Goal: Task Accomplishment & Management: Manage account settings

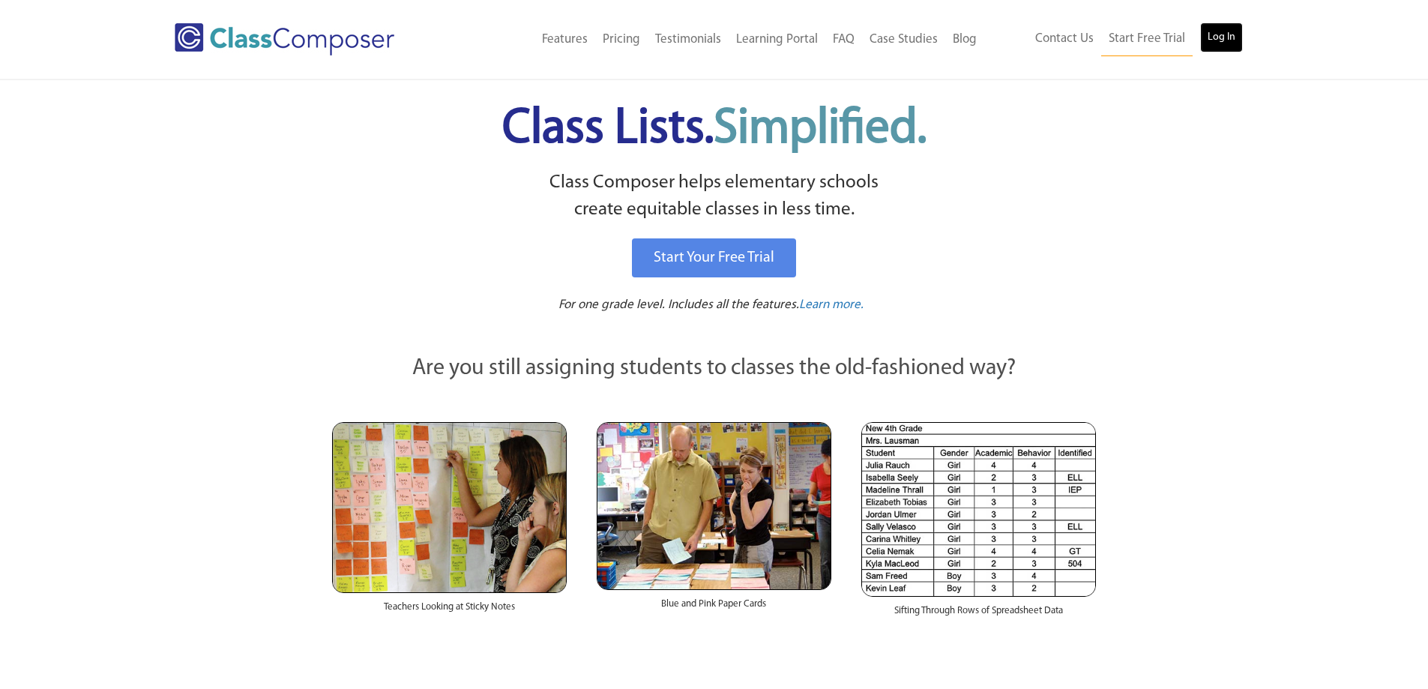
click at [1208, 36] on link "Log In" at bounding box center [1221, 37] width 43 height 30
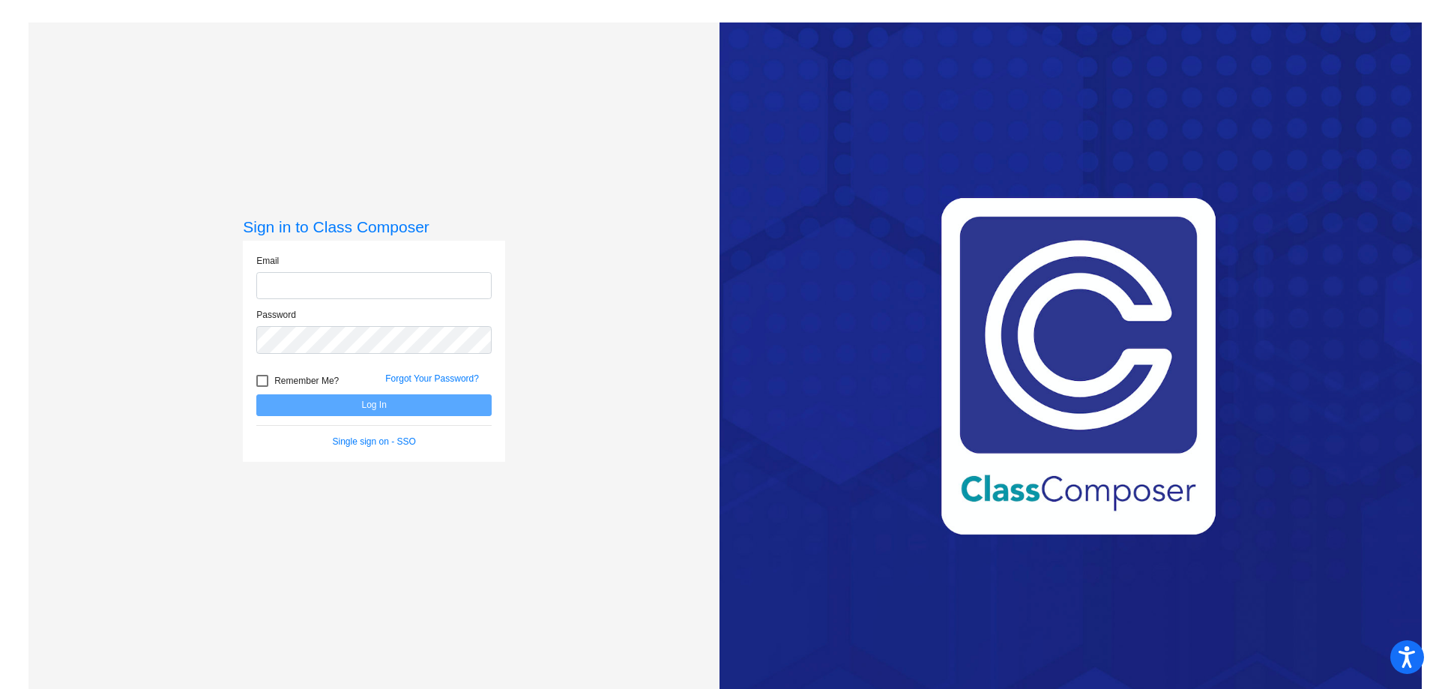
click at [444, 292] on input "email" at bounding box center [373, 286] width 235 height 28
type input "[EMAIL_ADDRESS][DOMAIN_NAME]"
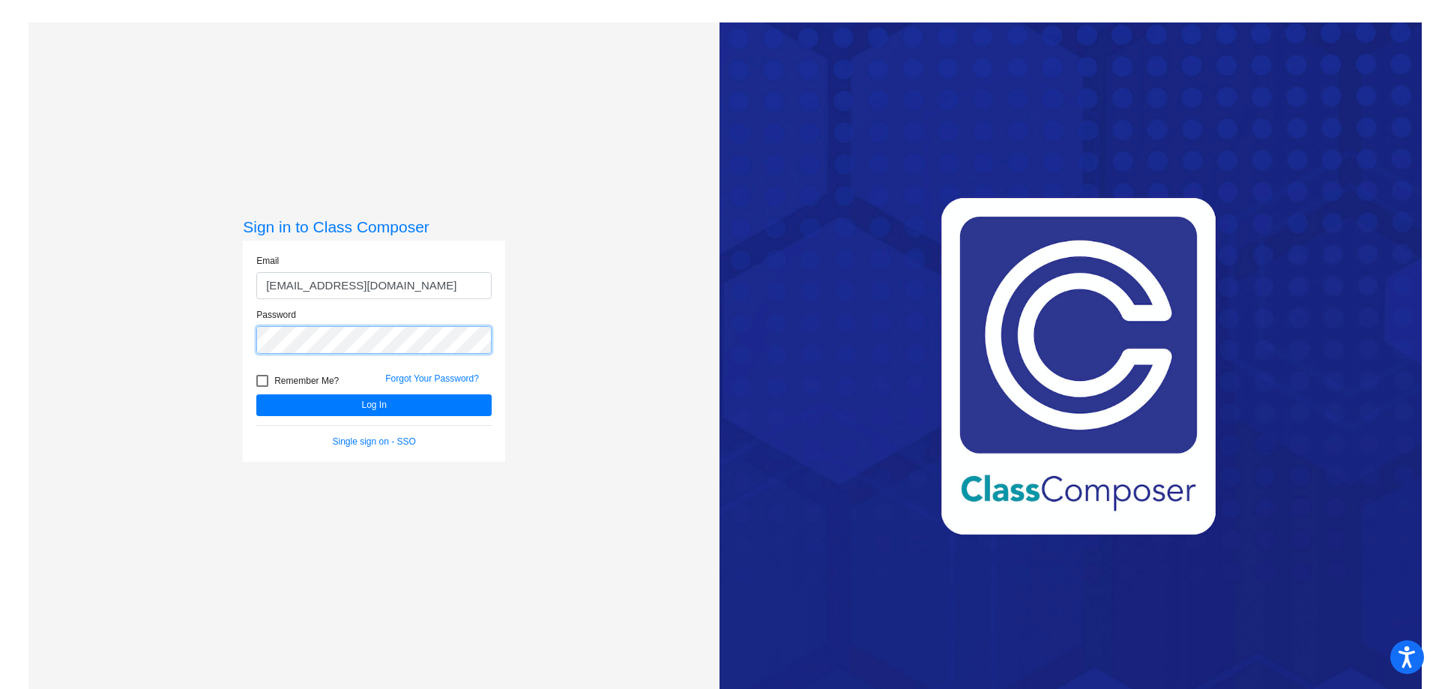
click at [256, 394] on button "Log In" at bounding box center [373, 405] width 235 height 22
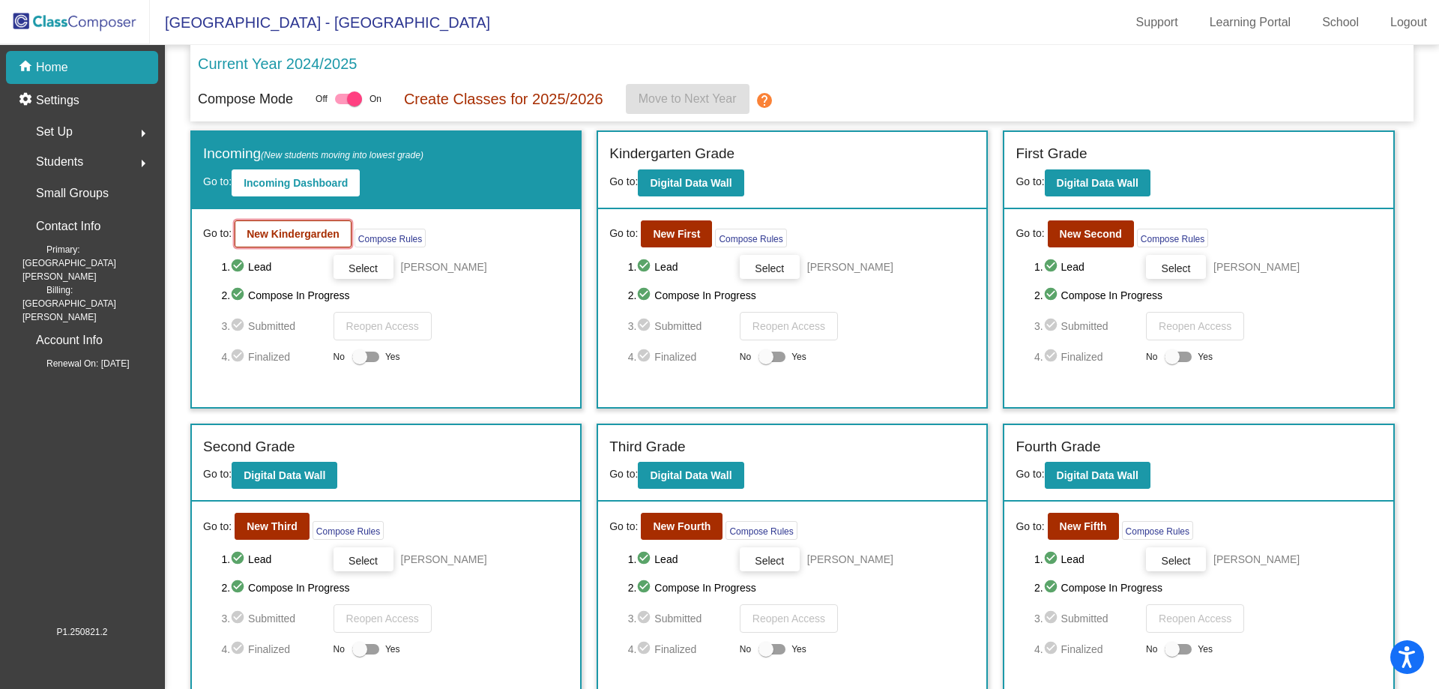
click at [286, 239] on b "New Kindergarden" at bounding box center [293, 234] width 93 height 12
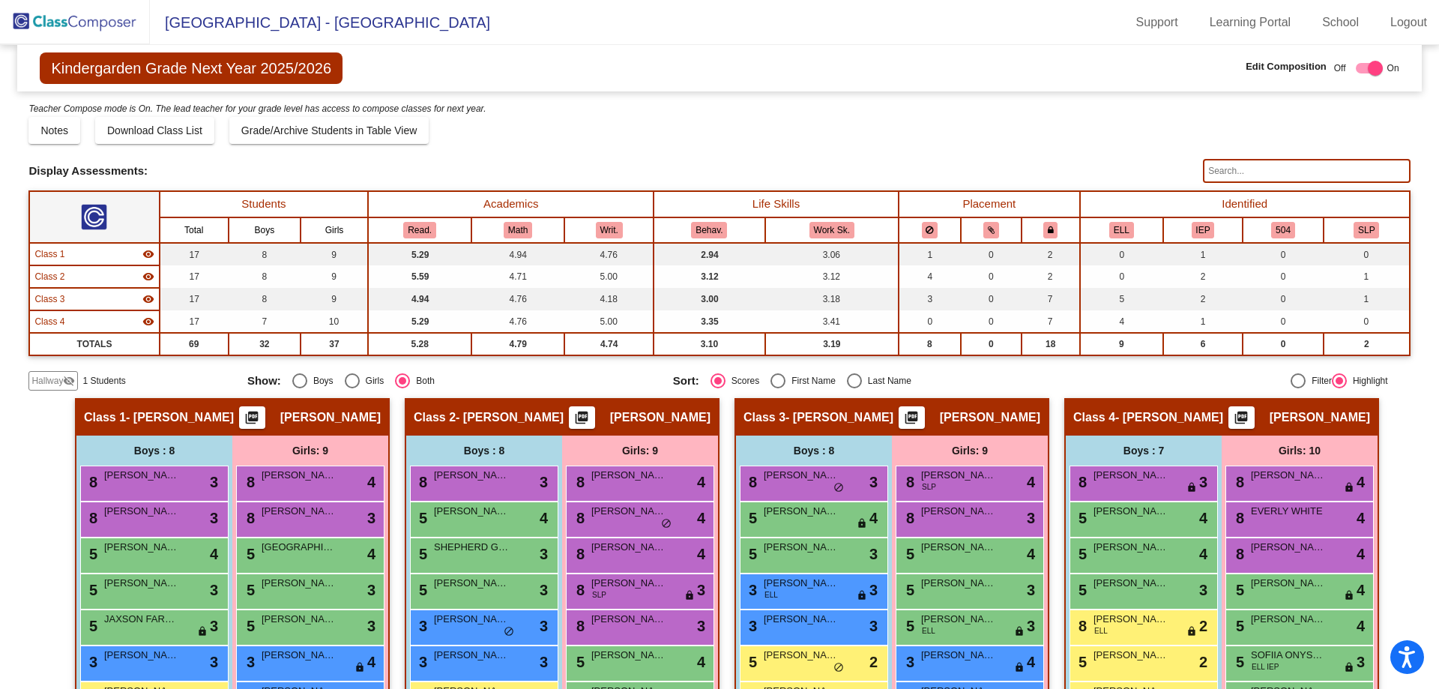
click at [68, 380] on mat-icon "visibility_off" at bounding box center [69, 381] width 12 height 12
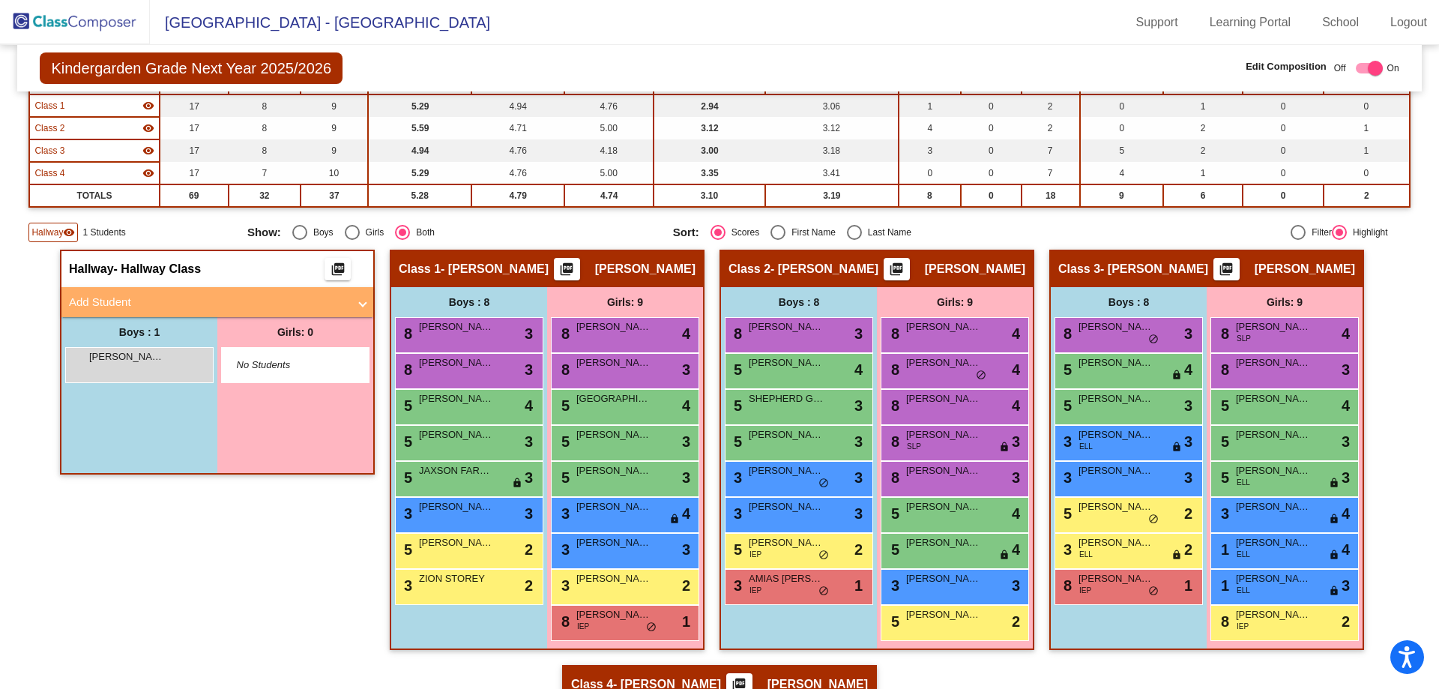
scroll to position [150, 0]
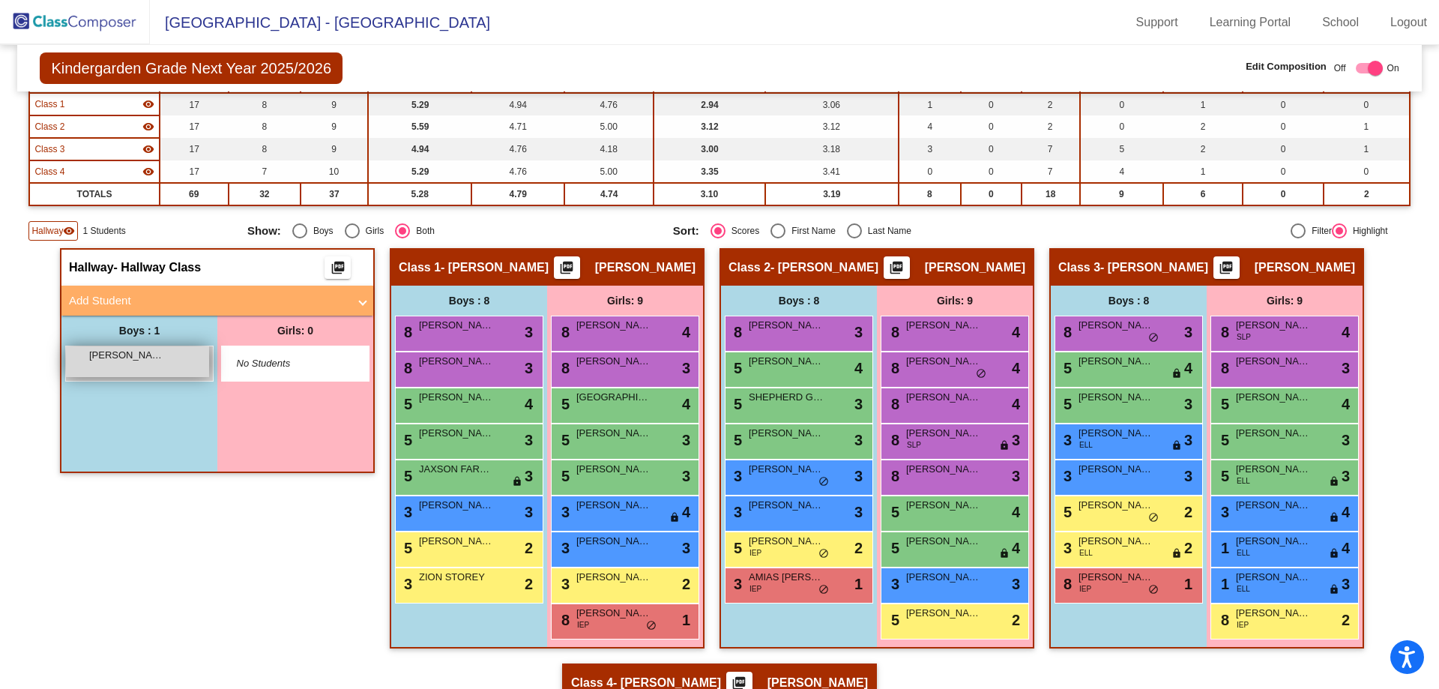
click at [94, 366] on div "ELEKIEL [PERSON_NAME] lock do_not_disturb_alt" at bounding box center [137, 361] width 143 height 31
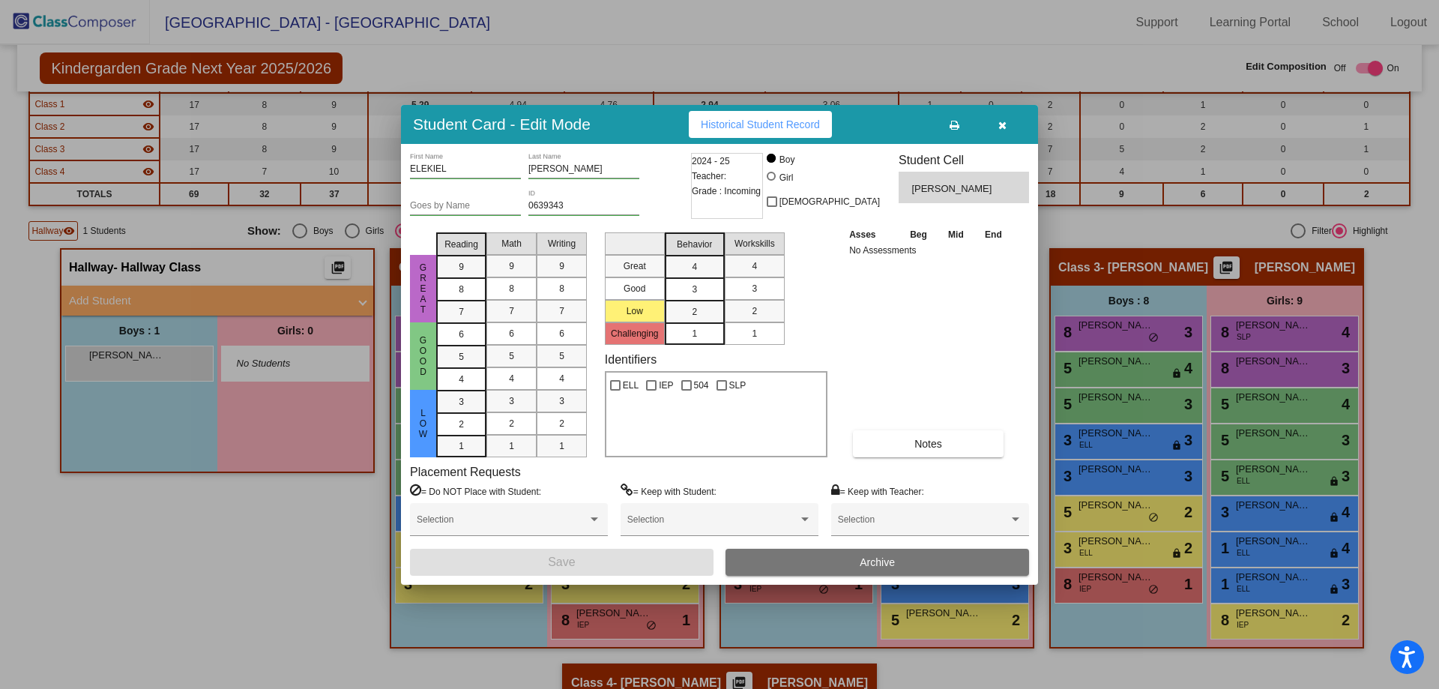
click at [420, 168] on input "ELEKIEL" at bounding box center [465, 169] width 111 height 10
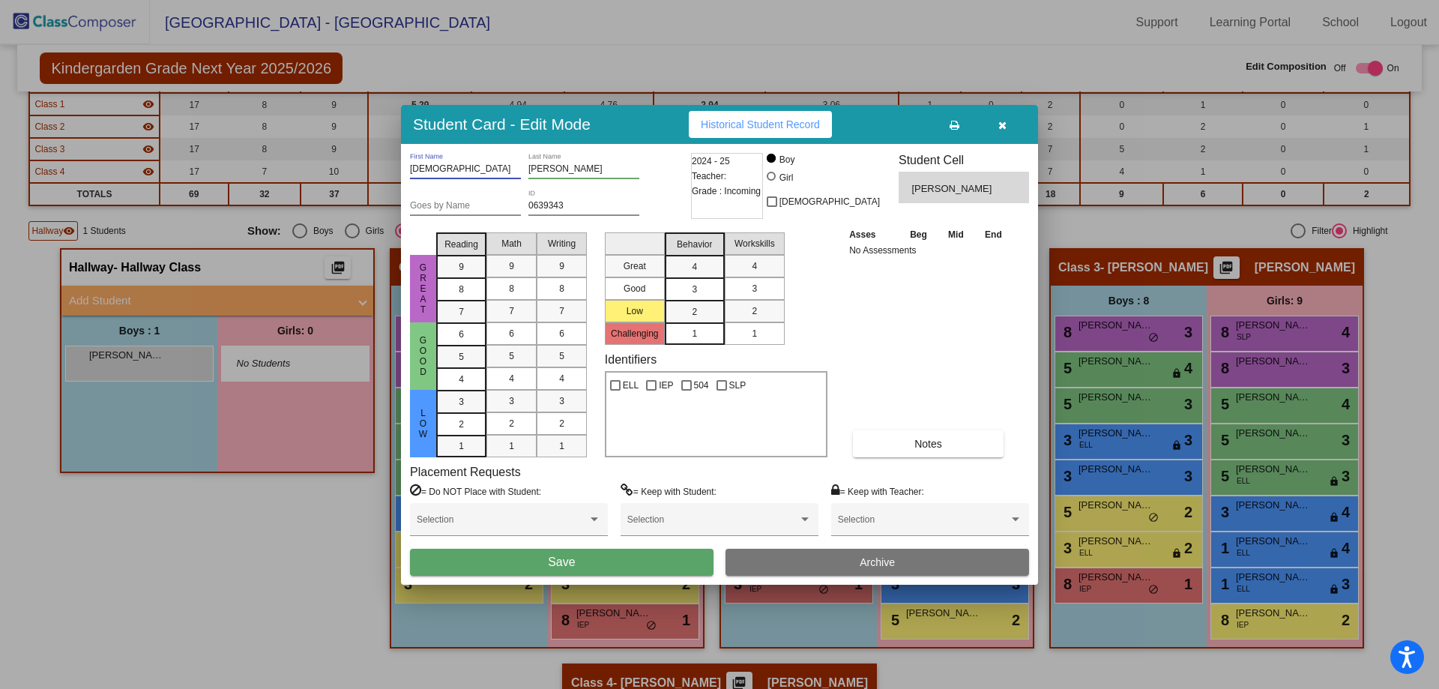
type input "[DEMOGRAPHIC_DATA]"
click at [648, 564] on button "Save" at bounding box center [562, 562] width 304 height 27
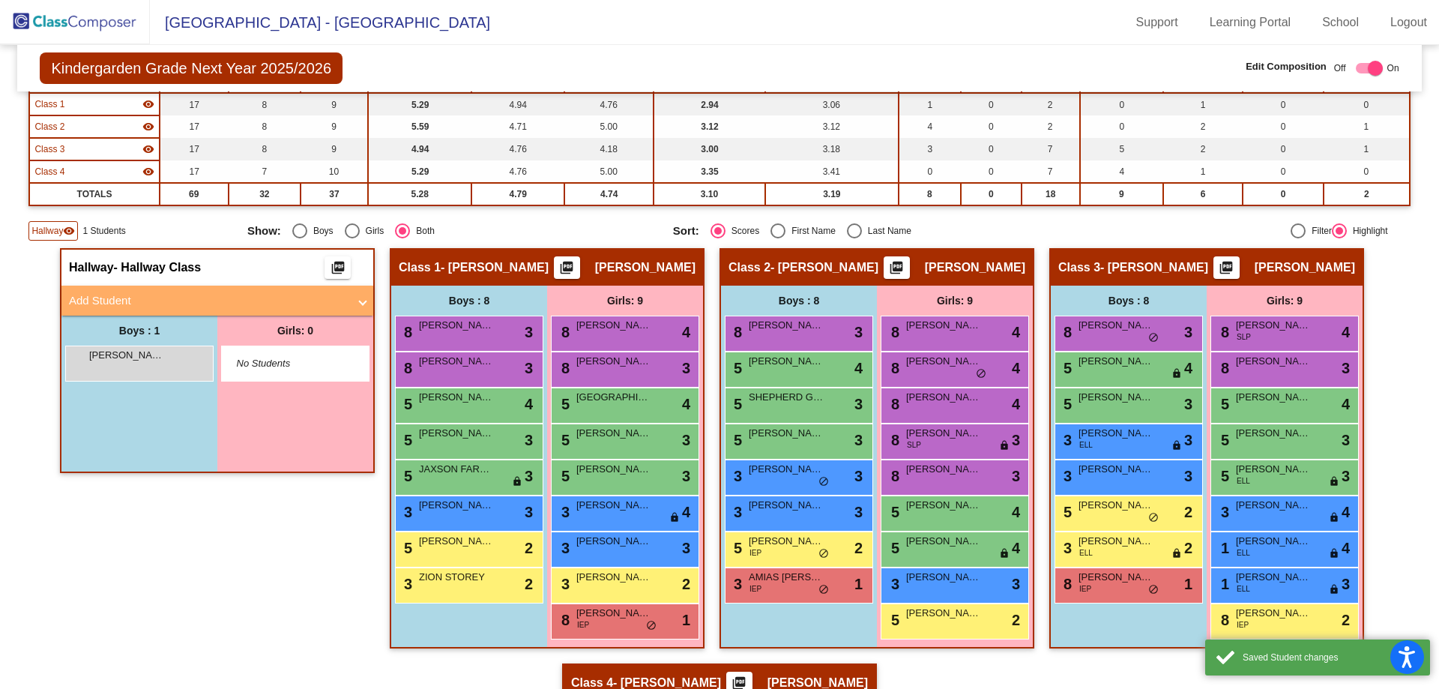
click at [223, 529] on div "Hallway - Hallway Class picture_as_pdf Add Student First Name Last Name Student…" at bounding box center [217, 455] width 315 height 415
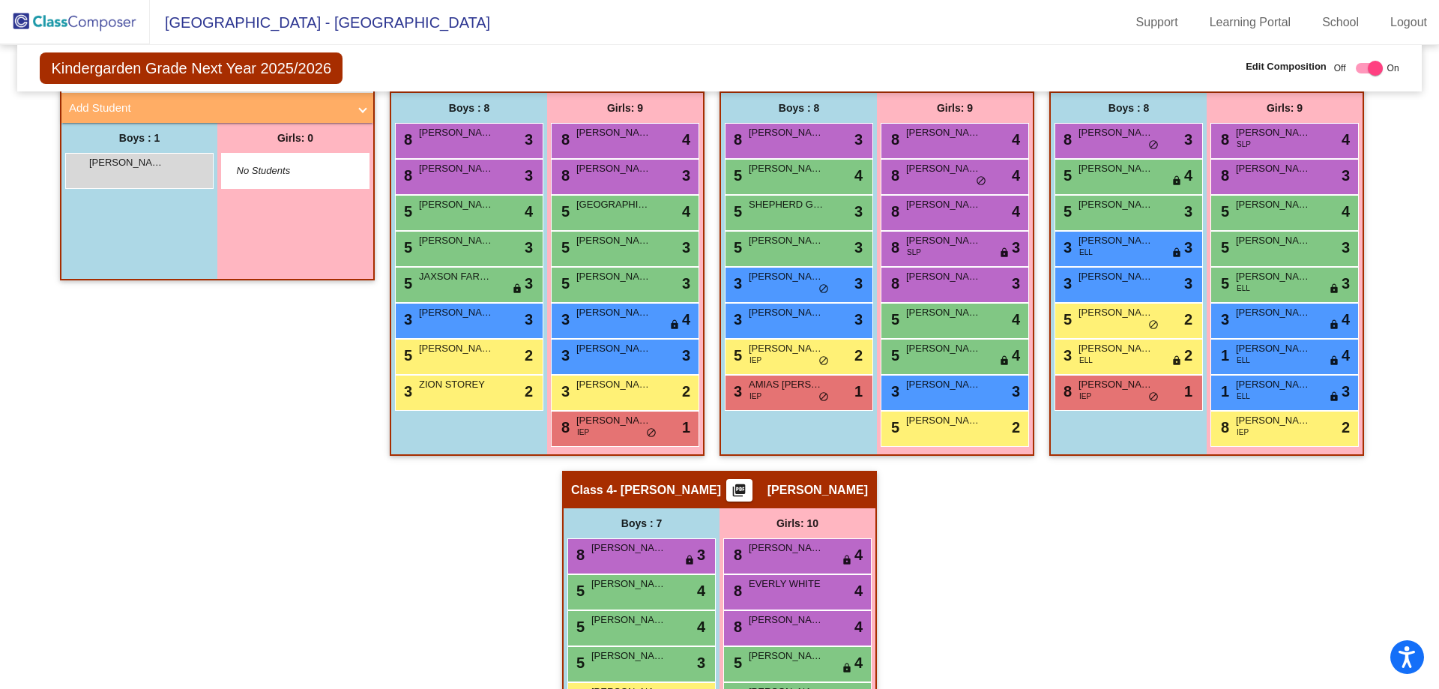
scroll to position [375, 0]
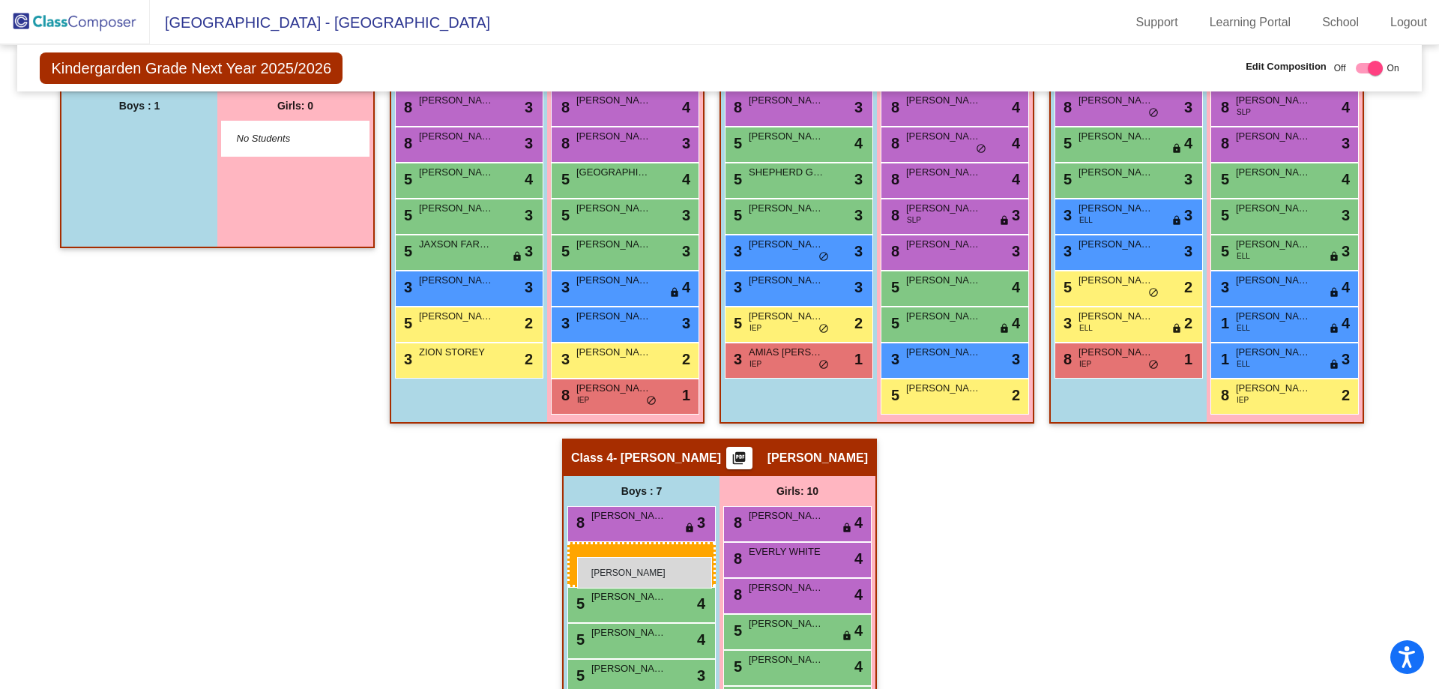
drag, startPoint x: 118, startPoint y: 121, endPoint x: 577, endPoint y: 557, distance: 632.5
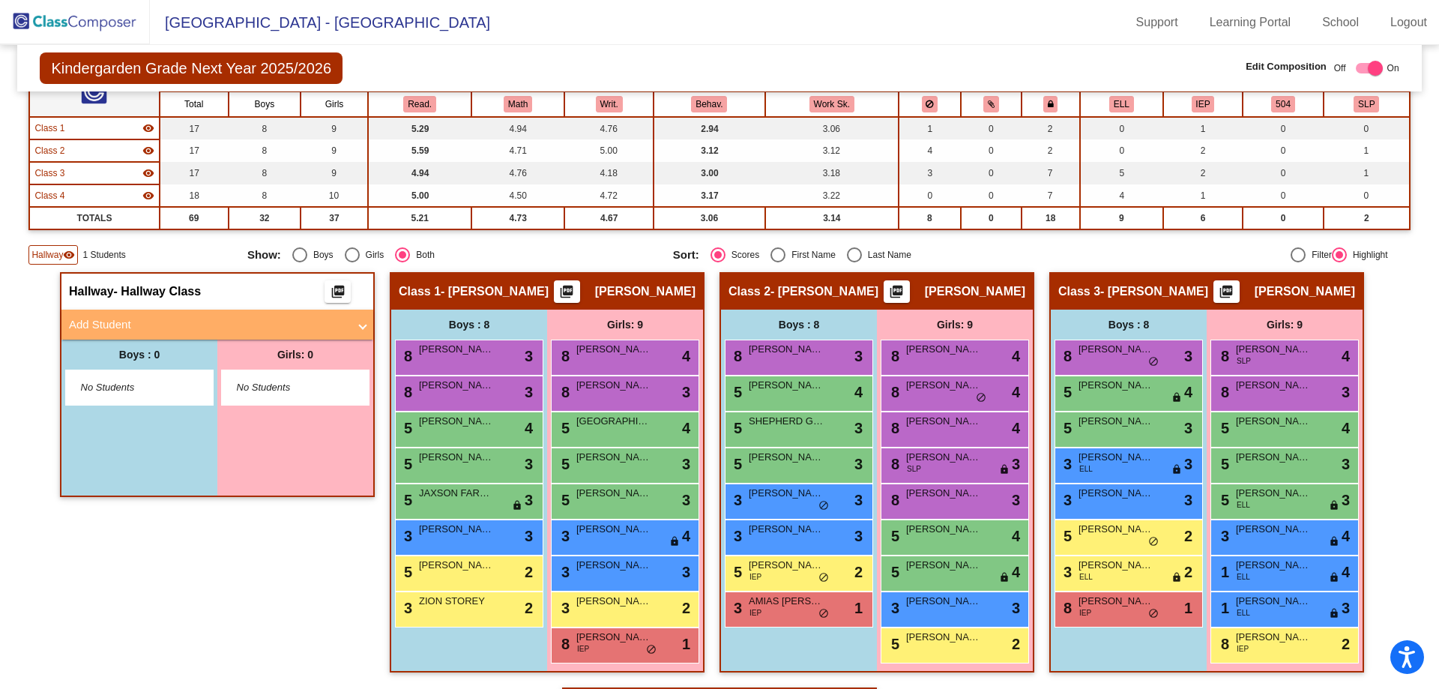
scroll to position [0, 0]
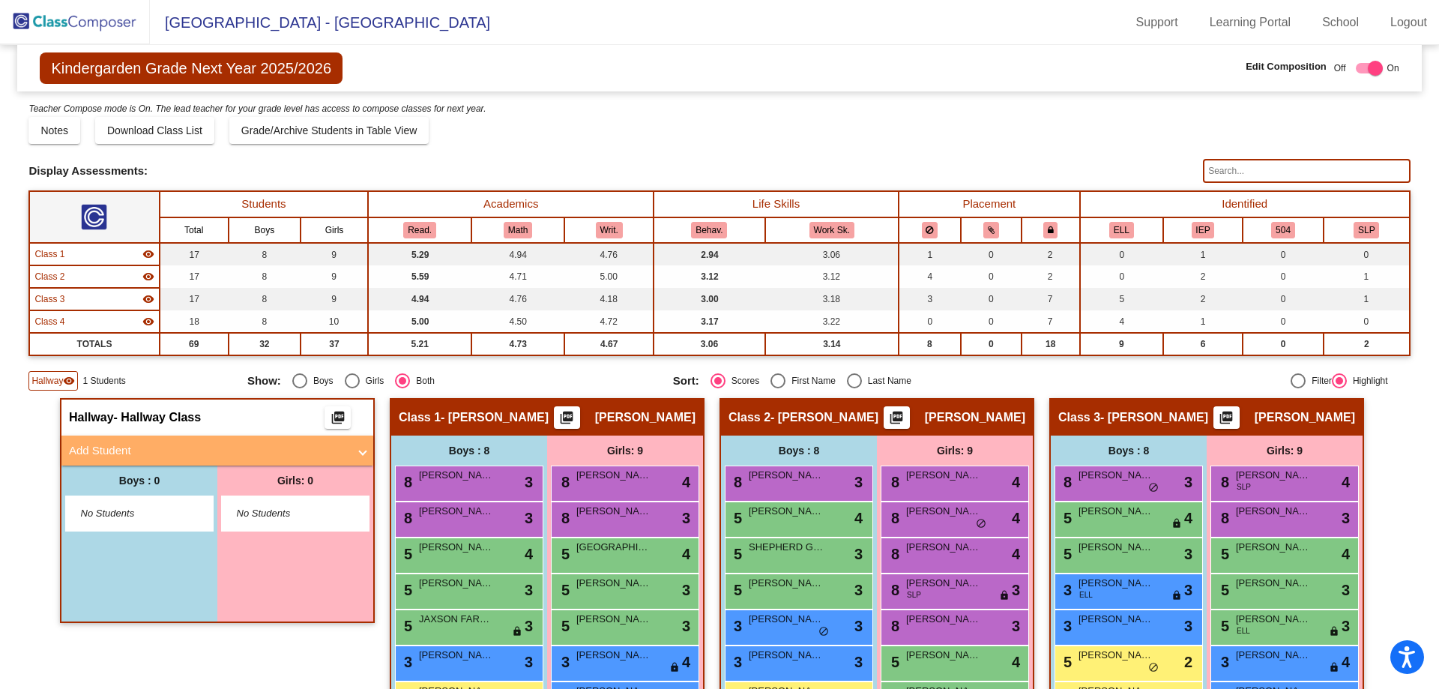
click at [78, 18] on img at bounding box center [75, 22] width 150 height 44
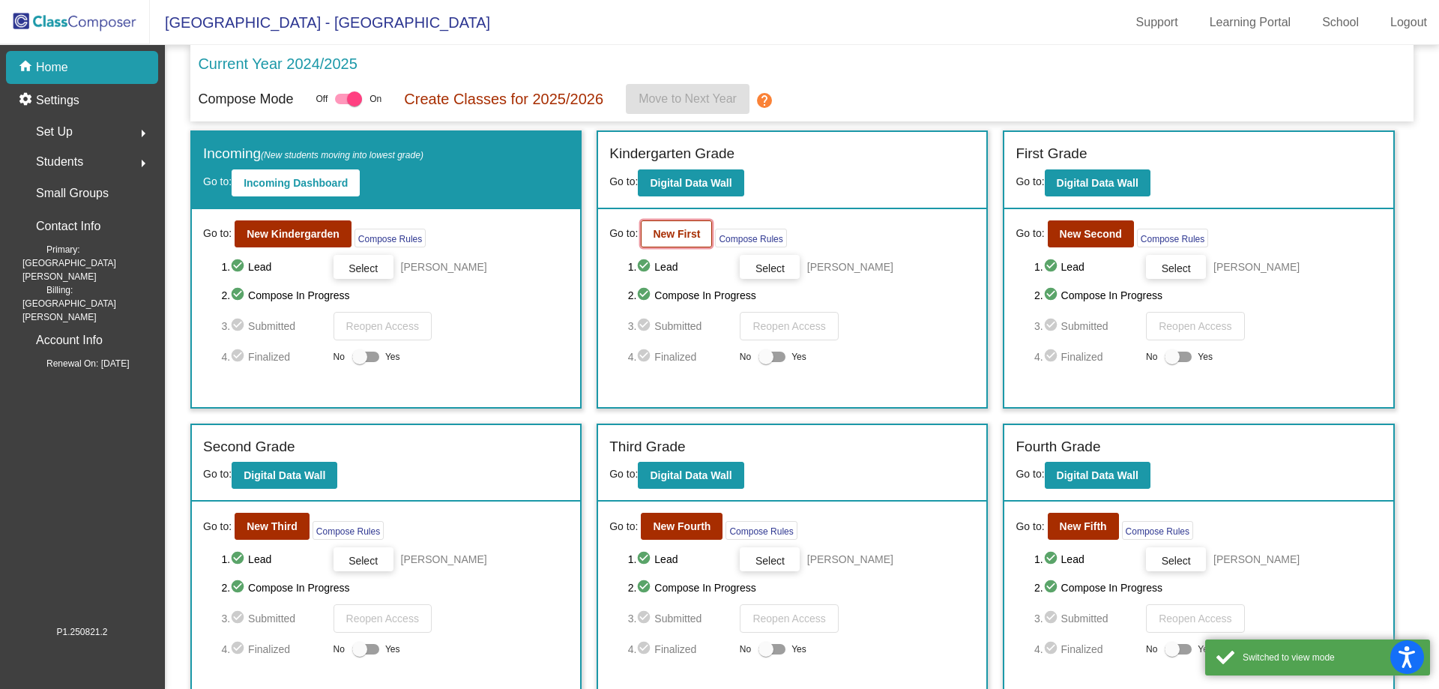
click at [686, 230] on b "New First" at bounding box center [676, 234] width 47 height 12
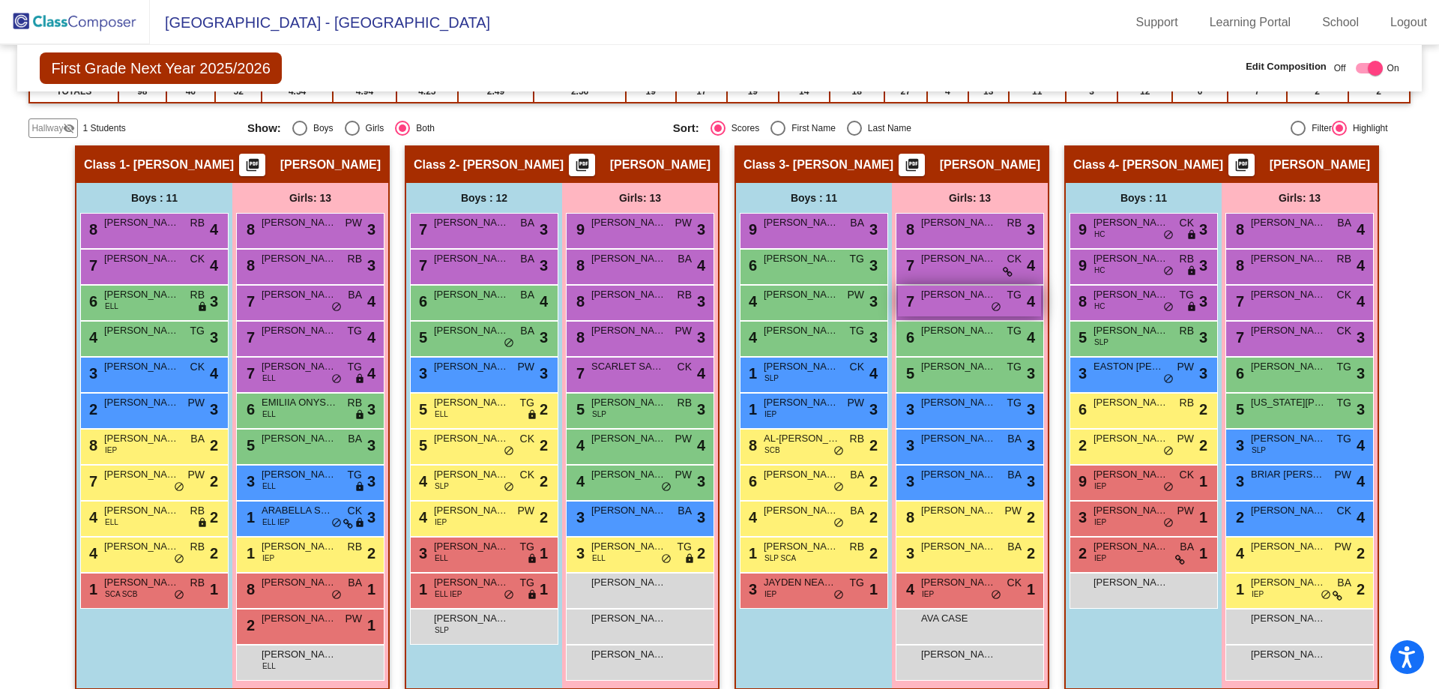
scroll to position [268, 0]
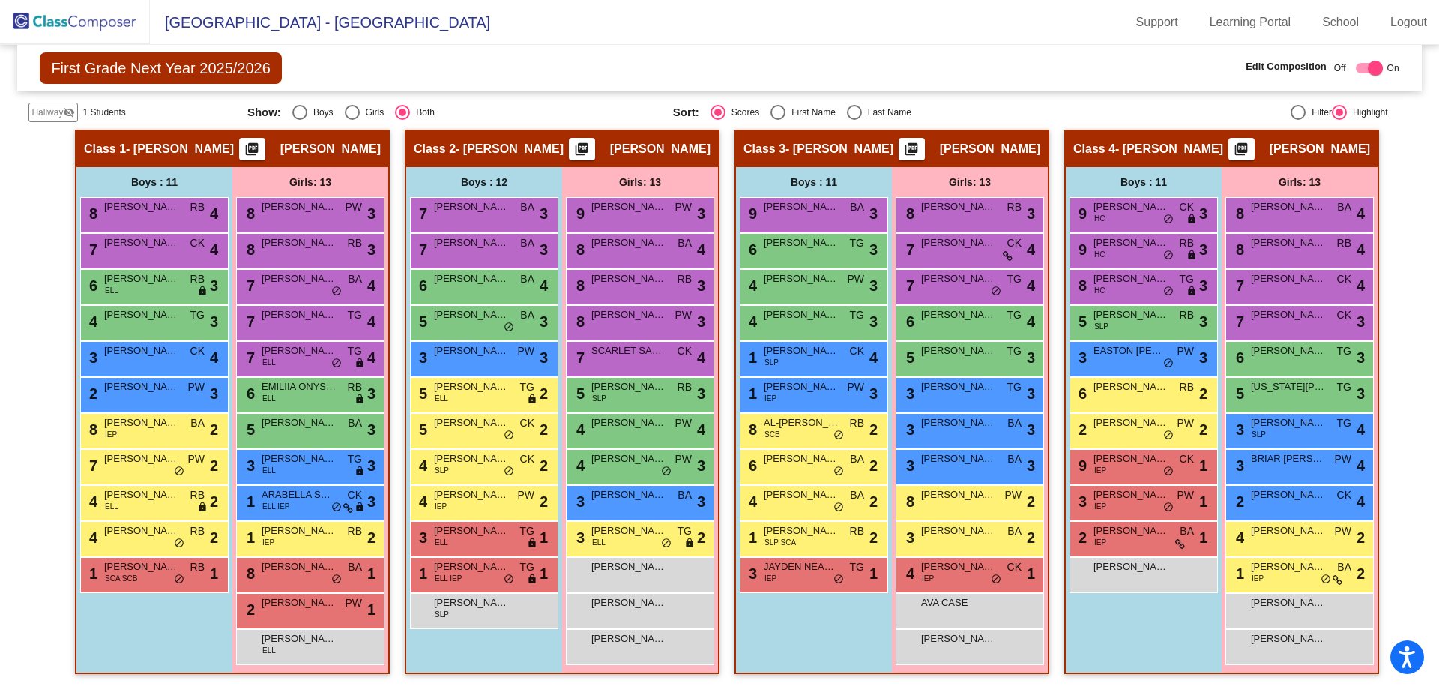
click at [50, 112] on span "Hallway" at bounding box center [46, 112] width 31 height 13
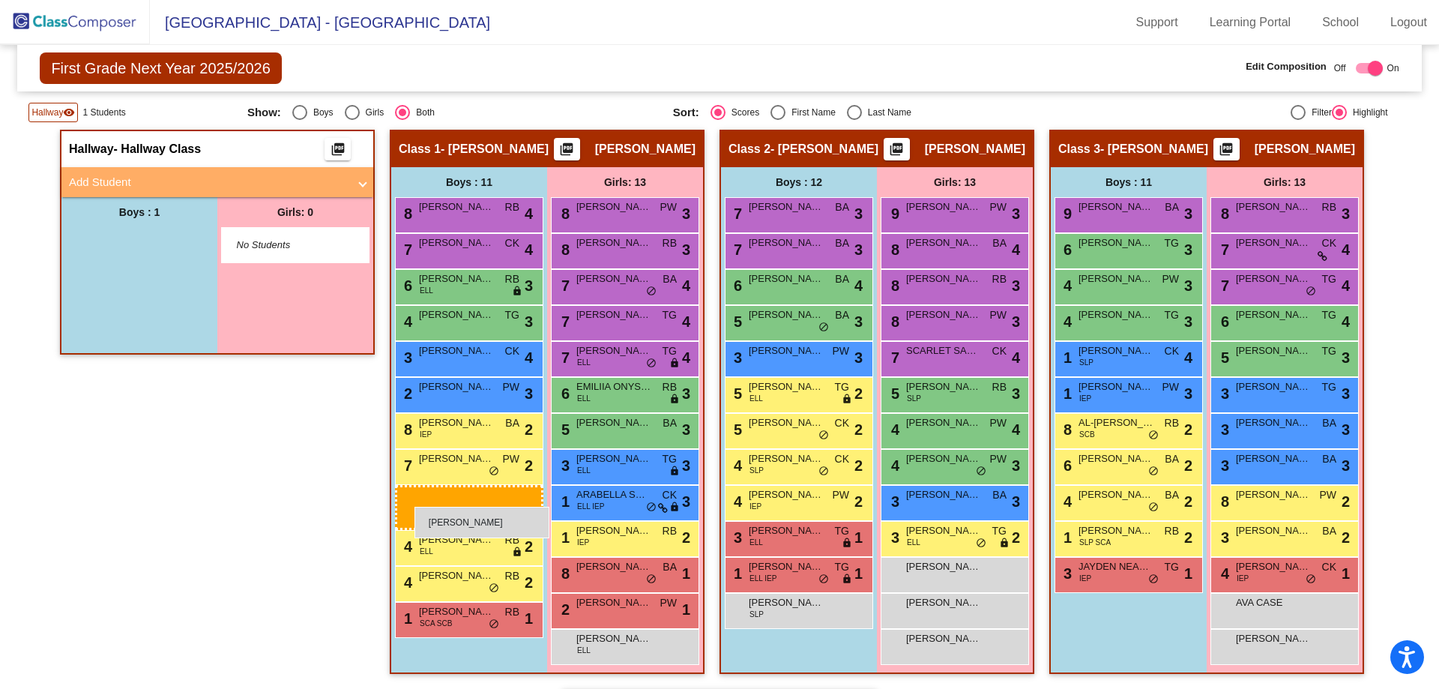
drag, startPoint x: 121, startPoint y: 237, endPoint x: 415, endPoint y: 507, distance: 398.9
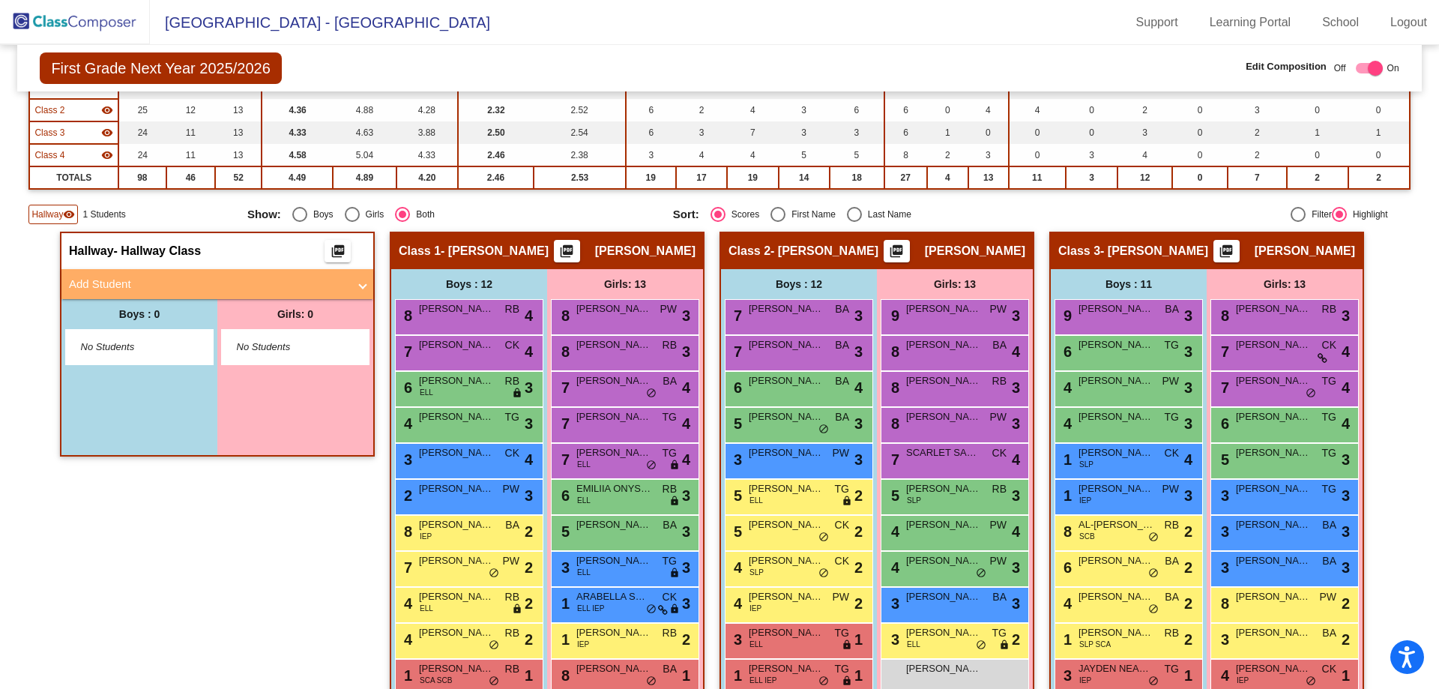
scroll to position [0, 0]
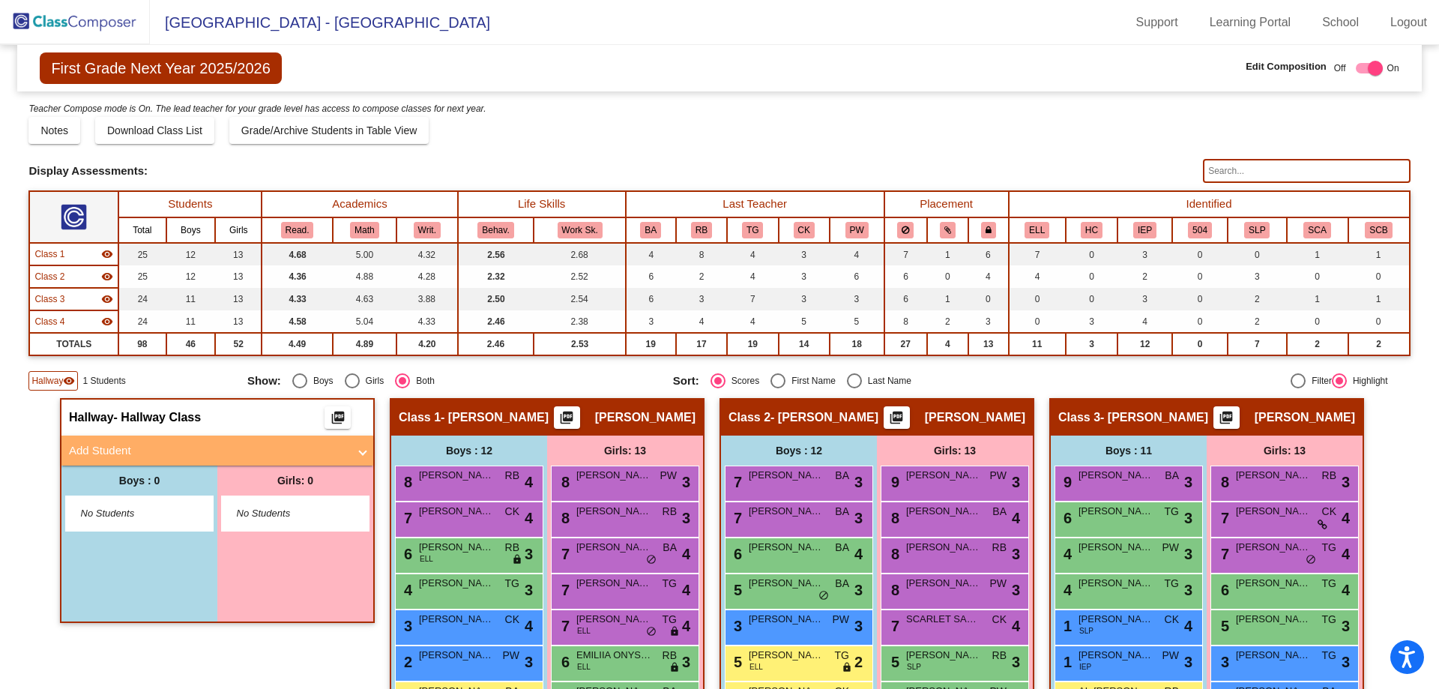
click at [52, 22] on img at bounding box center [75, 22] width 150 height 44
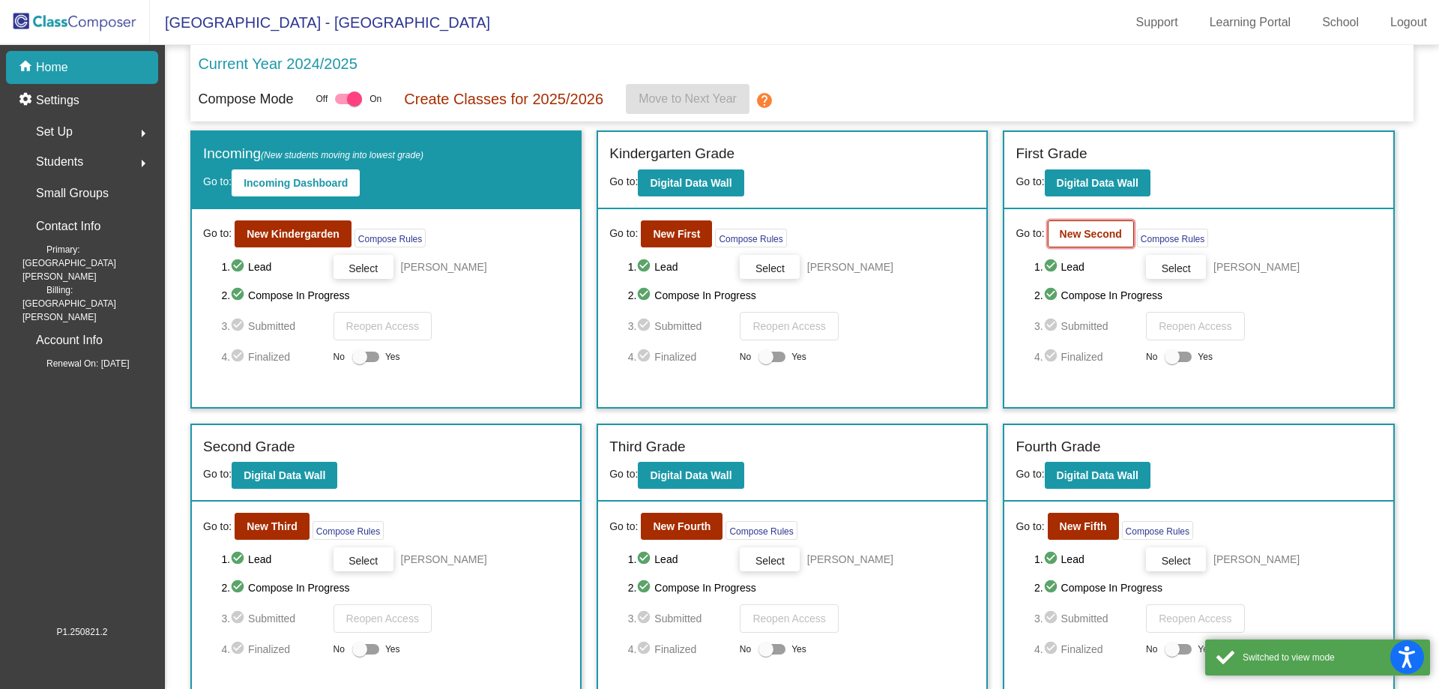
click at [1048, 228] on button "New Second" at bounding box center [1091, 233] width 86 height 27
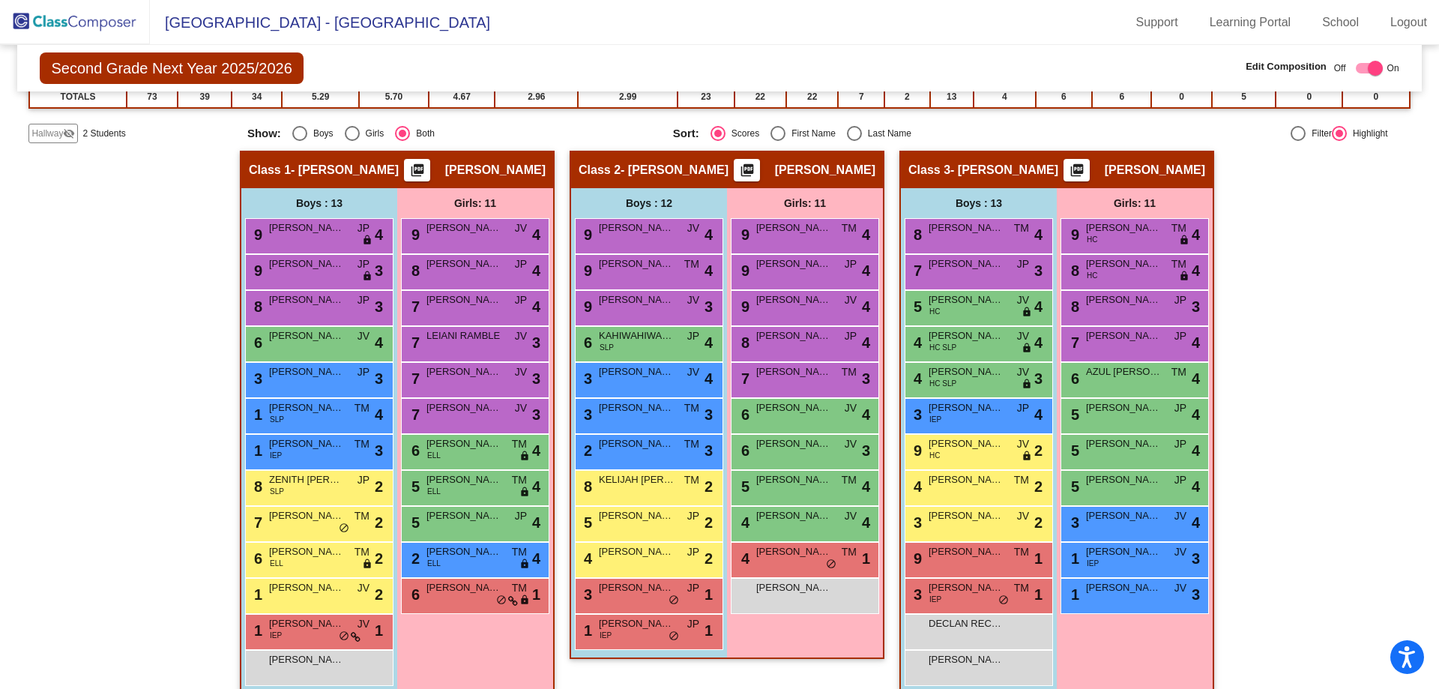
scroll to position [246, 0]
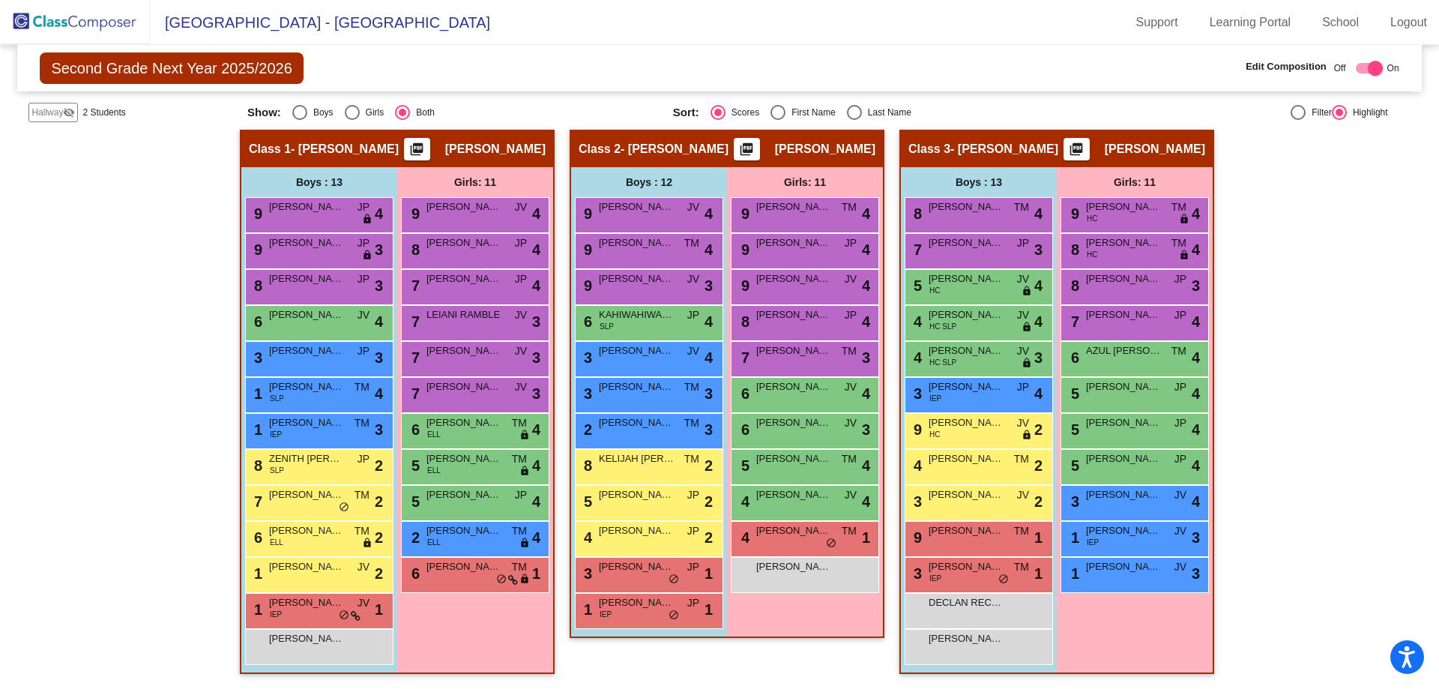
drag, startPoint x: 32, startPoint y: 111, endPoint x: 29, endPoint y: 98, distance: 13.1
click at [30, 107] on div "Hallway visibility_off" at bounding box center [52, 112] width 49 height 19
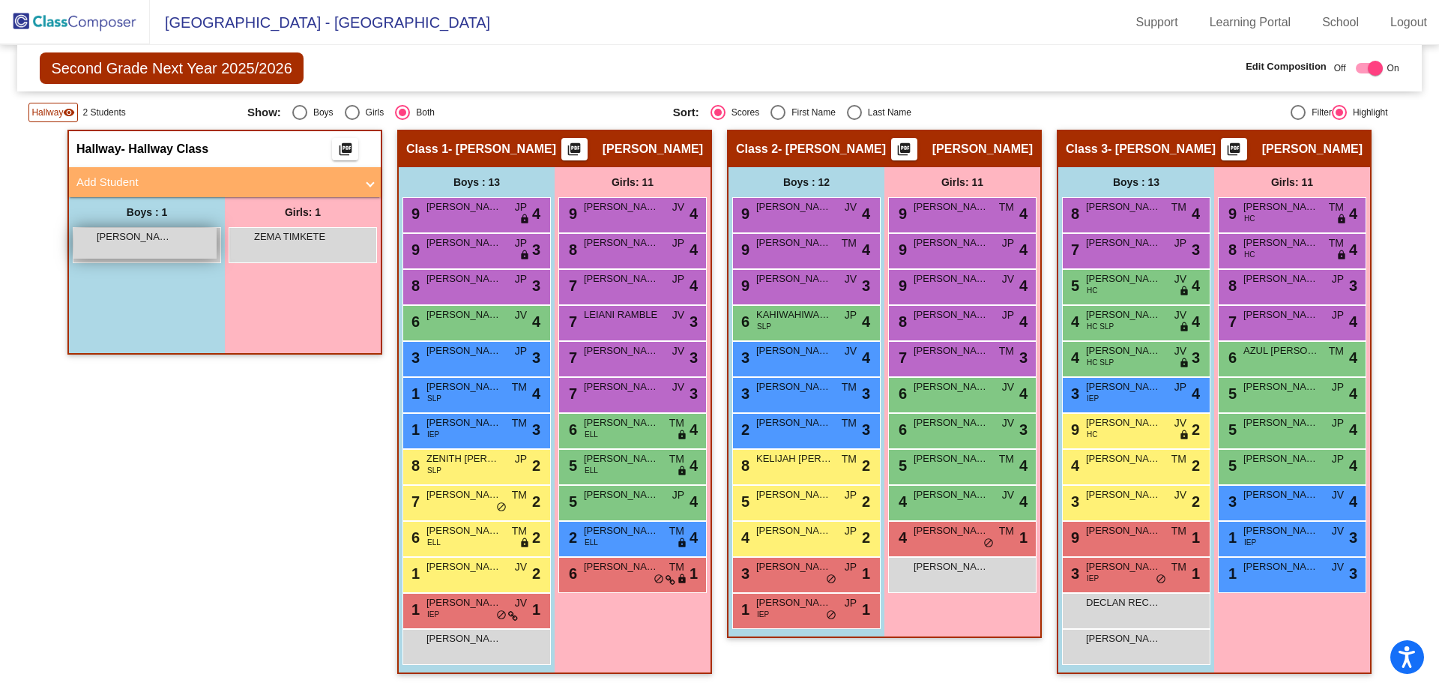
click at [151, 242] on span "[PERSON_NAME]" at bounding box center [134, 236] width 75 height 15
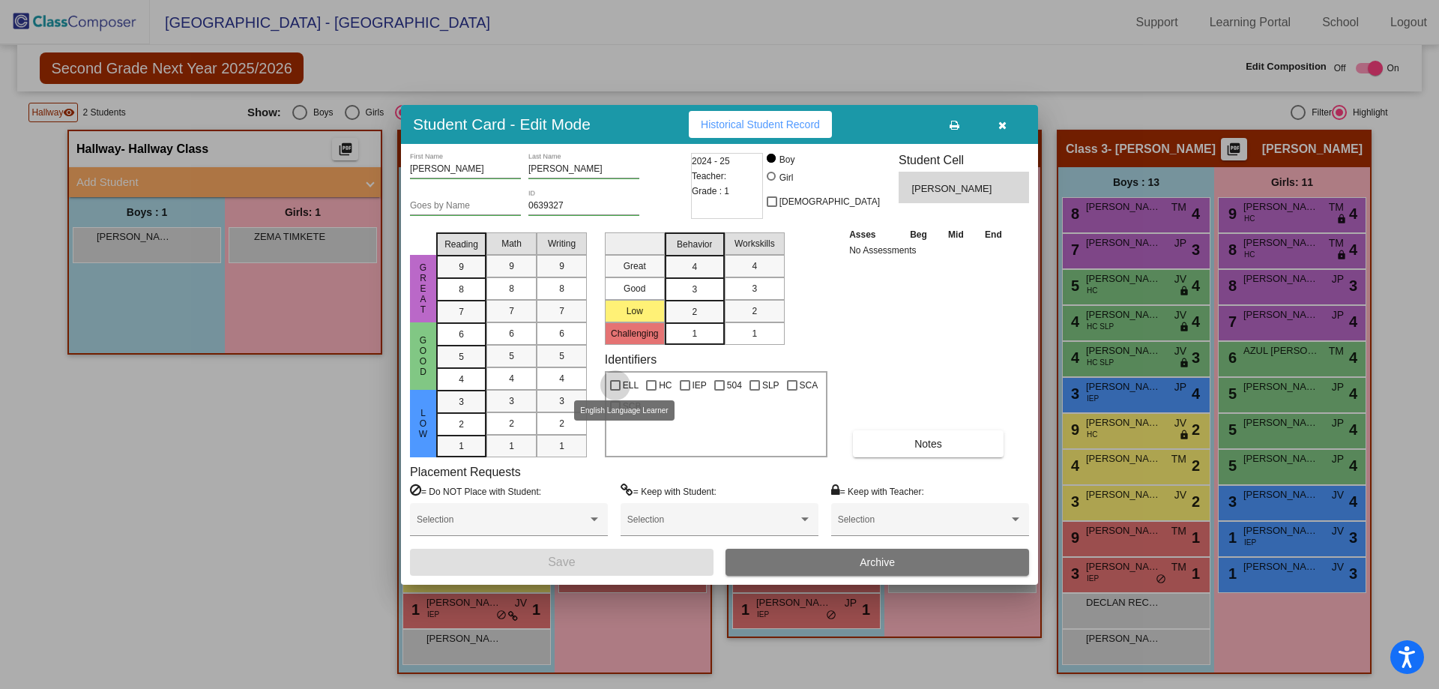
click at [618, 383] on div at bounding box center [615, 385] width 10 height 10
click at [615, 391] on input "ELL" at bounding box center [615, 391] width 1 height 1
checkbox input "true"
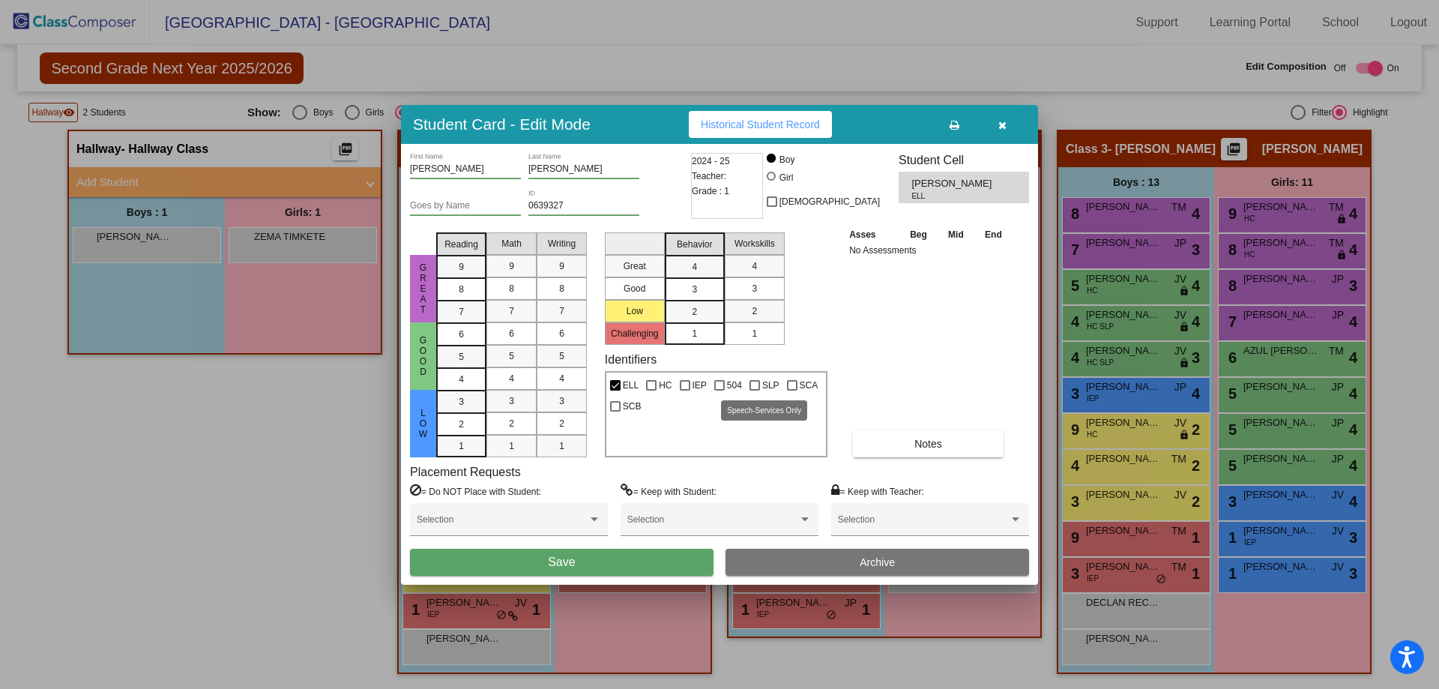
click at [754, 384] on div at bounding box center [755, 385] width 10 height 10
click at [754, 391] on input "SLP" at bounding box center [754, 391] width 1 height 1
click at [756, 386] on div at bounding box center [755, 385] width 10 height 10
click at [755, 391] on input "SLP" at bounding box center [754, 391] width 1 height 1
checkbox input "false"
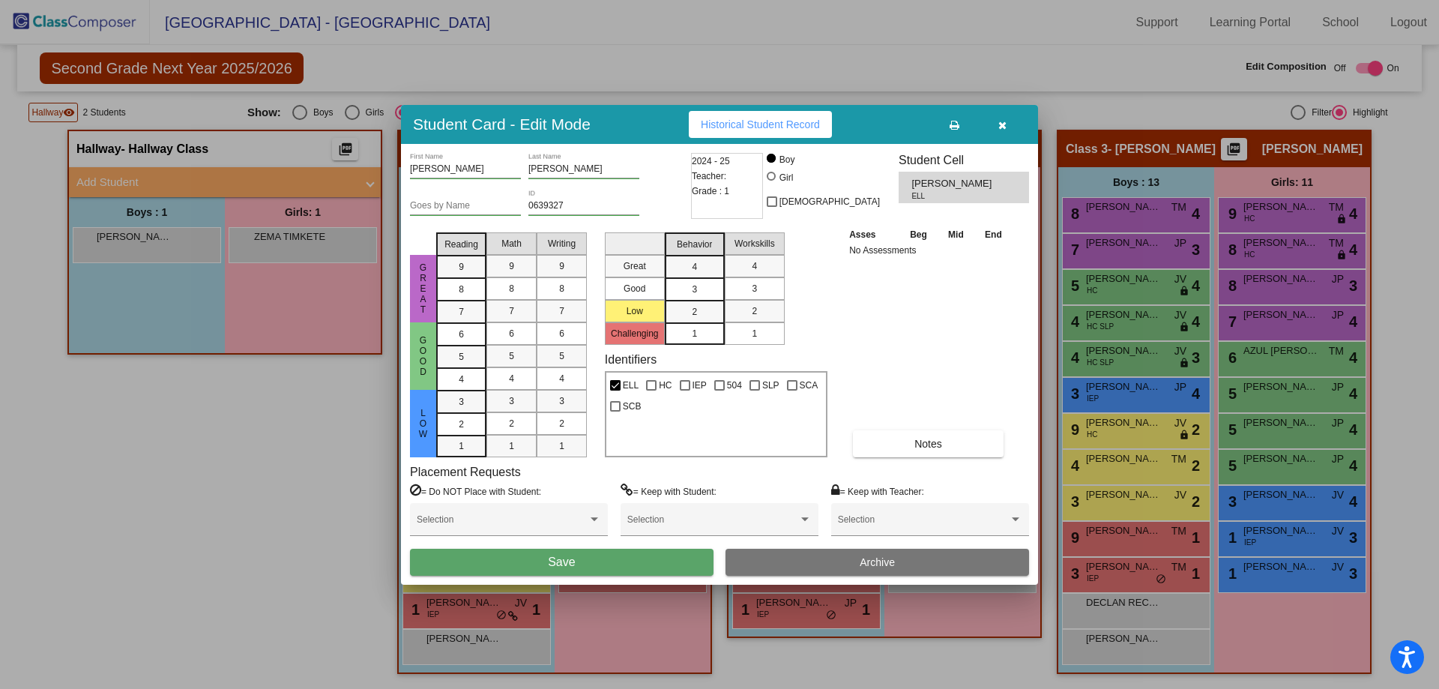
click at [620, 557] on button "Save" at bounding box center [562, 562] width 304 height 27
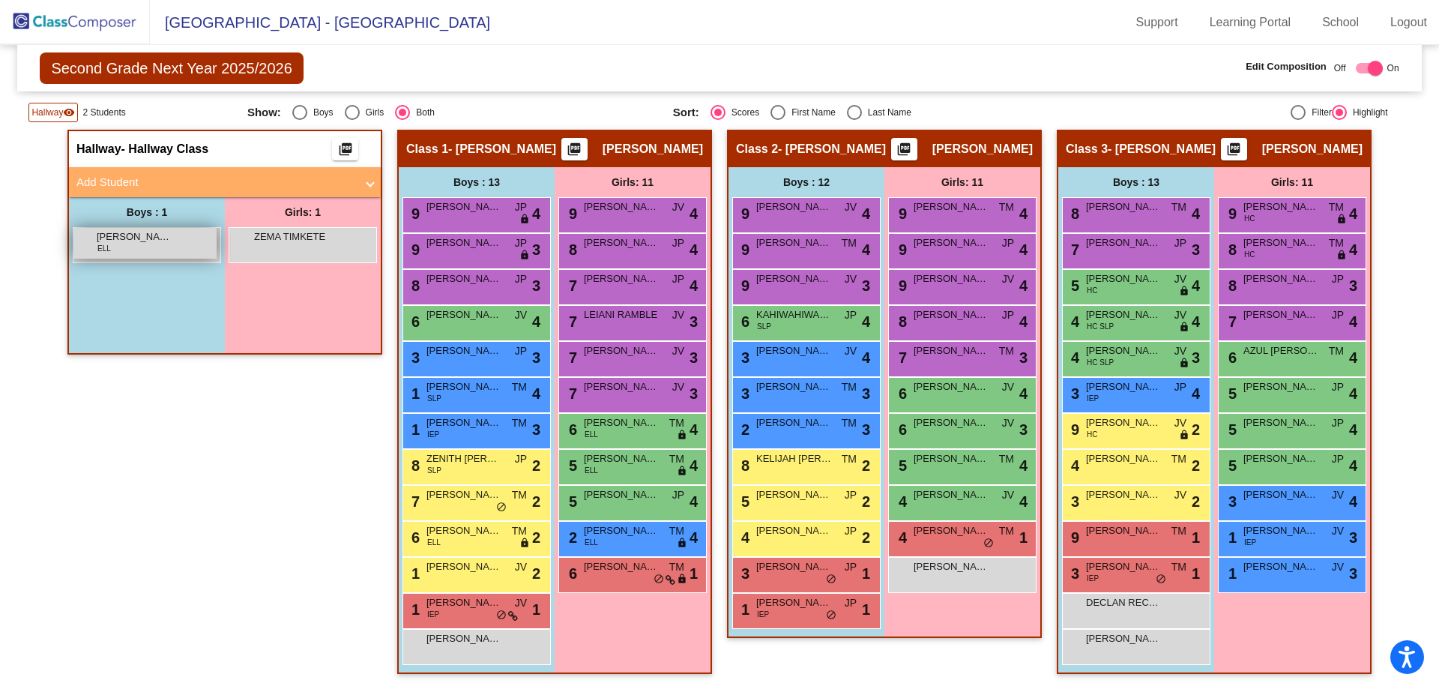
click at [170, 250] on div "[PERSON_NAME] ELL lock do_not_disturb_alt" at bounding box center [144, 243] width 143 height 31
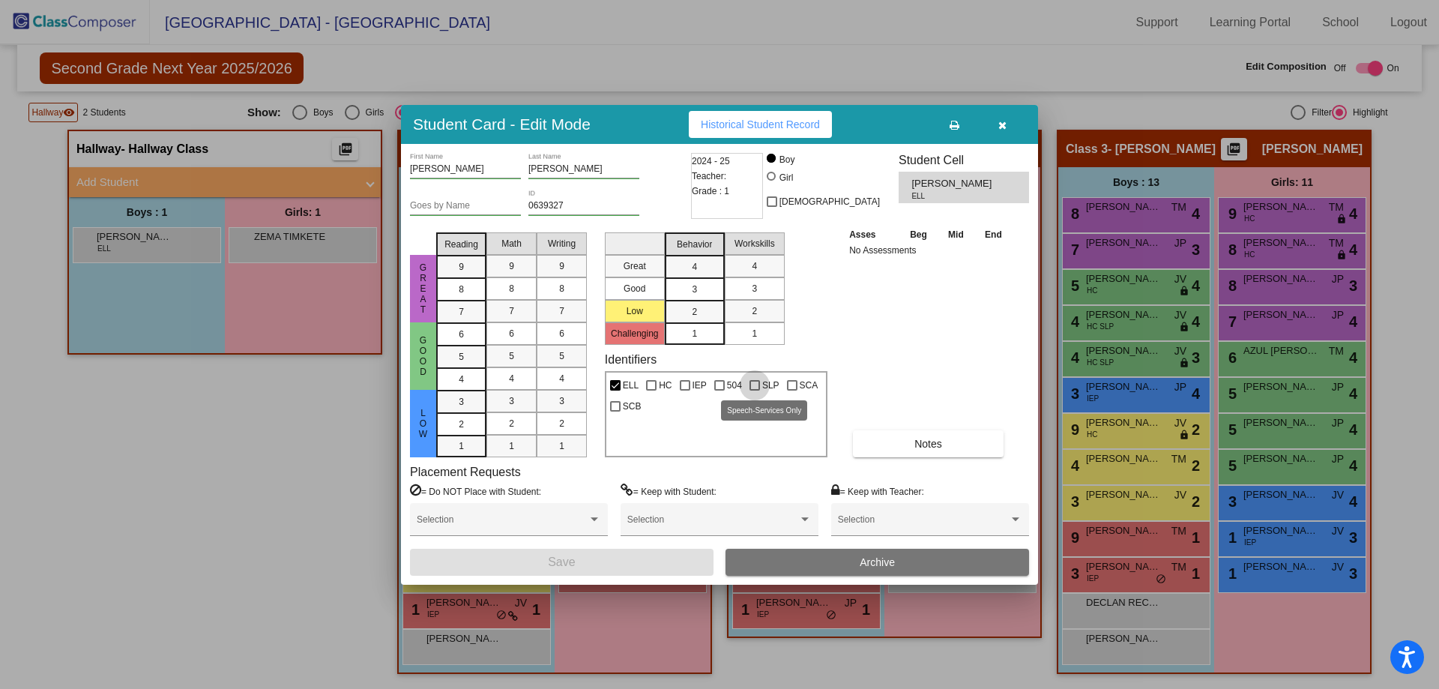
click at [755, 388] on div at bounding box center [755, 385] width 10 height 10
click at [755, 391] on input "SLP" at bounding box center [754, 391] width 1 height 1
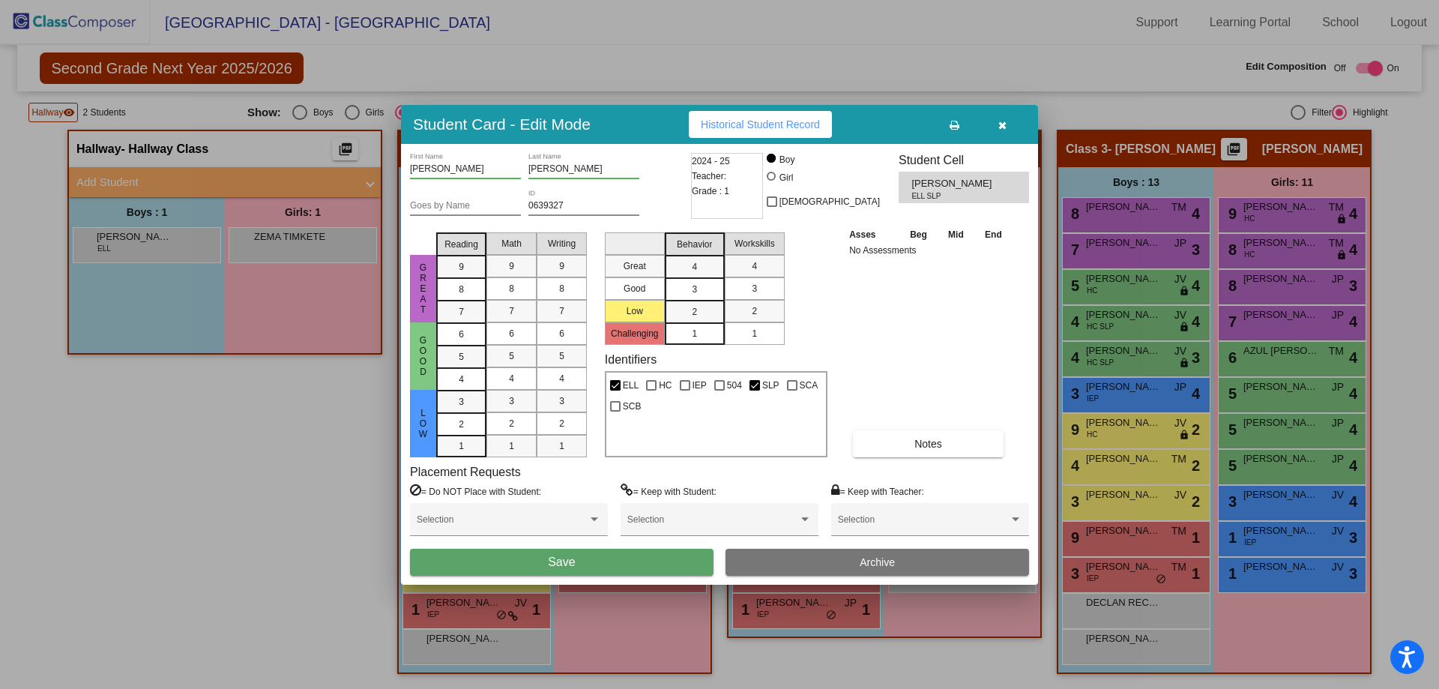
click at [755, 388] on div at bounding box center [755, 385] width 10 height 10
click at [755, 391] on input "SLP" at bounding box center [754, 391] width 1 height 1
checkbox input "false"
click at [685, 389] on div at bounding box center [685, 385] width 10 height 10
click at [685, 391] on input "IEP" at bounding box center [684, 391] width 1 height 1
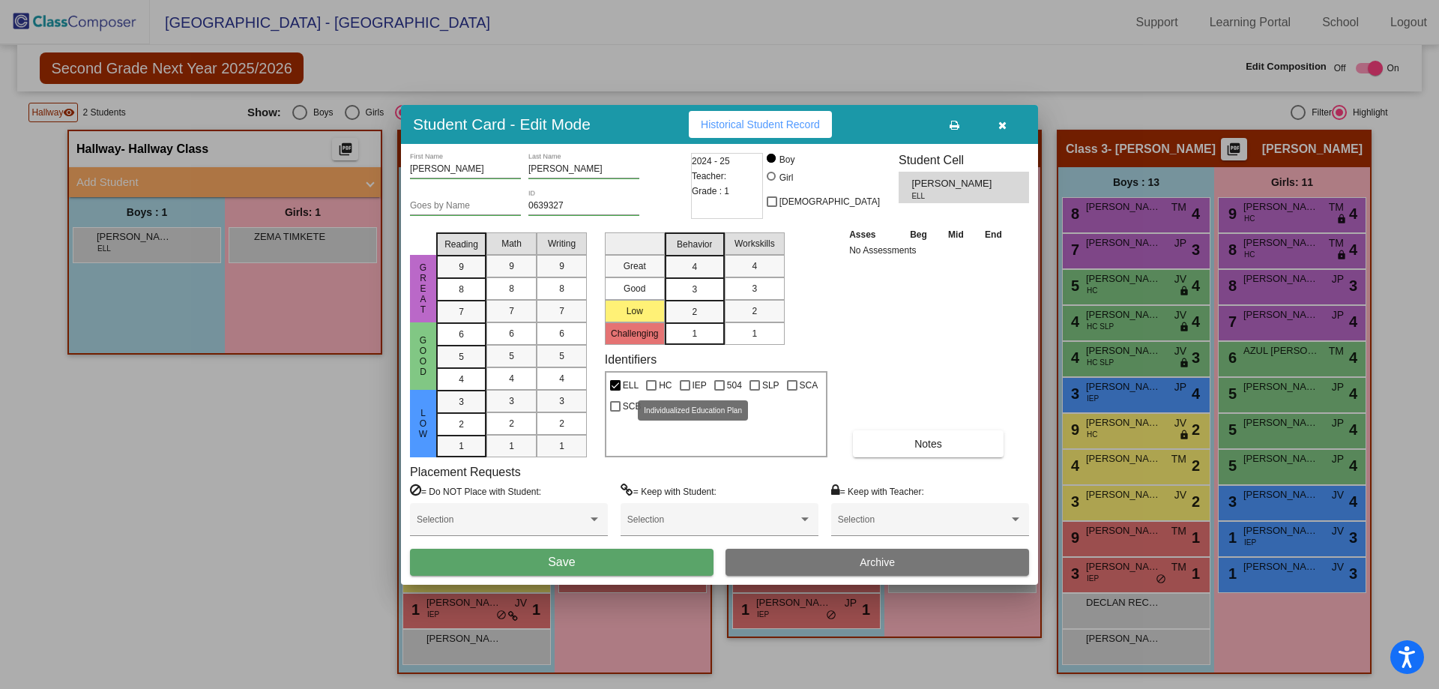
checkbox input "true"
click at [653, 565] on button "Save" at bounding box center [562, 562] width 304 height 27
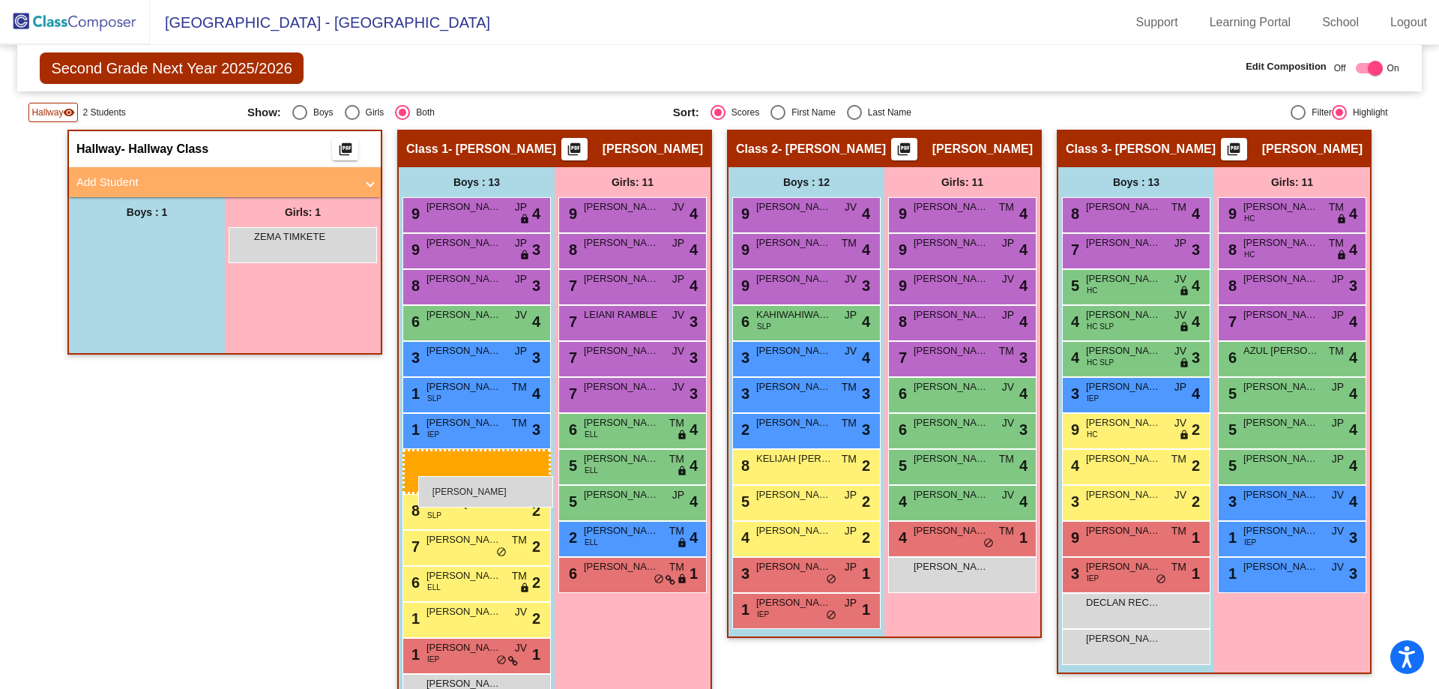
drag, startPoint x: 167, startPoint y: 237, endPoint x: 418, endPoint y: 476, distance: 346.7
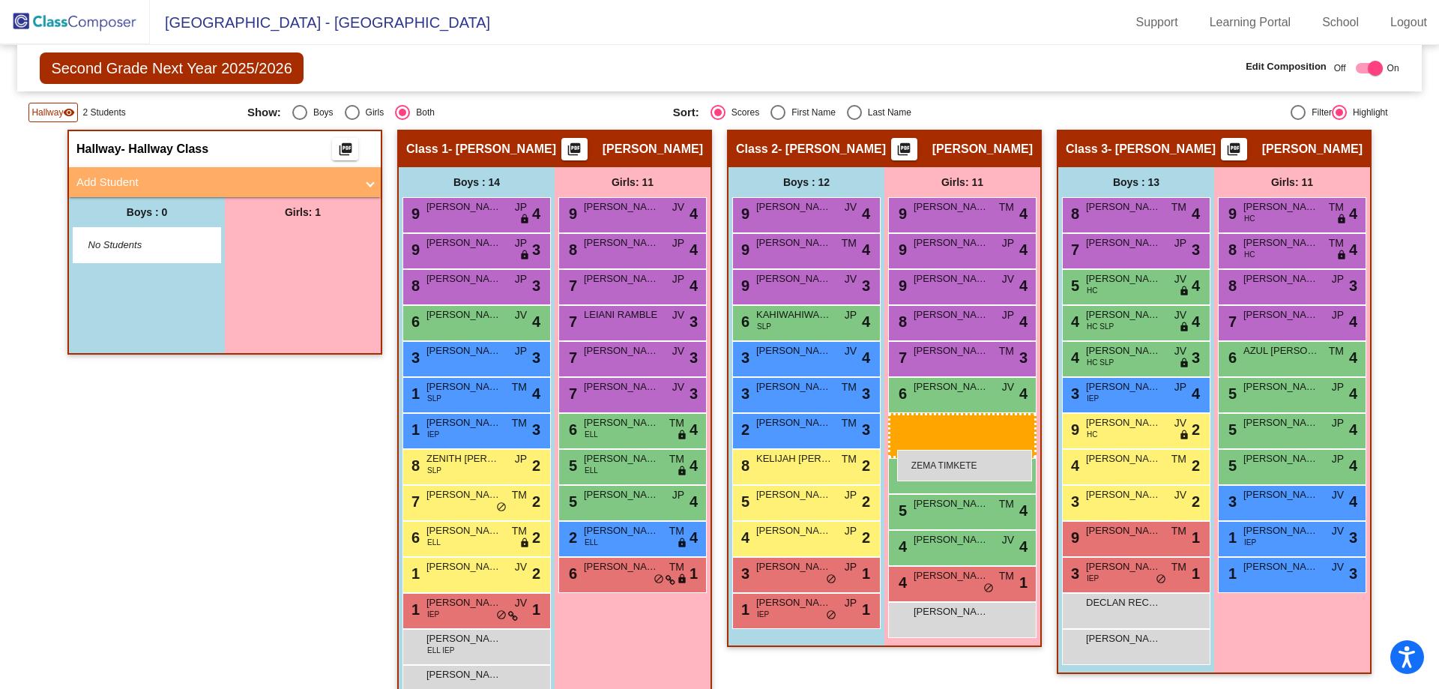
drag, startPoint x: 292, startPoint y: 247, endPoint x: 897, endPoint y: 450, distance: 638.8
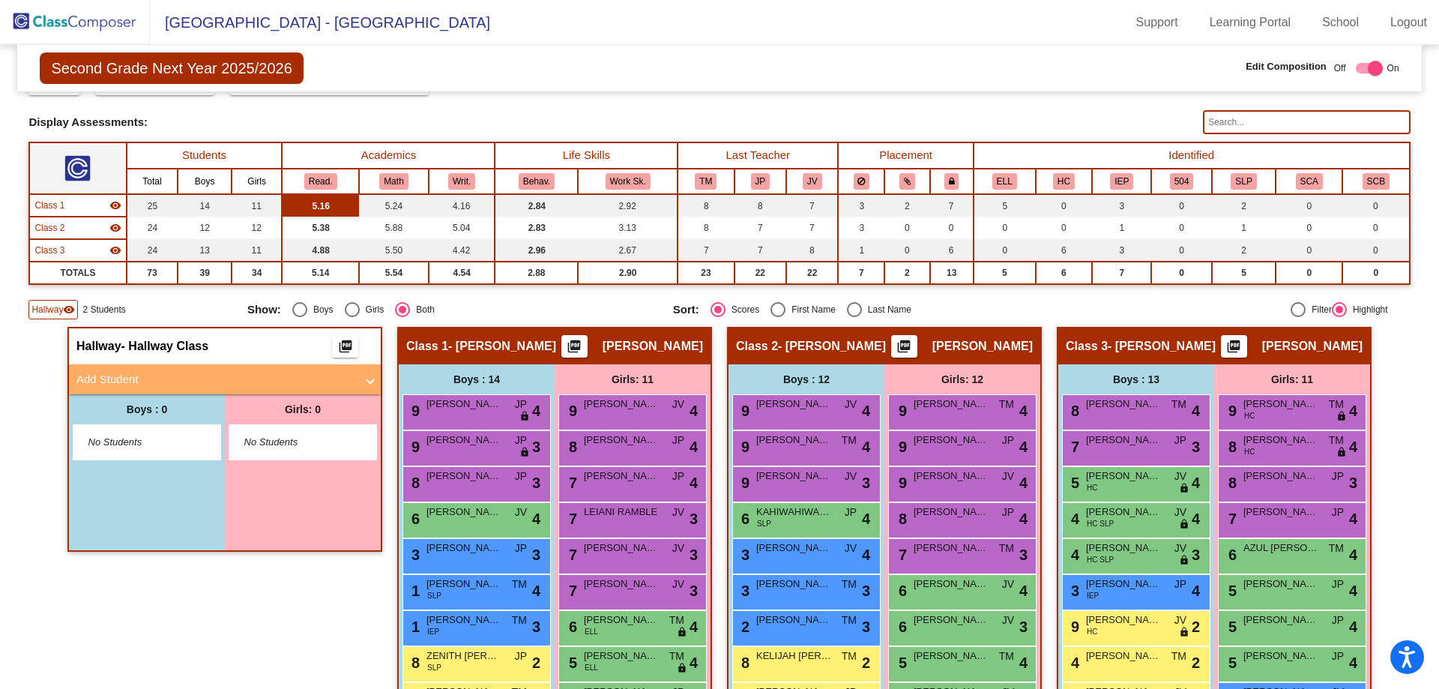
scroll to position [0, 0]
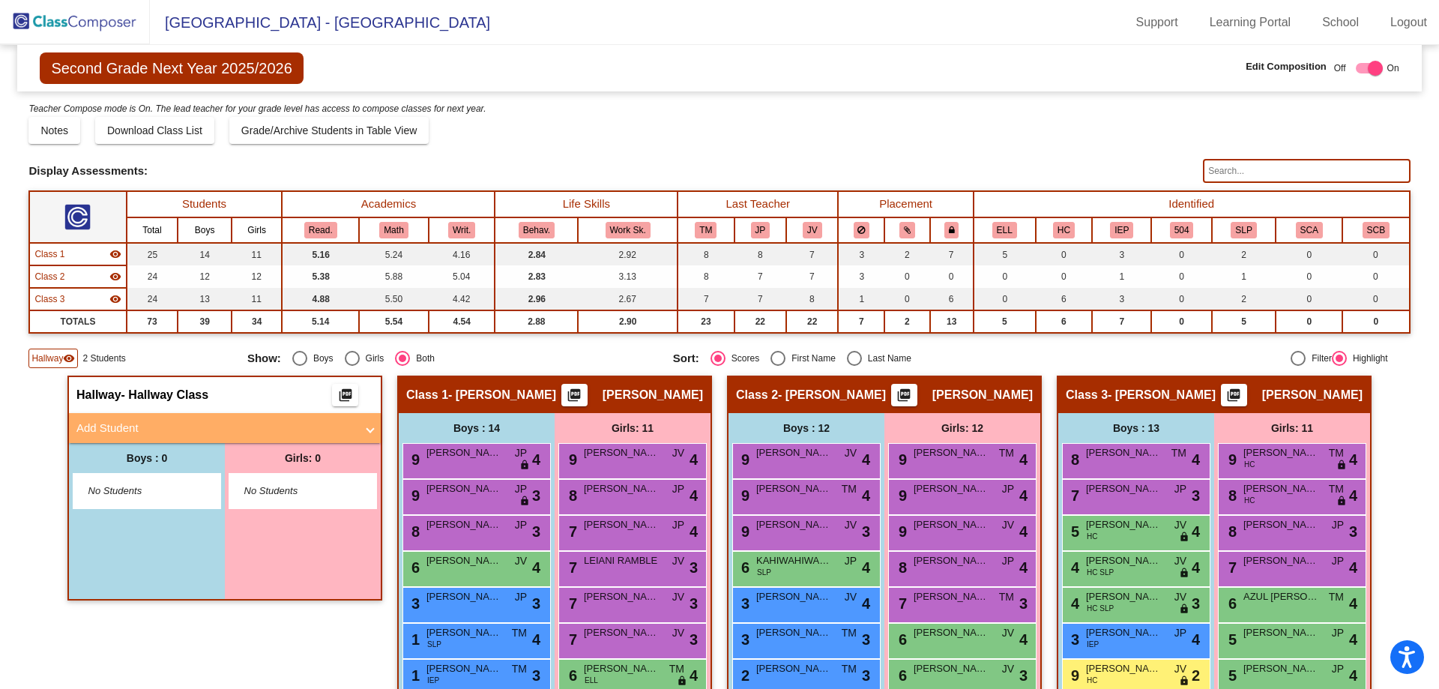
click at [58, 362] on span "Hallway" at bounding box center [46, 358] width 31 height 13
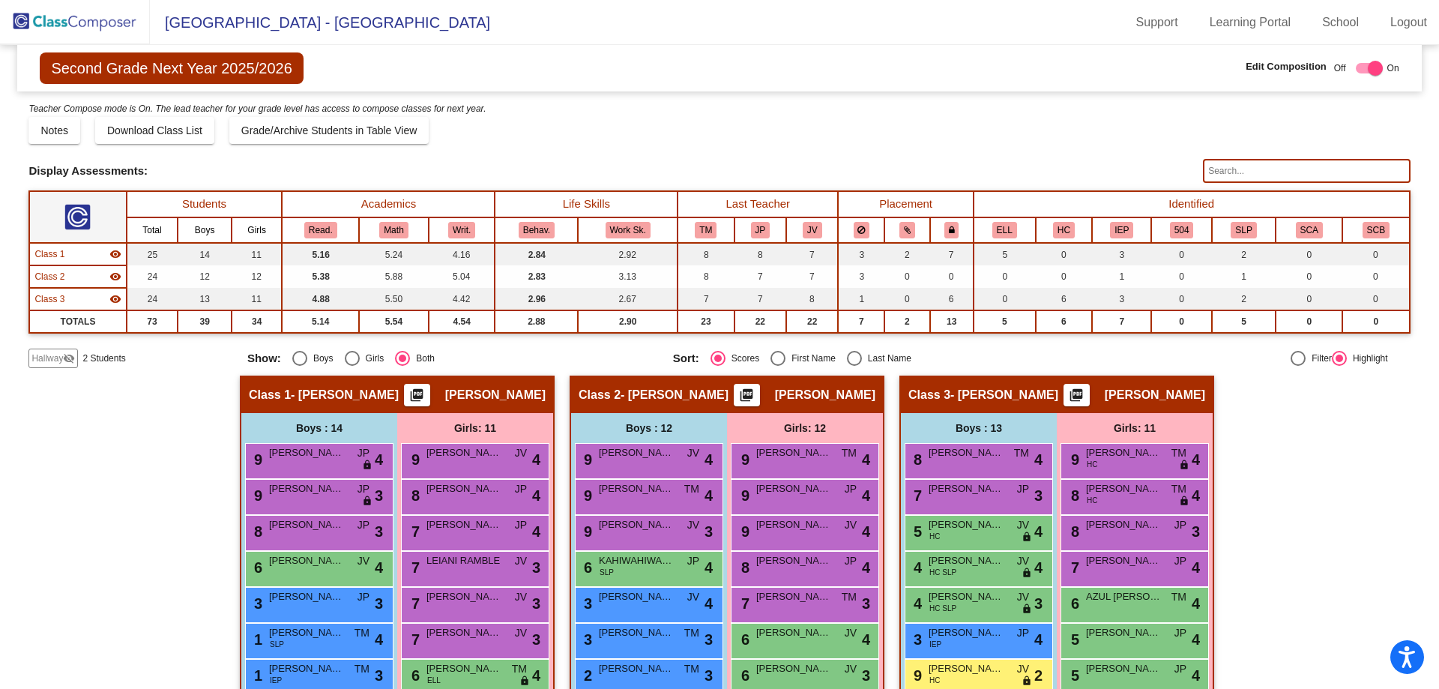
click at [58, 362] on span "Hallway" at bounding box center [46, 358] width 31 height 13
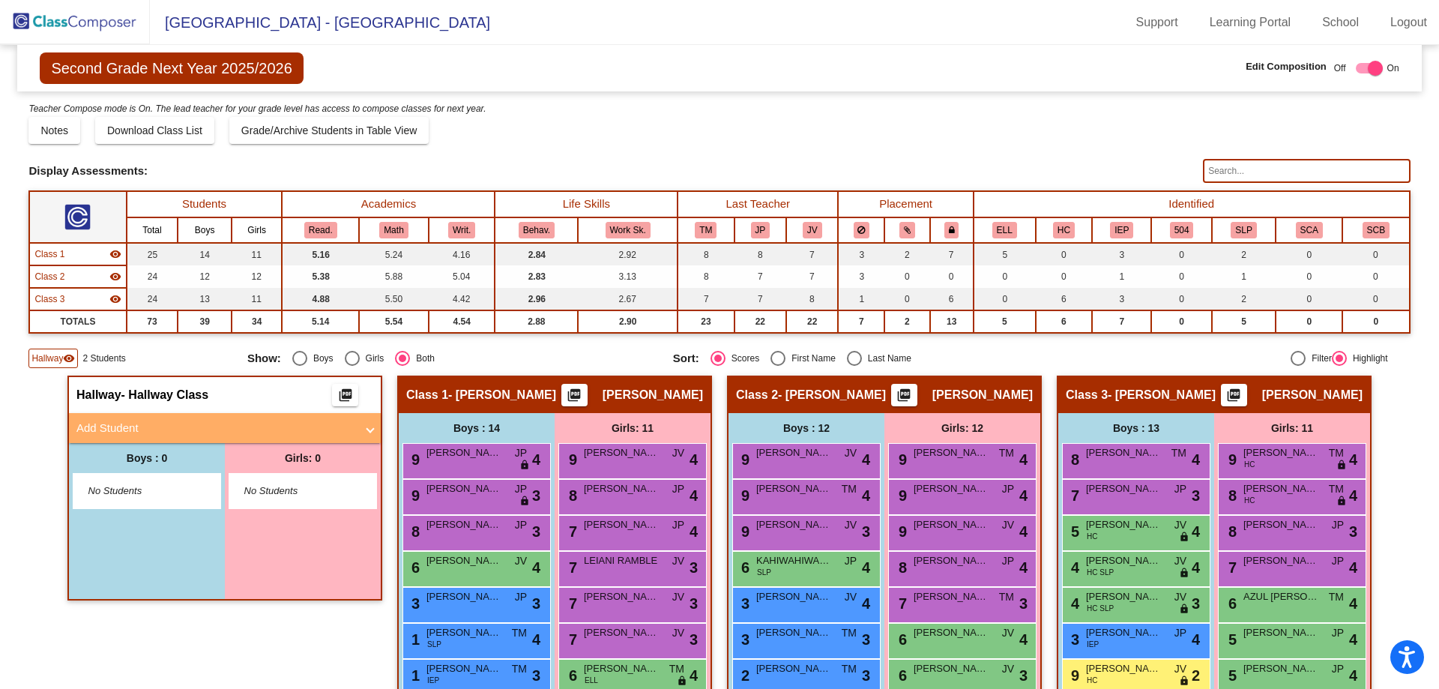
click at [61, 18] on img at bounding box center [75, 22] width 150 height 44
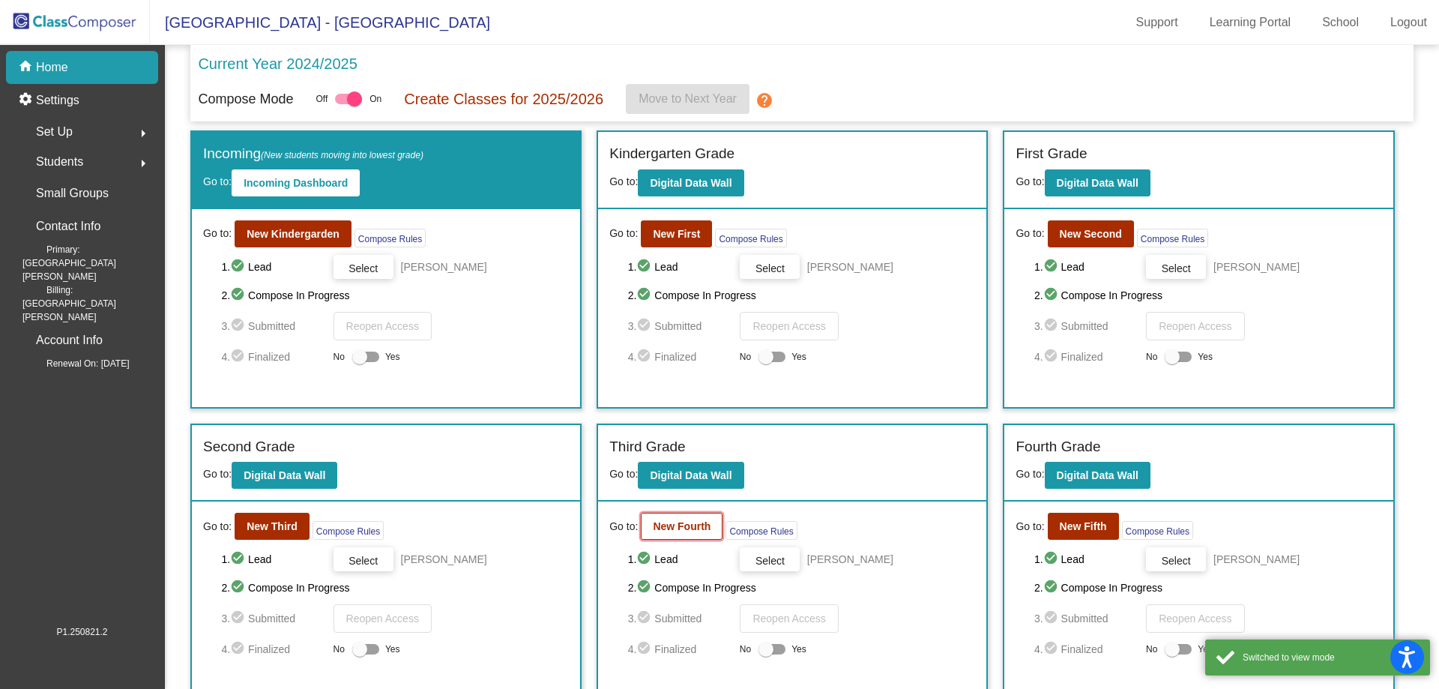
click at [669, 530] on b "New Fourth" at bounding box center [682, 526] width 58 height 12
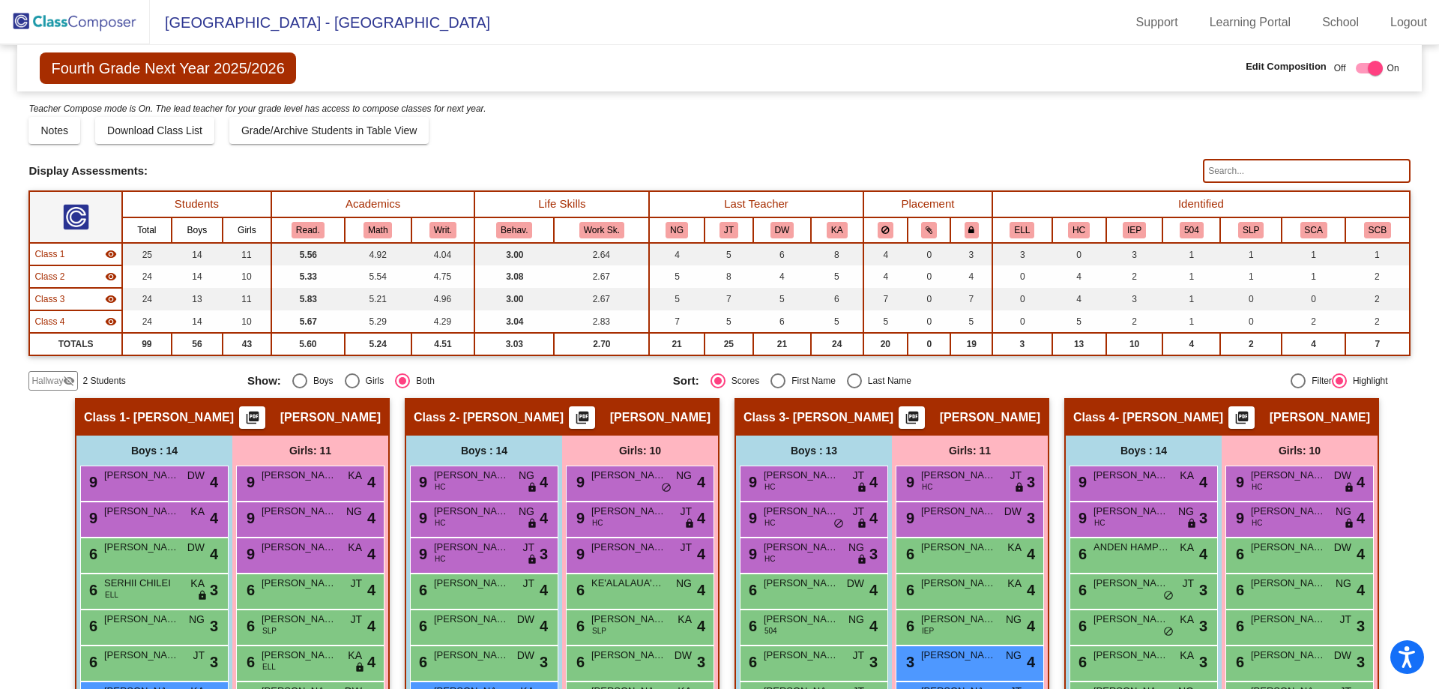
click at [58, 382] on span "Hallway" at bounding box center [46, 380] width 31 height 13
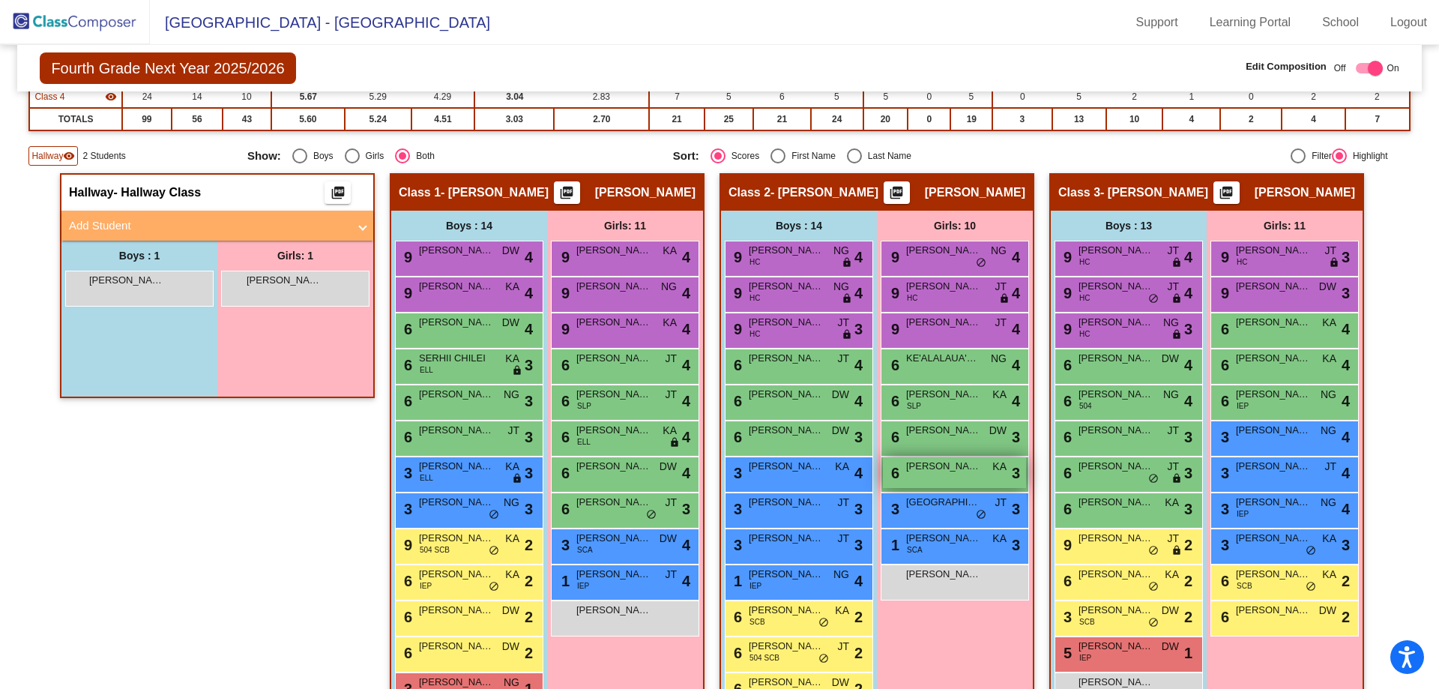
scroll to position [300, 0]
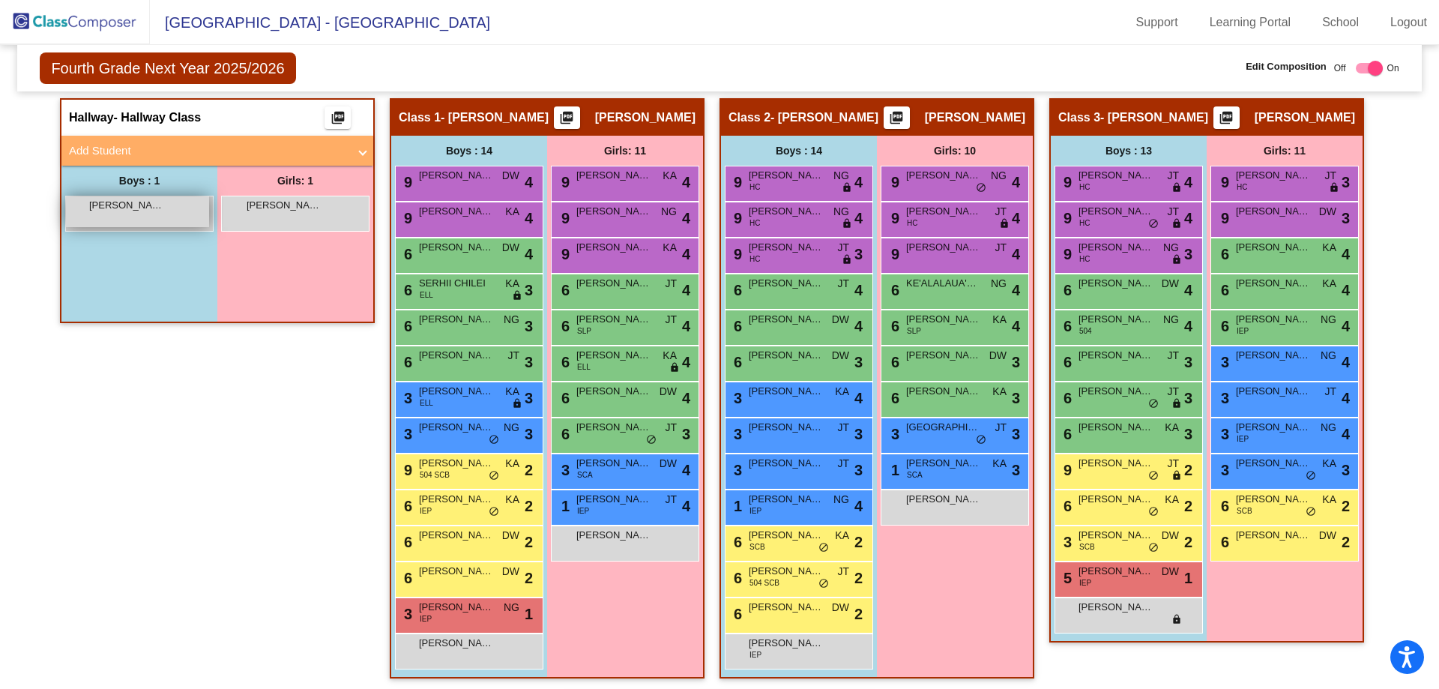
click at [157, 208] on span "[PERSON_NAME]" at bounding box center [126, 205] width 75 height 15
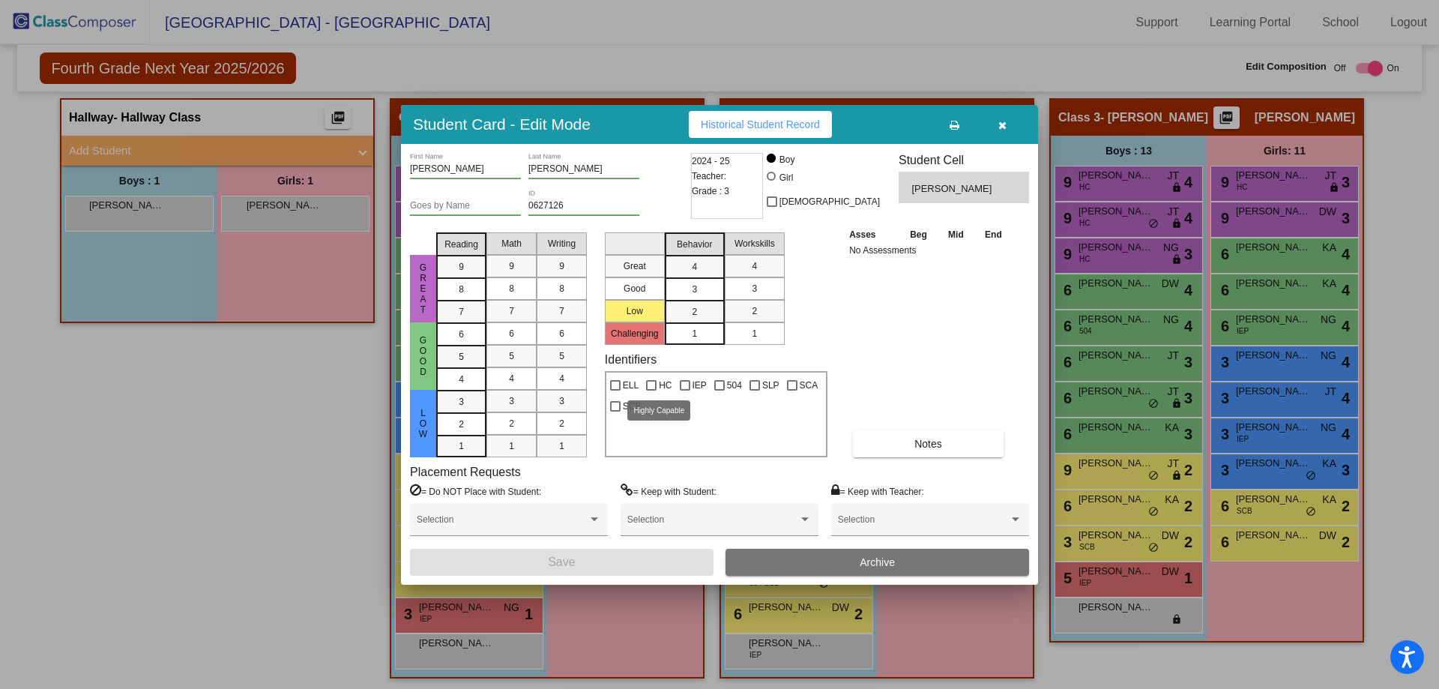
click at [651, 384] on div at bounding box center [651, 385] width 10 height 10
click at [651, 391] on input "HC" at bounding box center [651, 391] width 1 height 1
checkbox input "true"
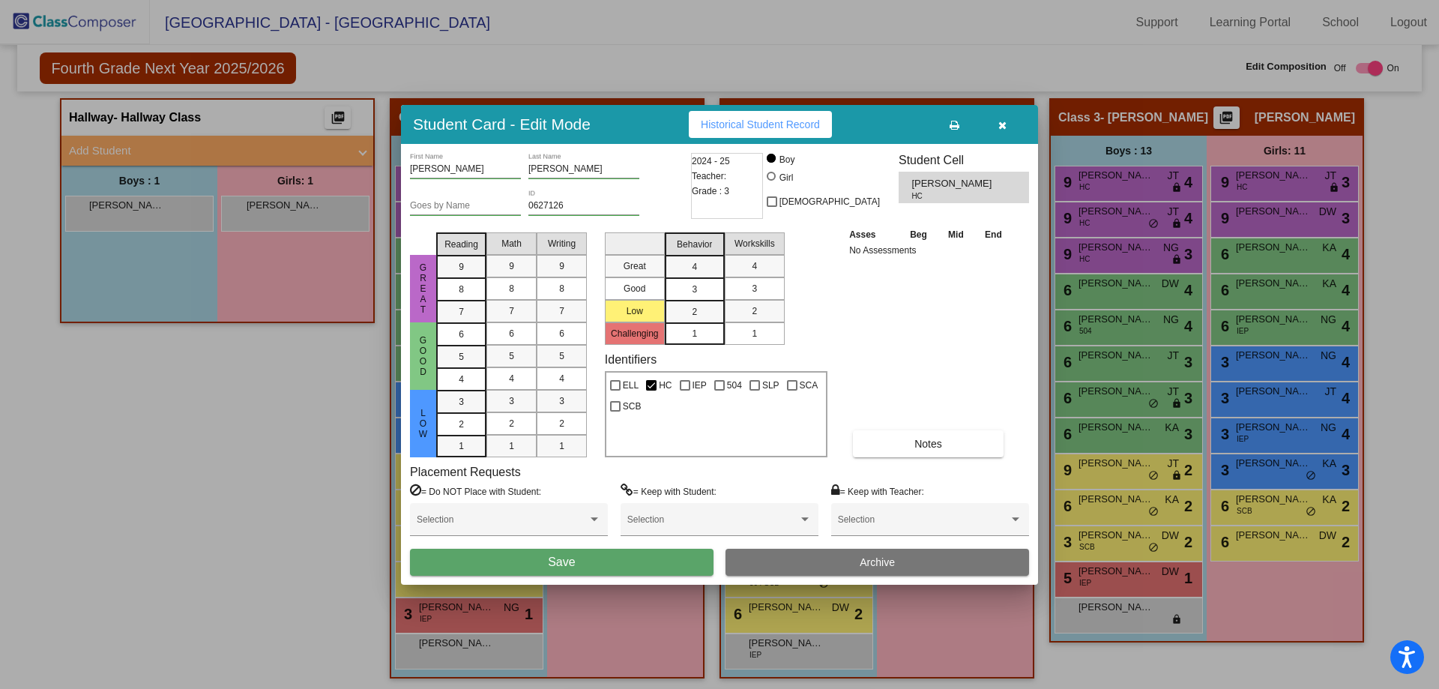
click at [650, 562] on button "Save" at bounding box center [562, 562] width 304 height 27
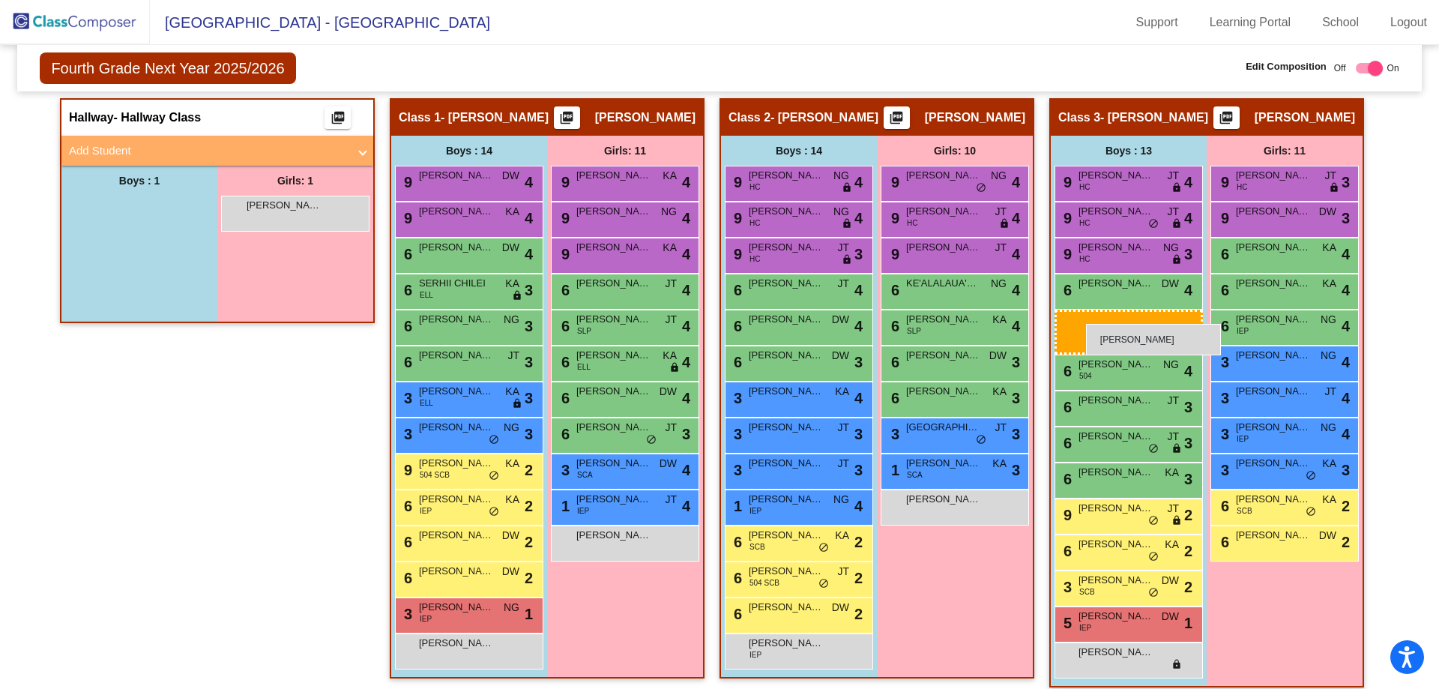
drag, startPoint x: 127, startPoint y: 209, endPoint x: 1086, endPoint y: 324, distance: 965.6
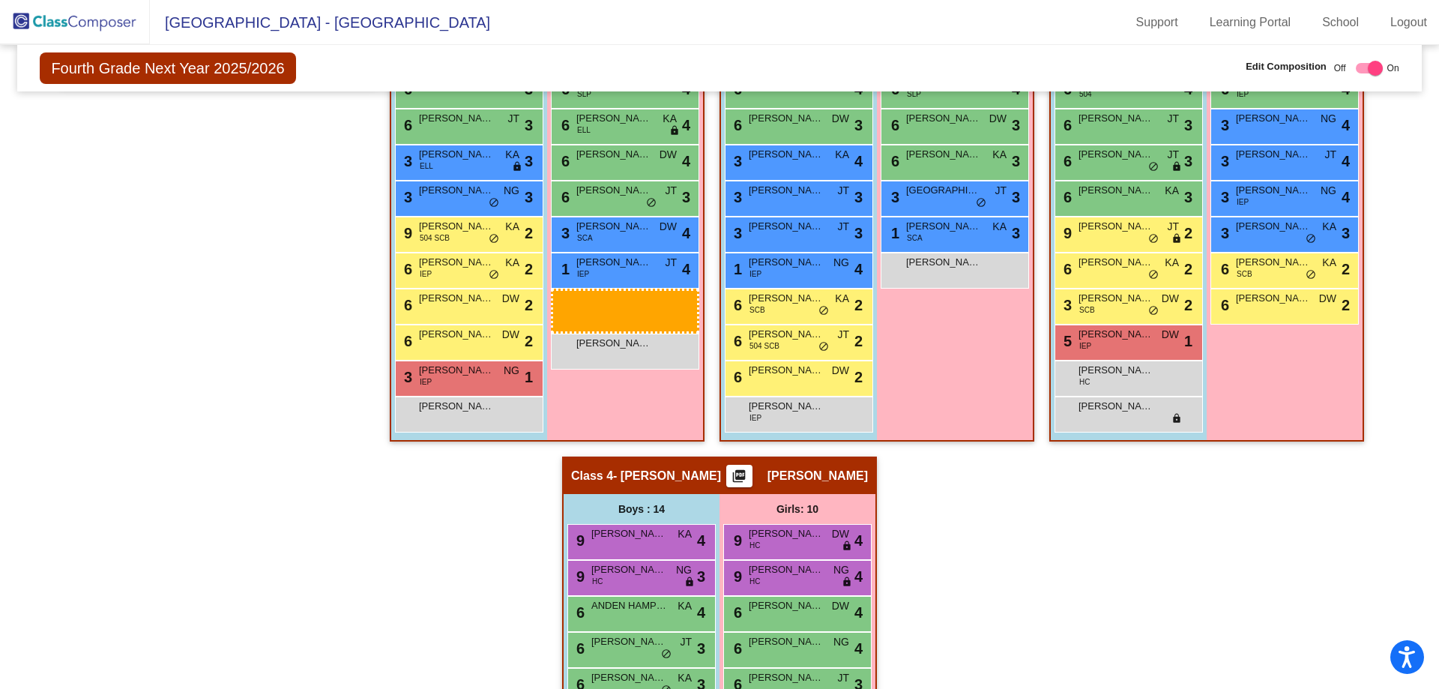
scroll to position [549, 0]
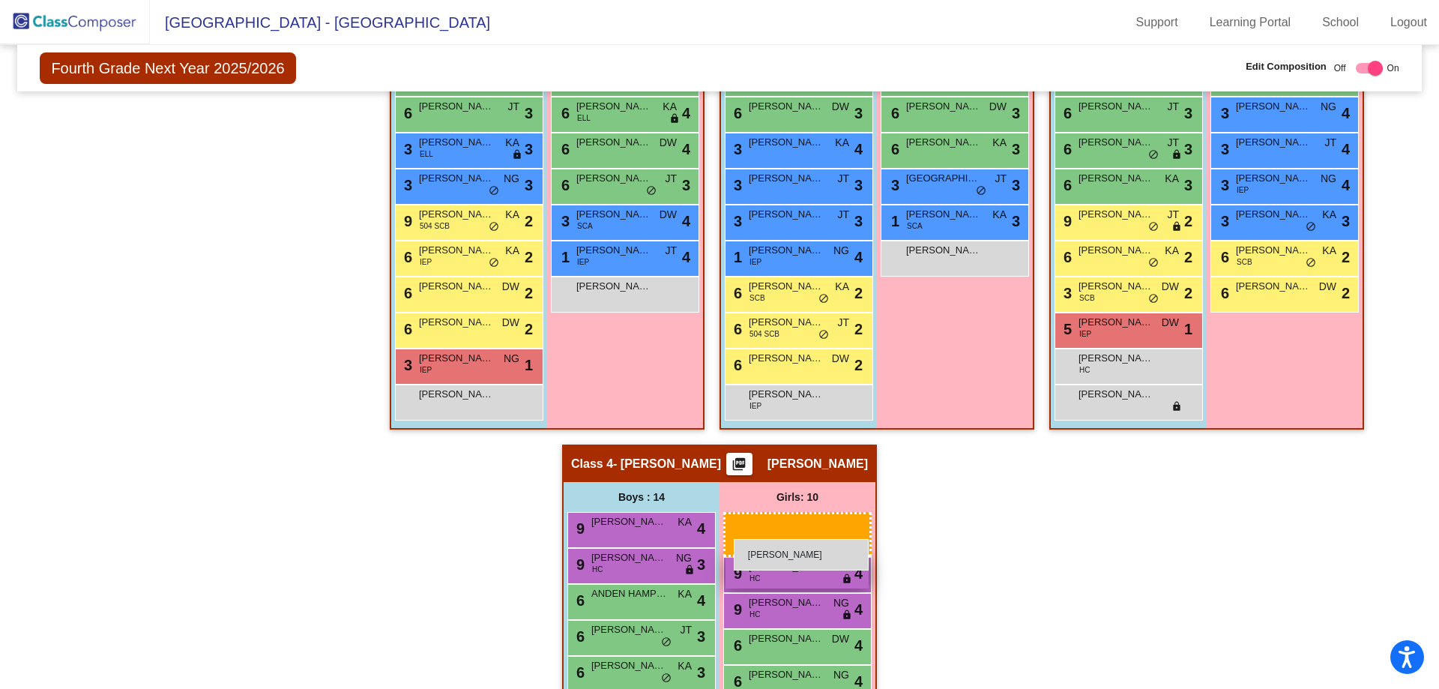
drag, startPoint x: 316, startPoint y: 282, endPoint x: 735, endPoint y: 537, distance: 491.5
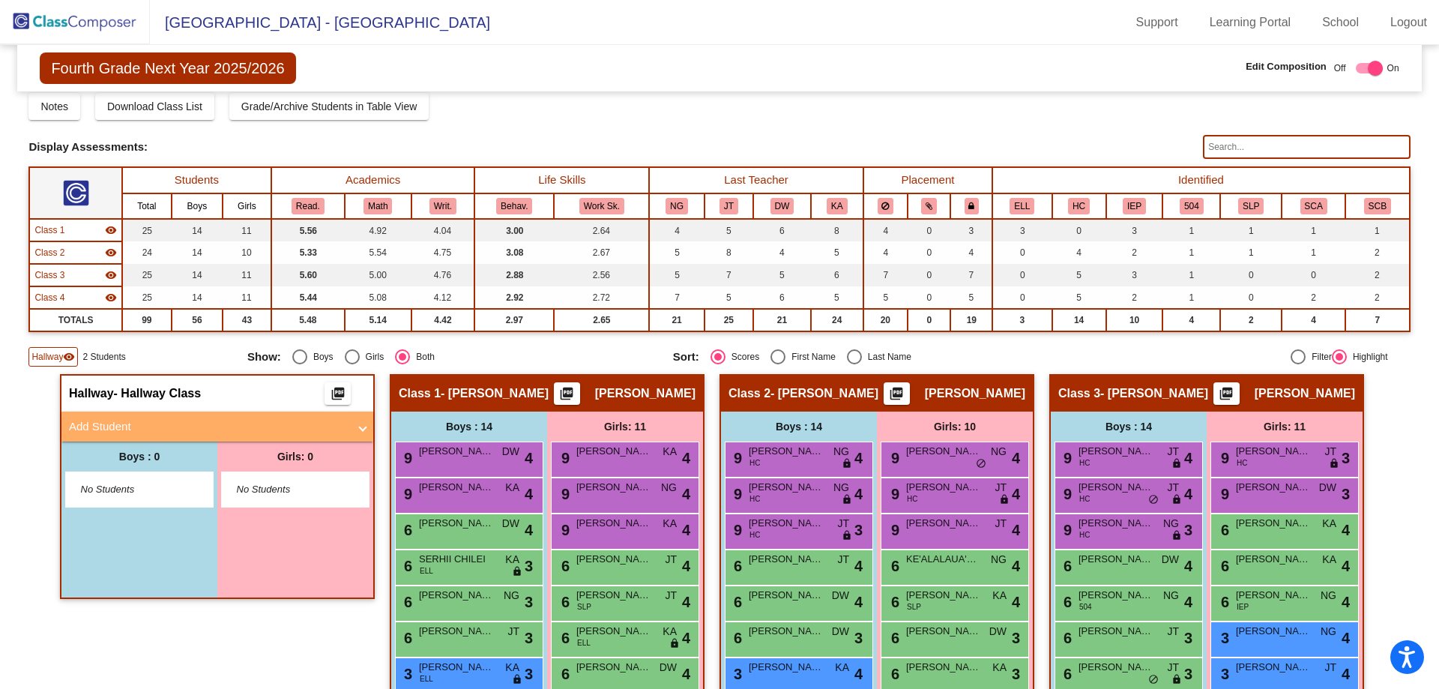
scroll to position [0, 0]
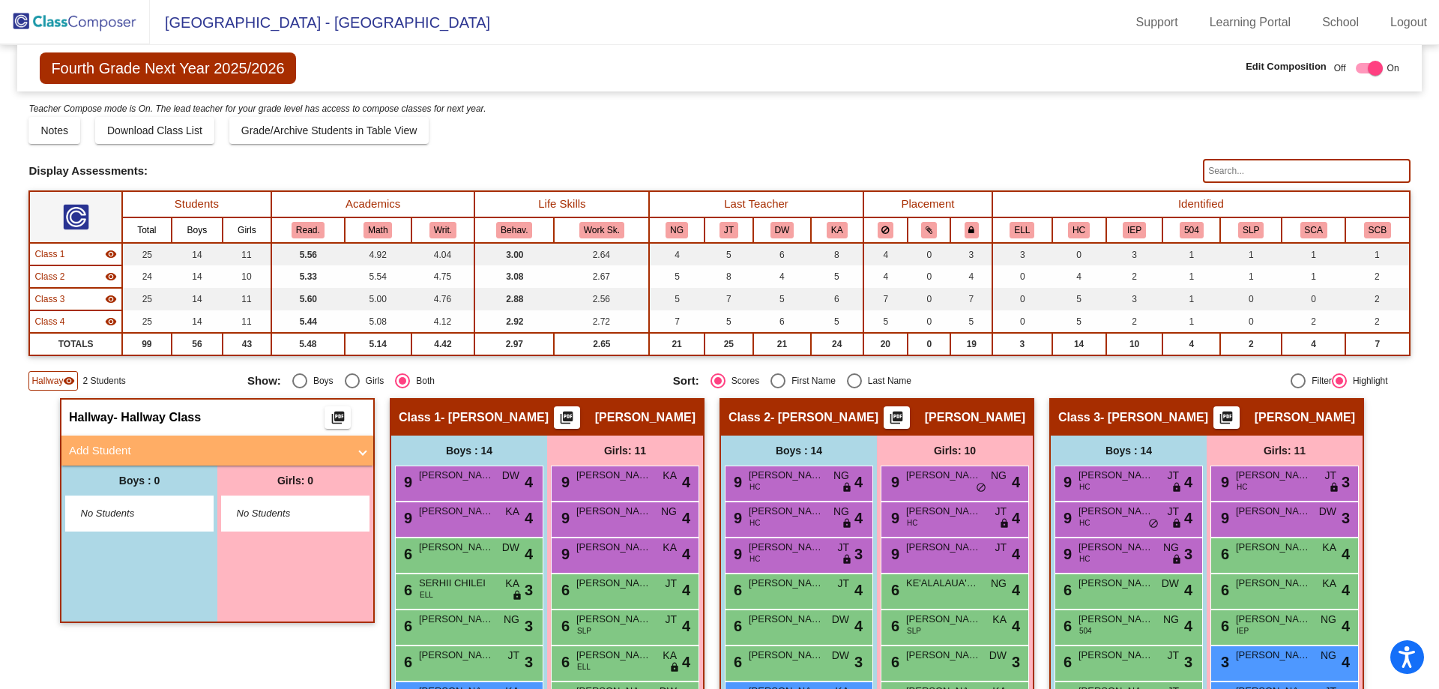
click at [99, 26] on img at bounding box center [75, 22] width 150 height 44
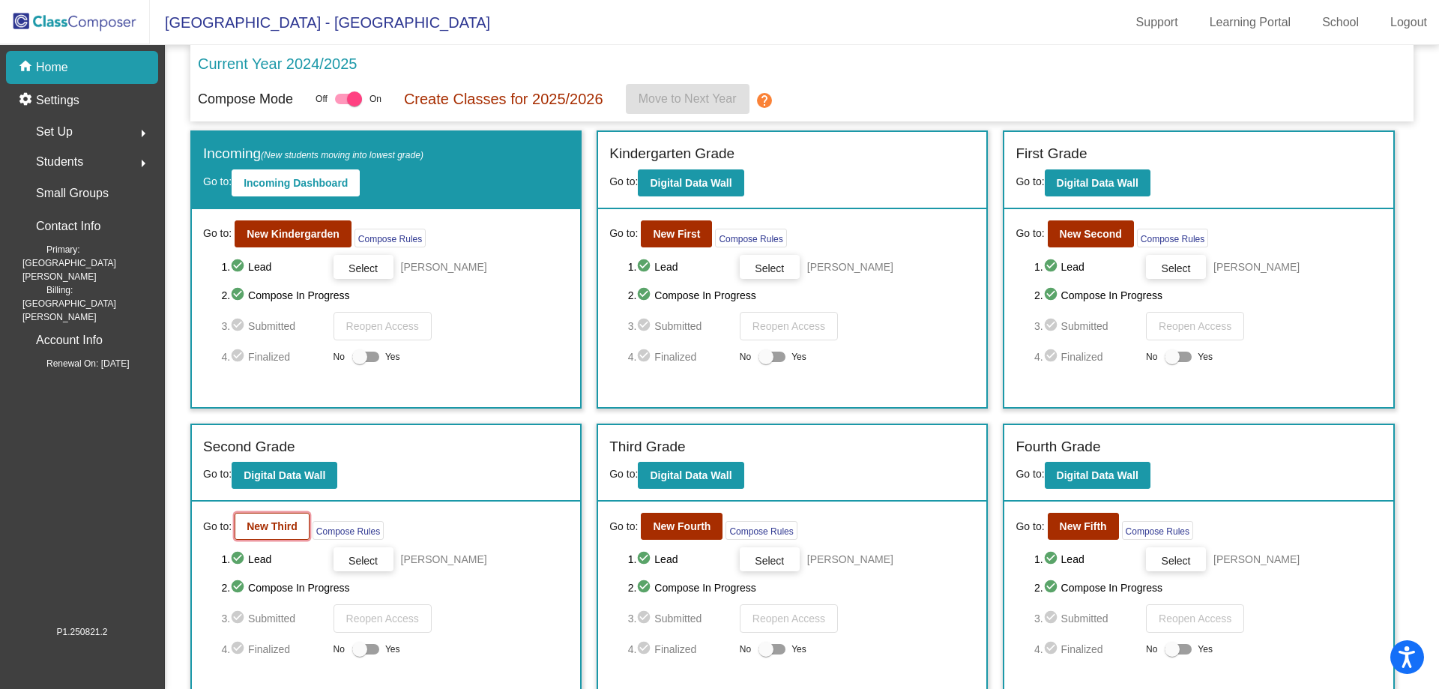
click at [261, 522] on b "New Third" at bounding box center [272, 526] width 51 height 12
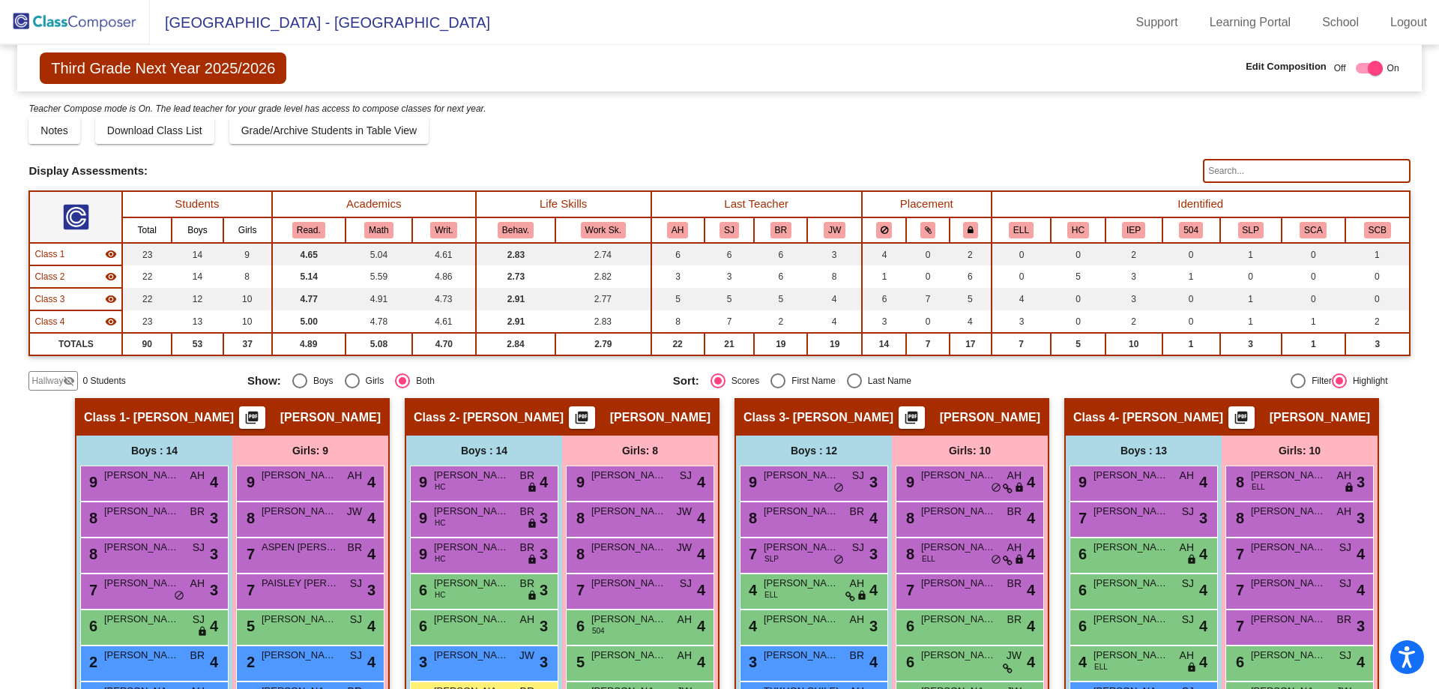
click at [60, 18] on img at bounding box center [75, 22] width 150 height 44
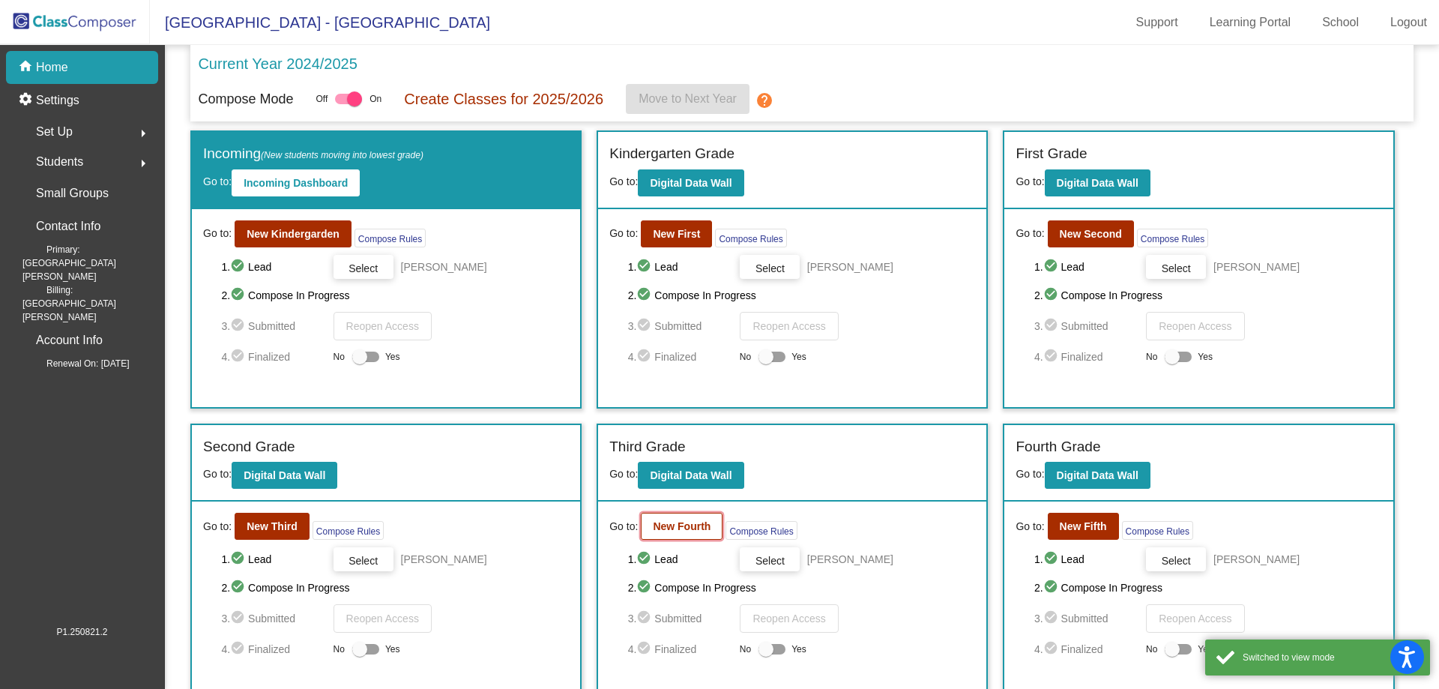
click at [685, 536] on button "New Fourth" at bounding box center [682, 526] width 82 height 27
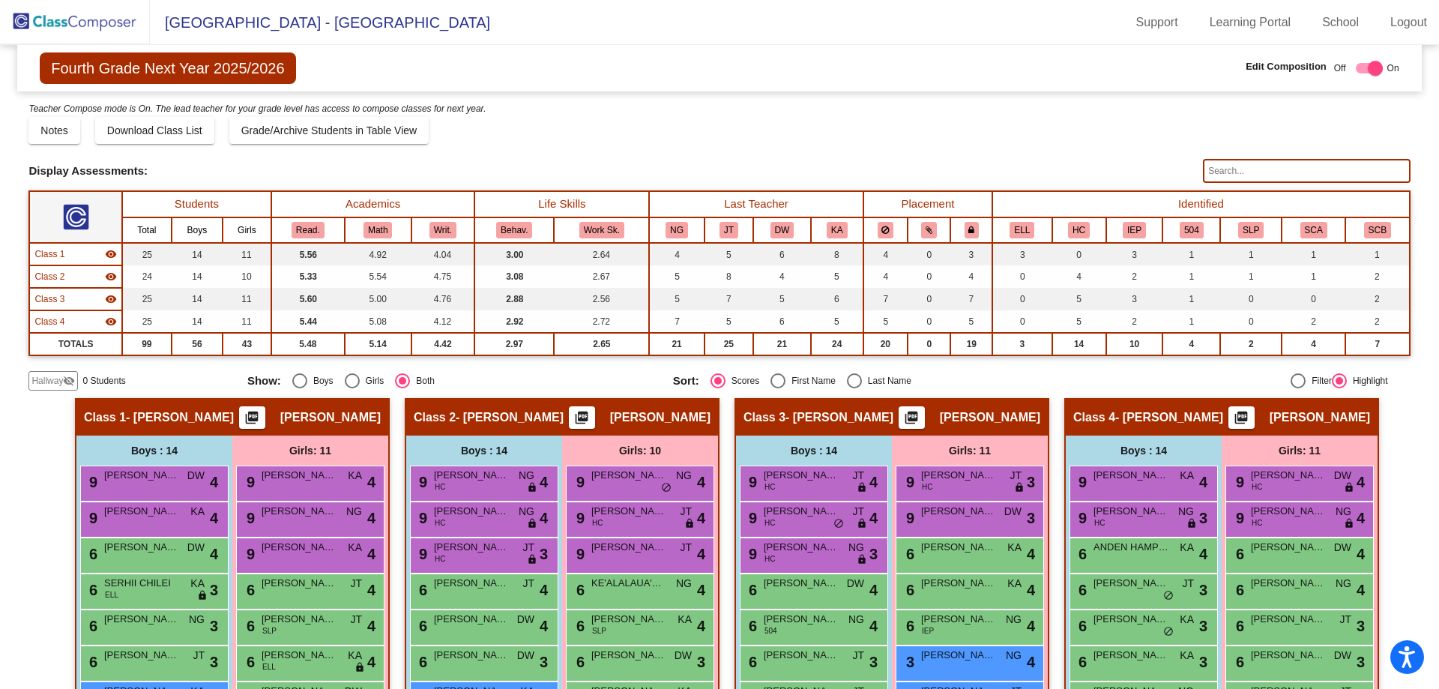
click at [41, 383] on span "Hallway" at bounding box center [46, 380] width 31 height 13
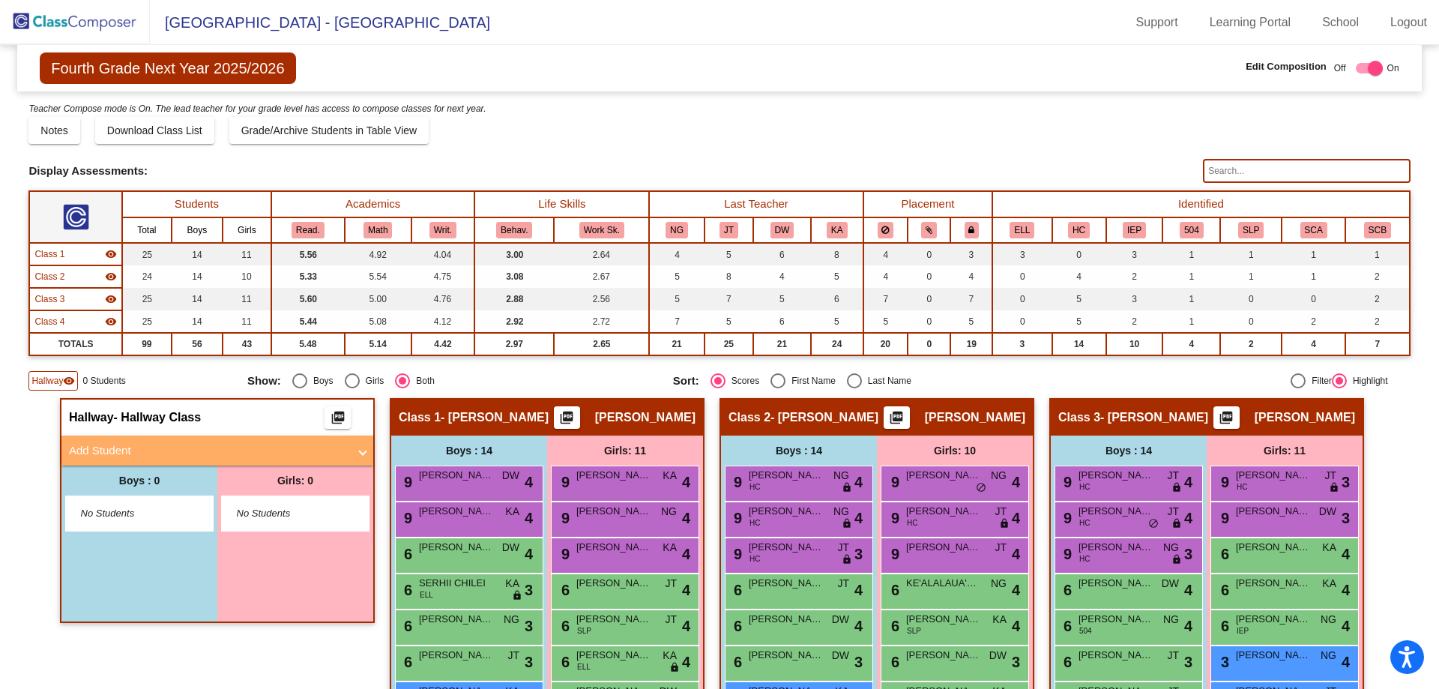
click at [133, 456] on mat-panel-title "Add Student" at bounding box center [208, 450] width 279 height 17
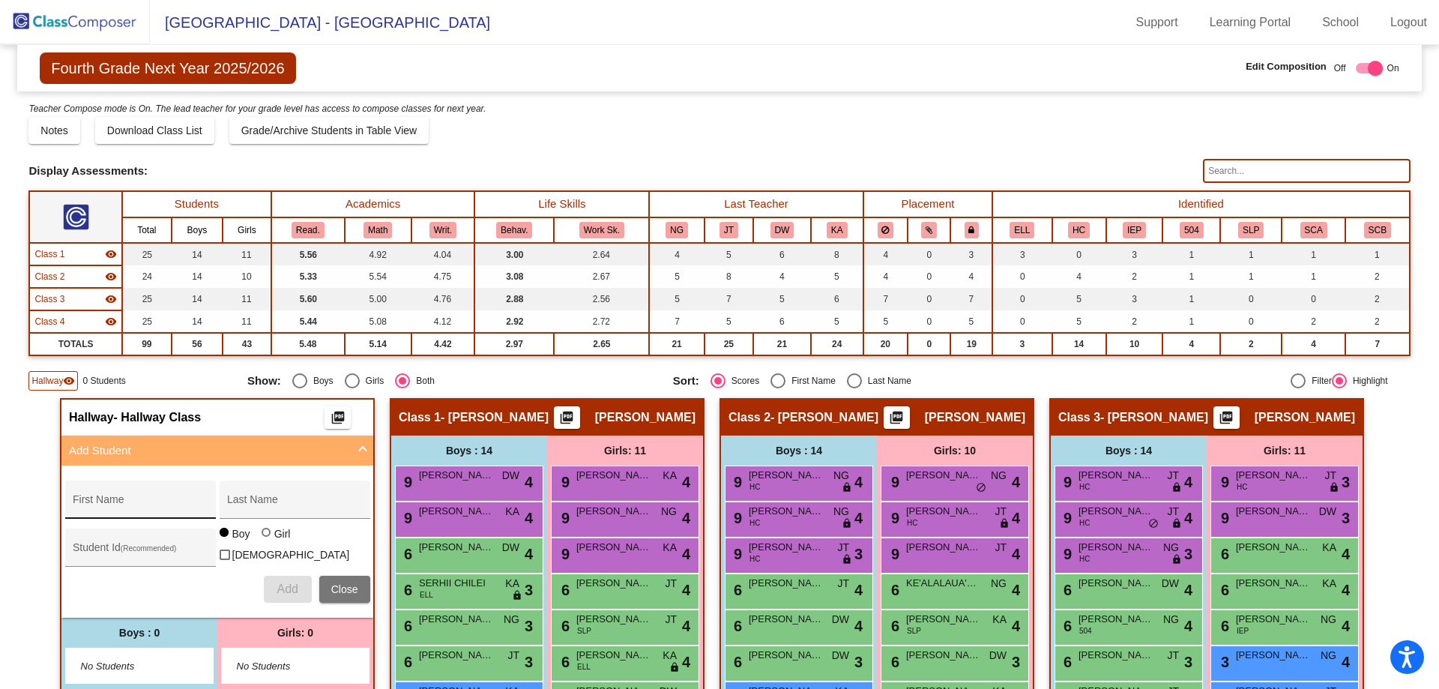
click at [135, 503] on input "First Name" at bounding box center [140, 505] width 135 height 12
type input "[PERSON_NAME]"
type input "KOHLWECK"
click at [199, 595] on div "Add Close" at bounding box center [217, 589] width 305 height 27
click at [280, 586] on span "Add" at bounding box center [287, 588] width 21 height 13
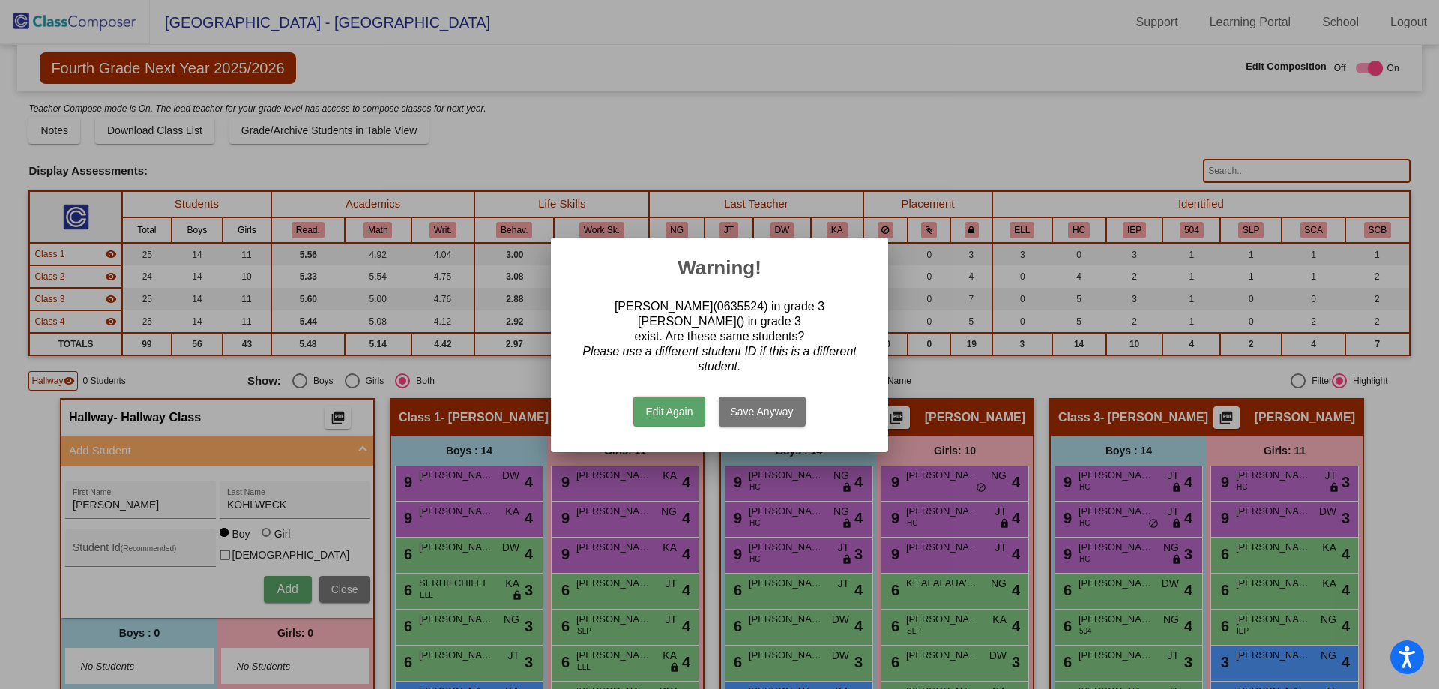
click at [690, 414] on button "Edit Again" at bounding box center [668, 412] width 71 height 30
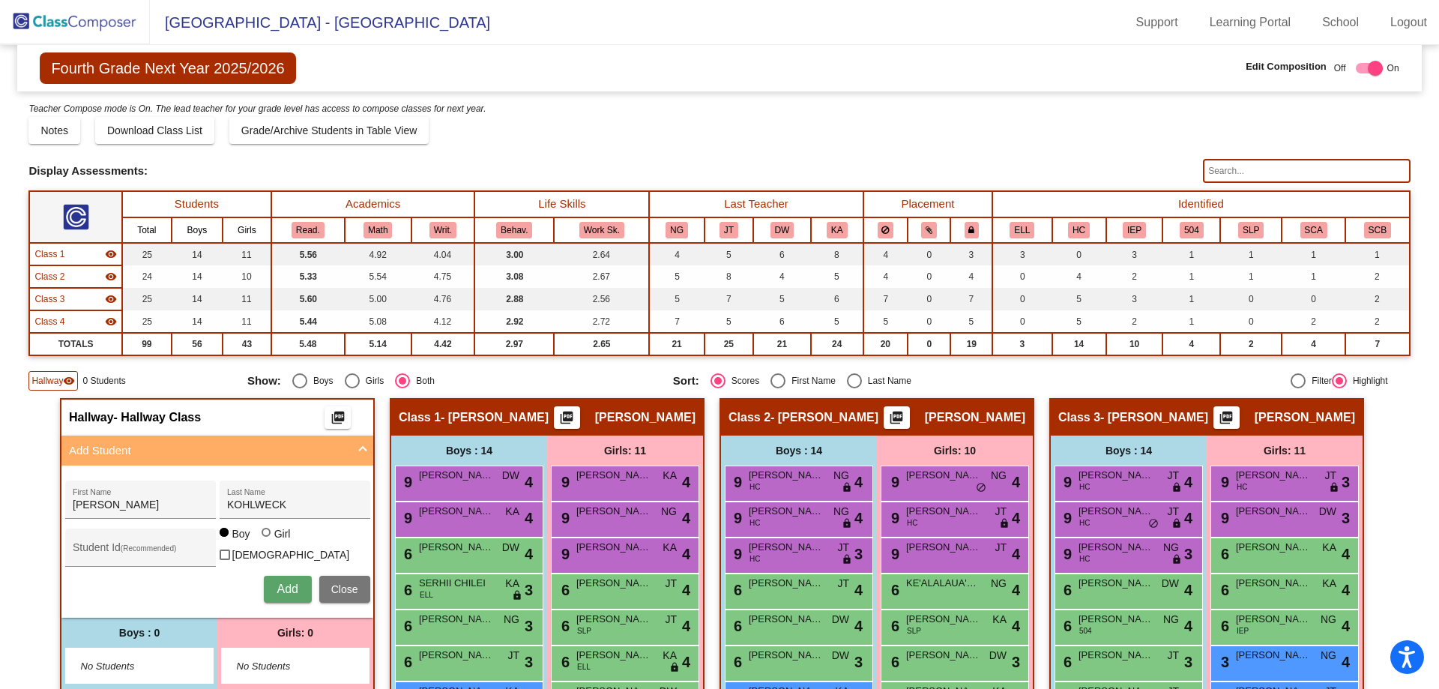
click at [22, 14] on img at bounding box center [75, 22] width 150 height 44
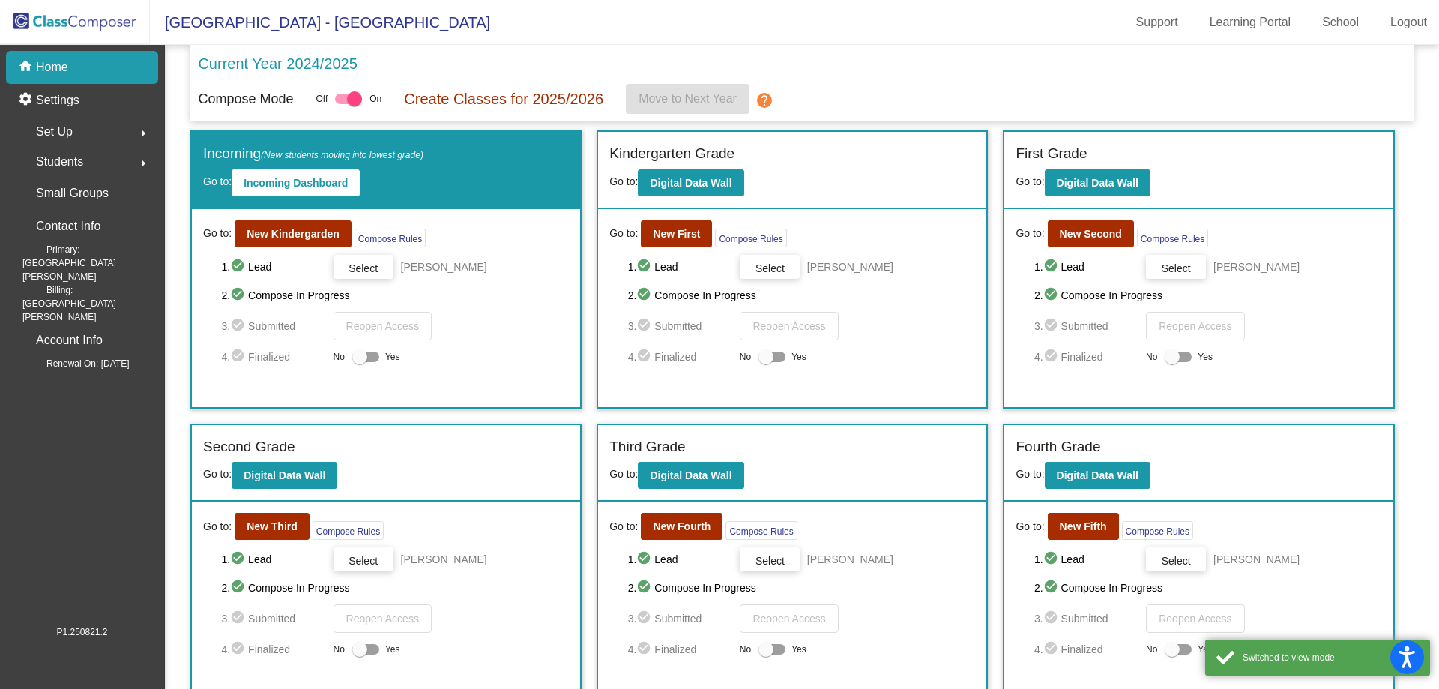
click at [66, 160] on span "Students" at bounding box center [59, 161] width 47 height 21
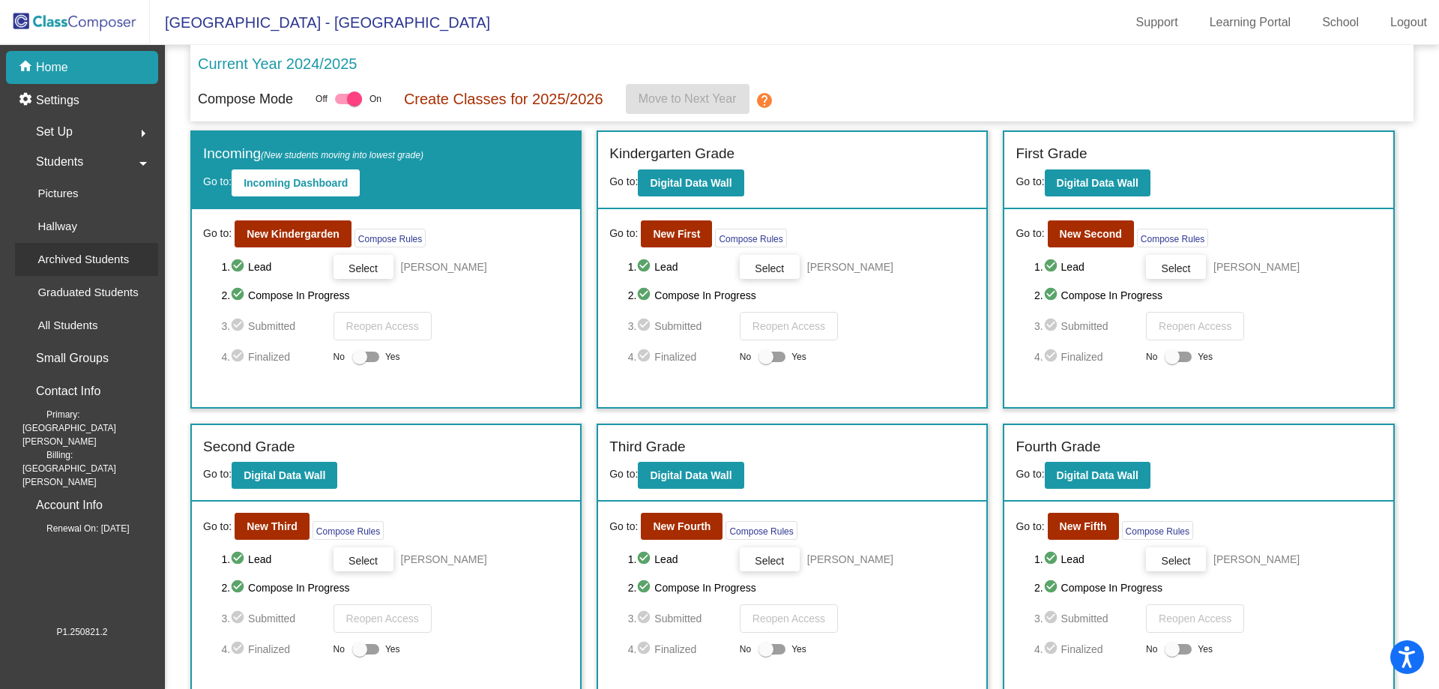
click at [86, 258] on p "Archived Students" at bounding box center [82, 259] width 91 height 18
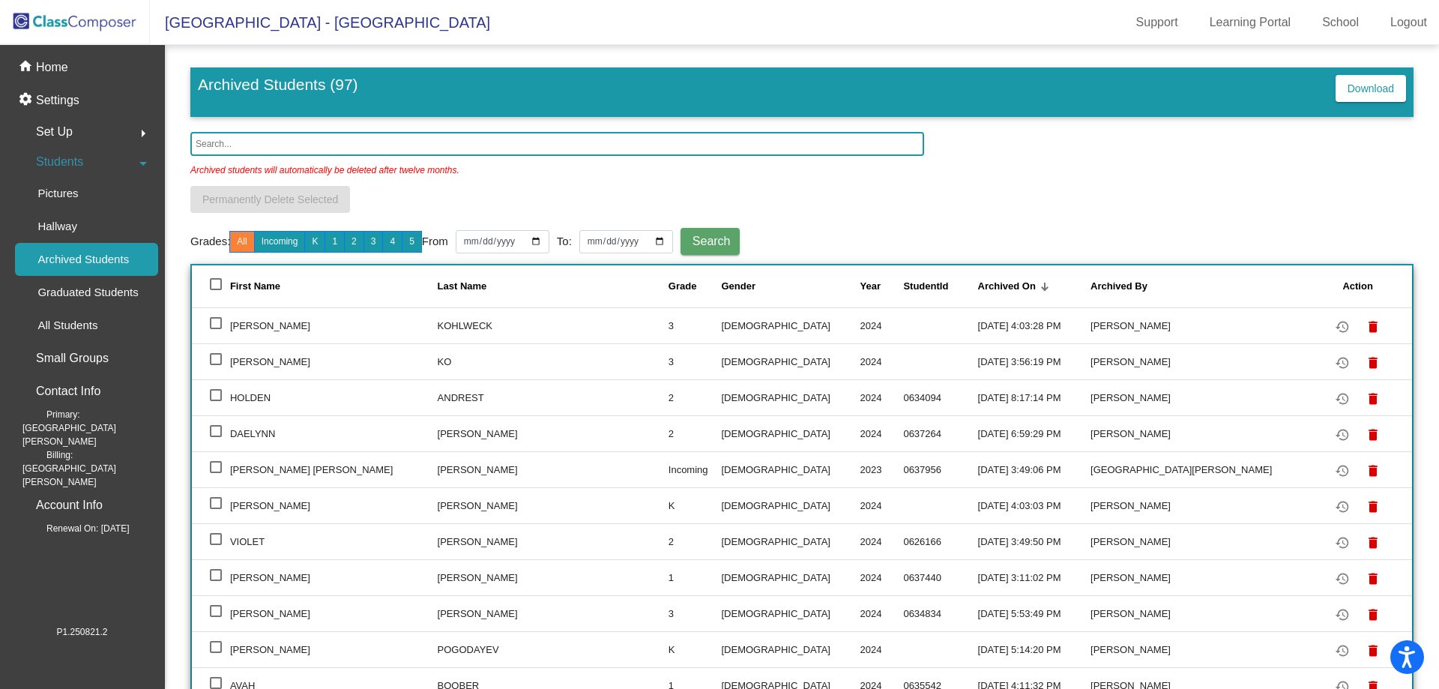
click at [217, 322] on div at bounding box center [216, 323] width 12 height 12
click at [216, 329] on input "select row 2" at bounding box center [215, 329] width 1 height 1
checkbox input "true"
click at [1334, 332] on mat-icon "restore" at bounding box center [1343, 327] width 18 height 18
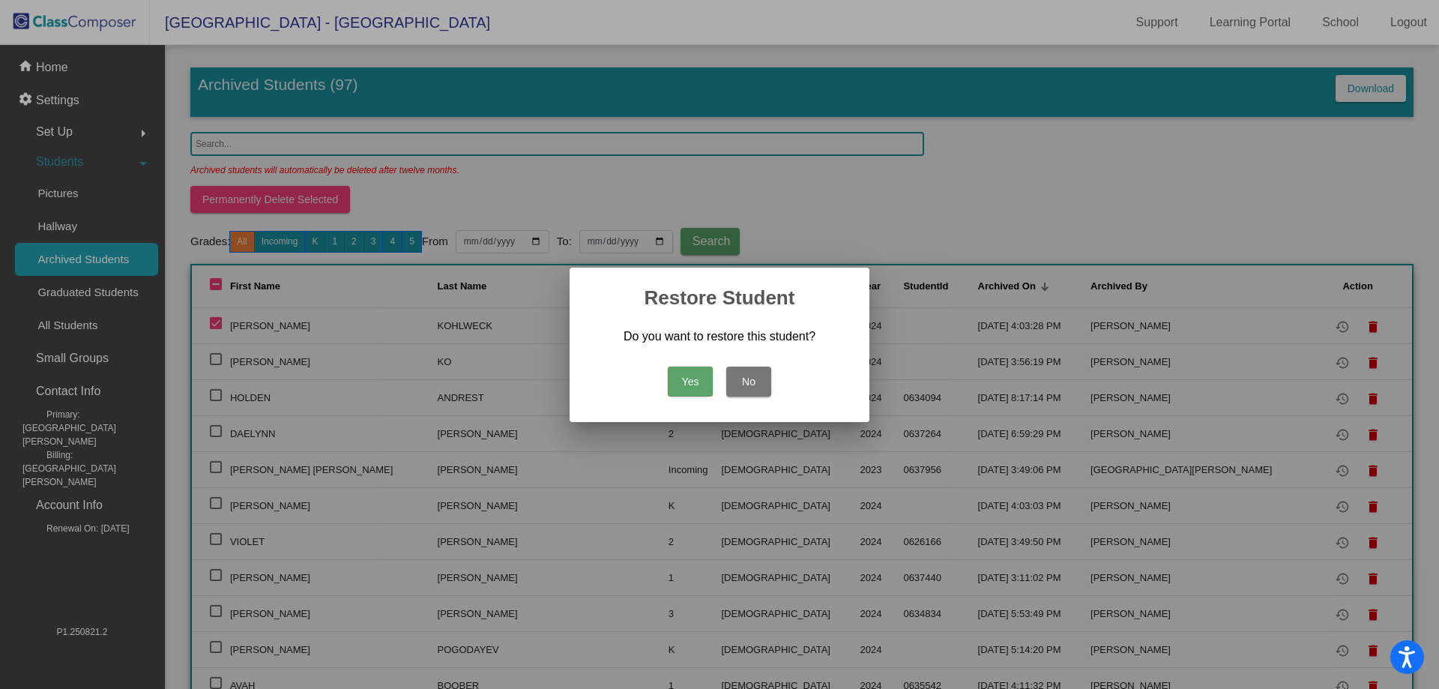
click at [687, 382] on button "Yes" at bounding box center [690, 382] width 45 height 30
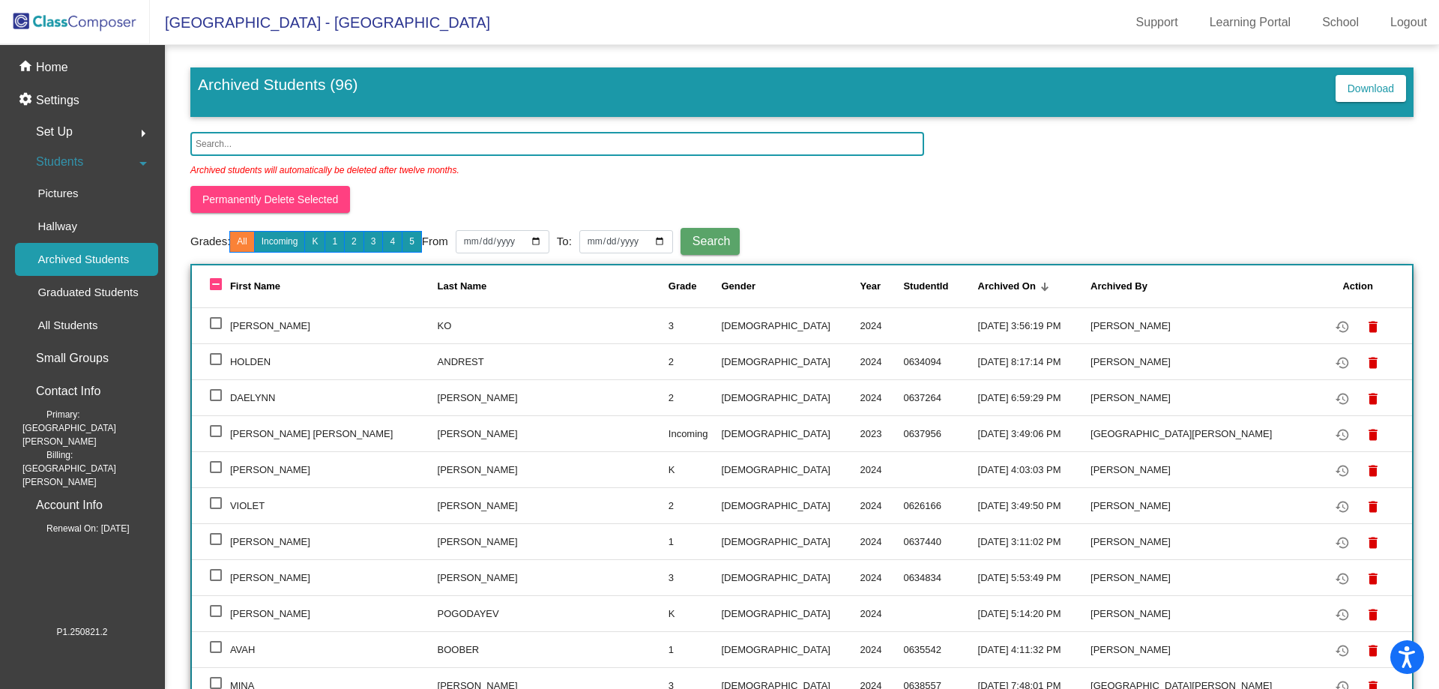
click at [923, 164] on div "Archived students will automatically be deleted after twelve months." at bounding box center [801, 171] width 1223 height 30
click at [59, 26] on img at bounding box center [75, 22] width 150 height 44
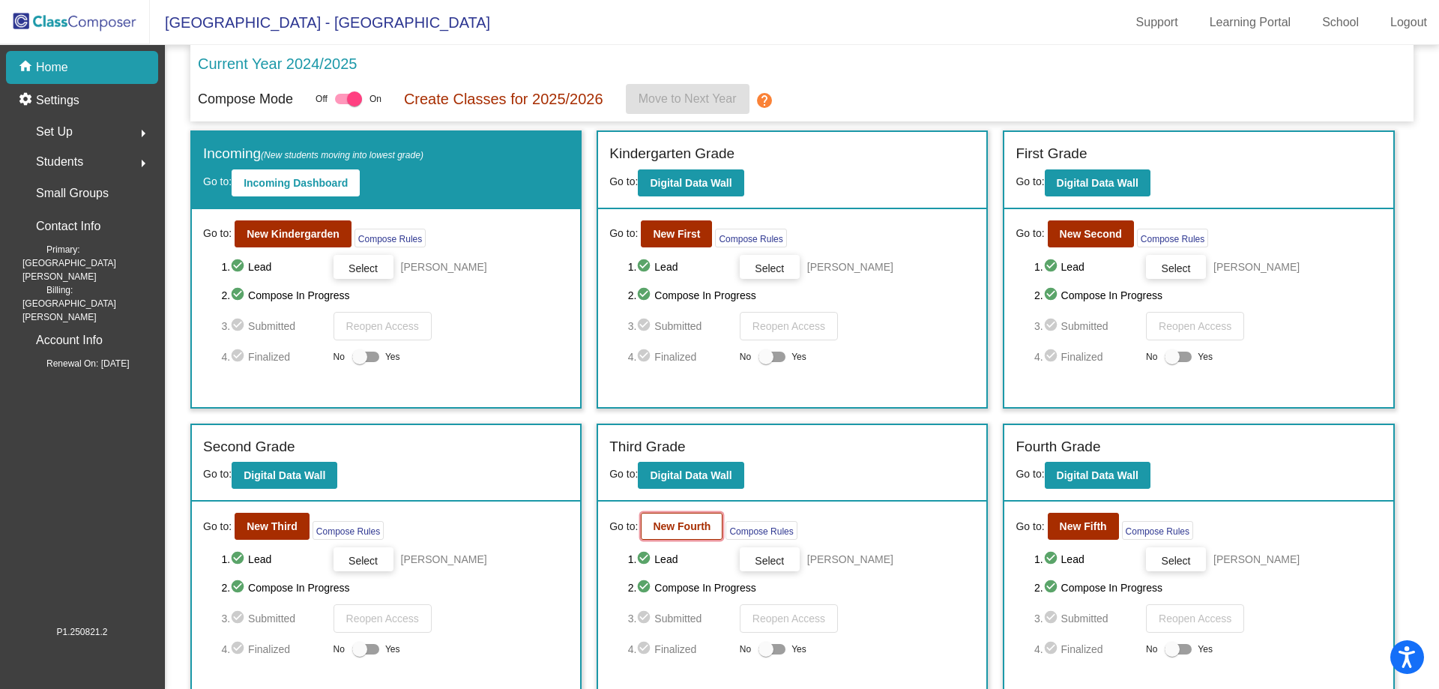
click at [662, 537] on button "New Fourth" at bounding box center [682, 526] width 82 height 27
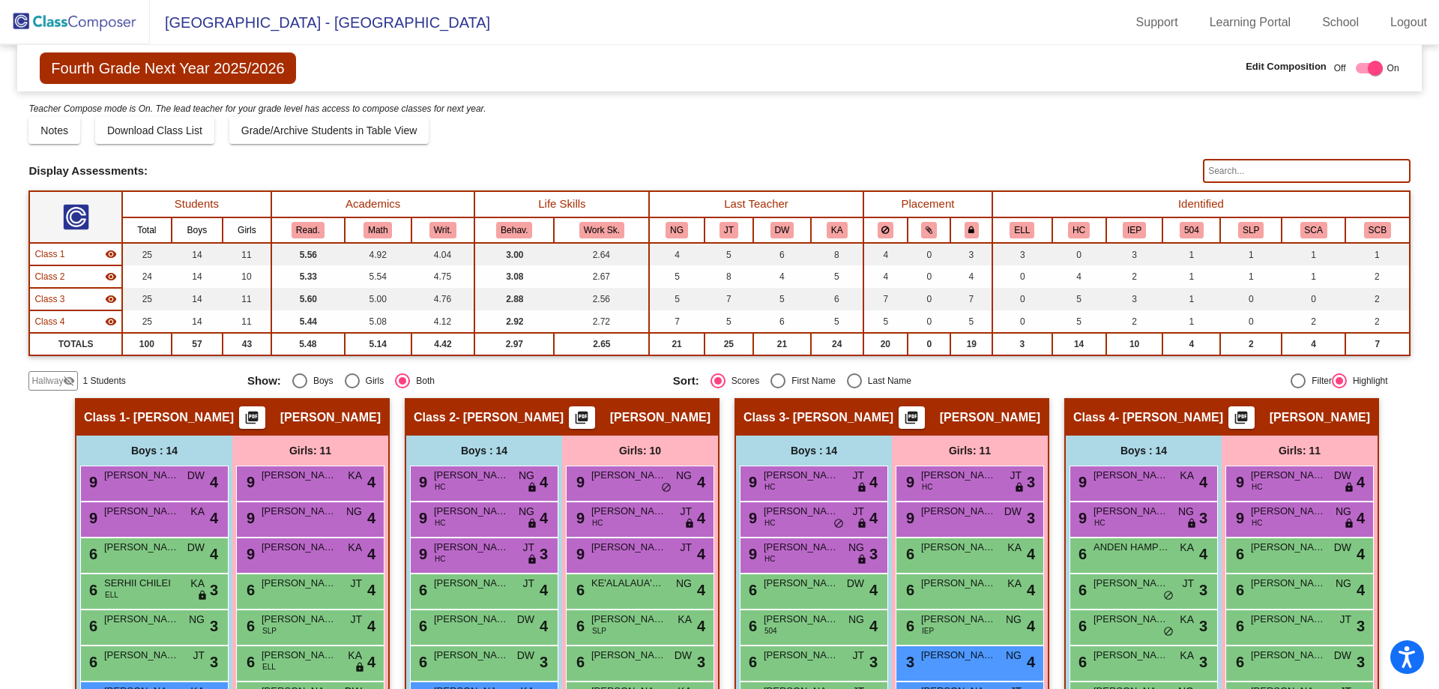
click at [38, 385] on span "Hallway" at bounding box center [46, 380] width 31 height 13
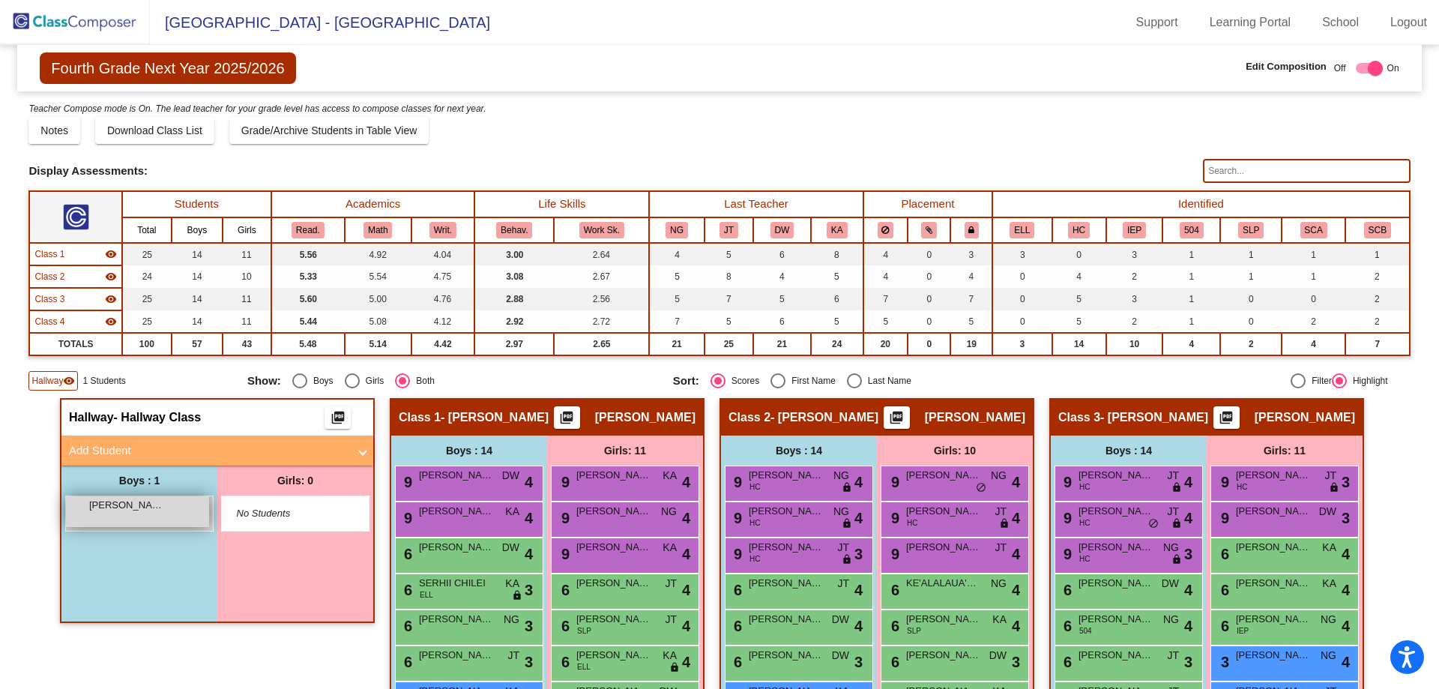
click at [115, 513] on div "[PERSON_NAME] lock do_not_disturb_alt" at bounding box center [137, 511] width 143 height 31
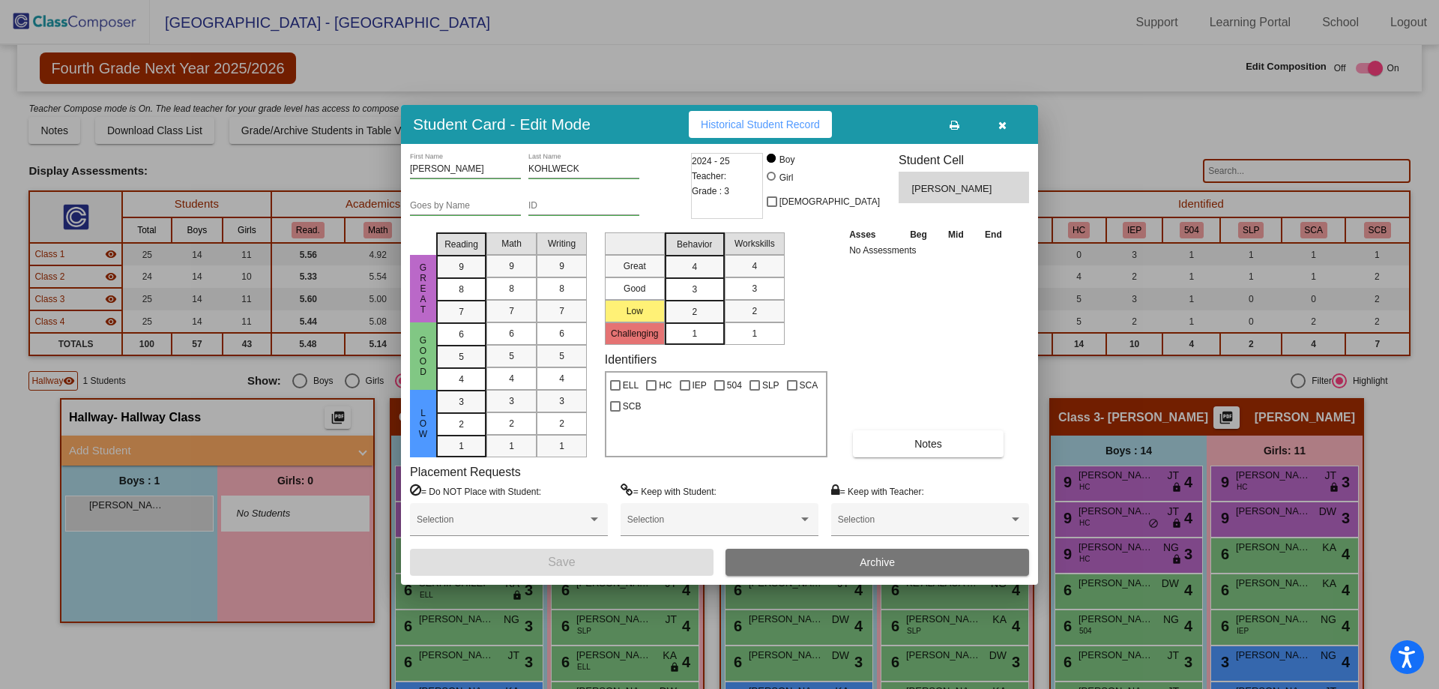
click at [712, 200] on div "2024 - 25 Teacher: Grade : 3" at bounding box center [727, 186] width 72 height 66
click at [762, 121] on span "Historical Student Record" at bounding box center [760, 124] width 119 height 12
click at [998, 128] on icon "button" at bounding box center [1002, 125] width 8 height 10
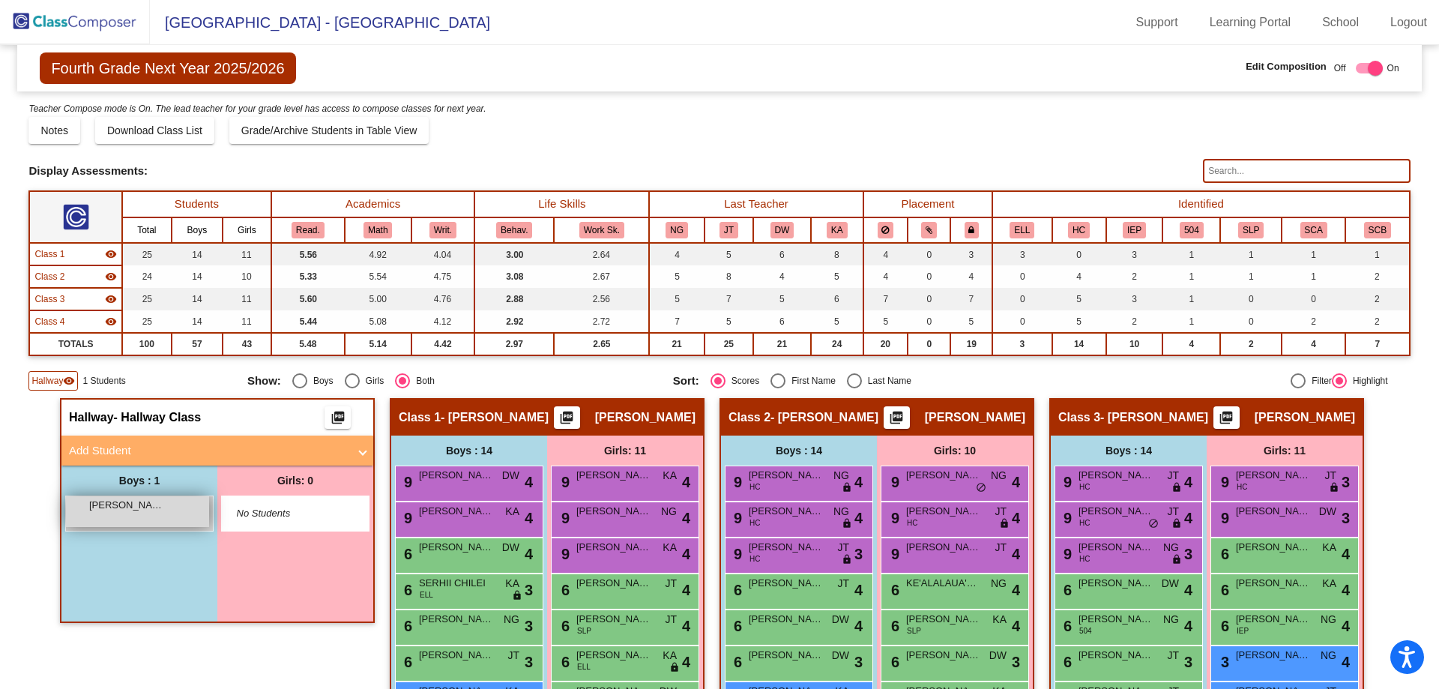
click at [157, 521] on div "[PERSON_NAME] lock do_not_disturb_alt" at bounding box center [137, 511] width 143 height 31
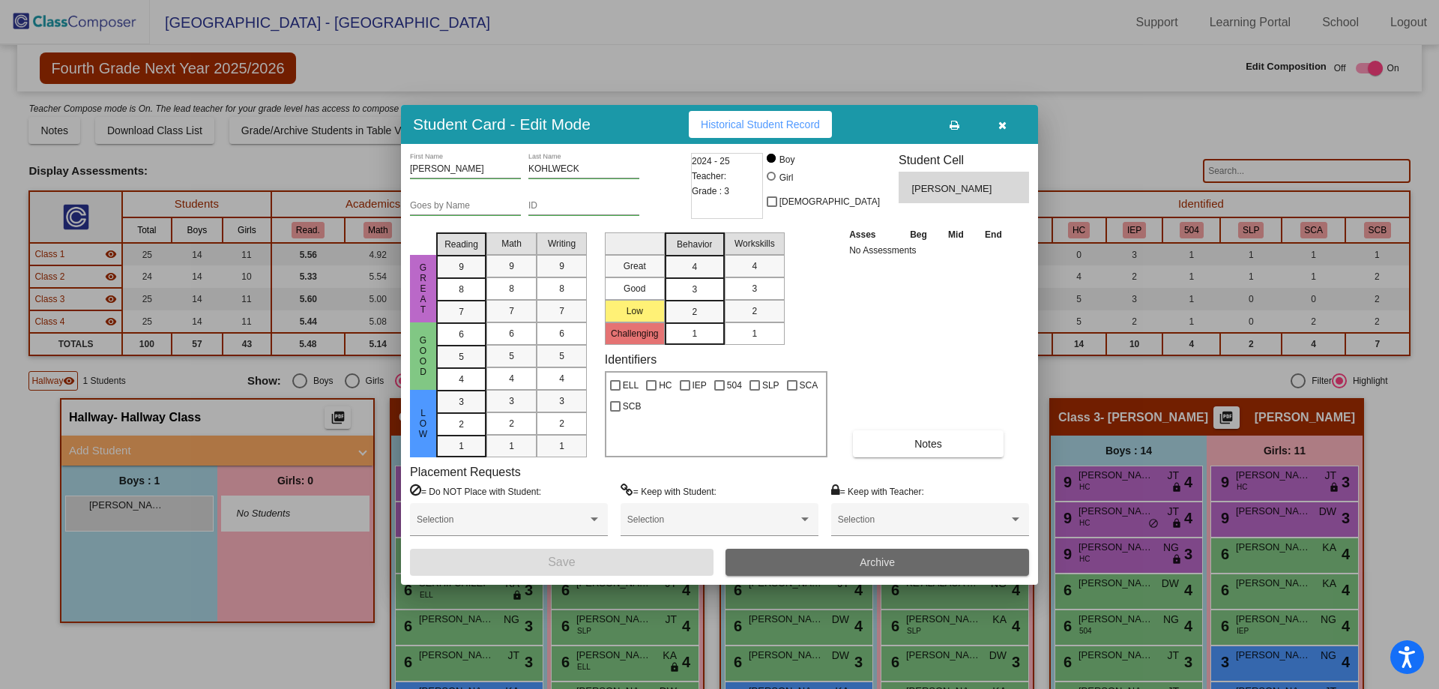
click at [862, 557] on span "Archive" at bounding box center [877, 562] width 35 height 12
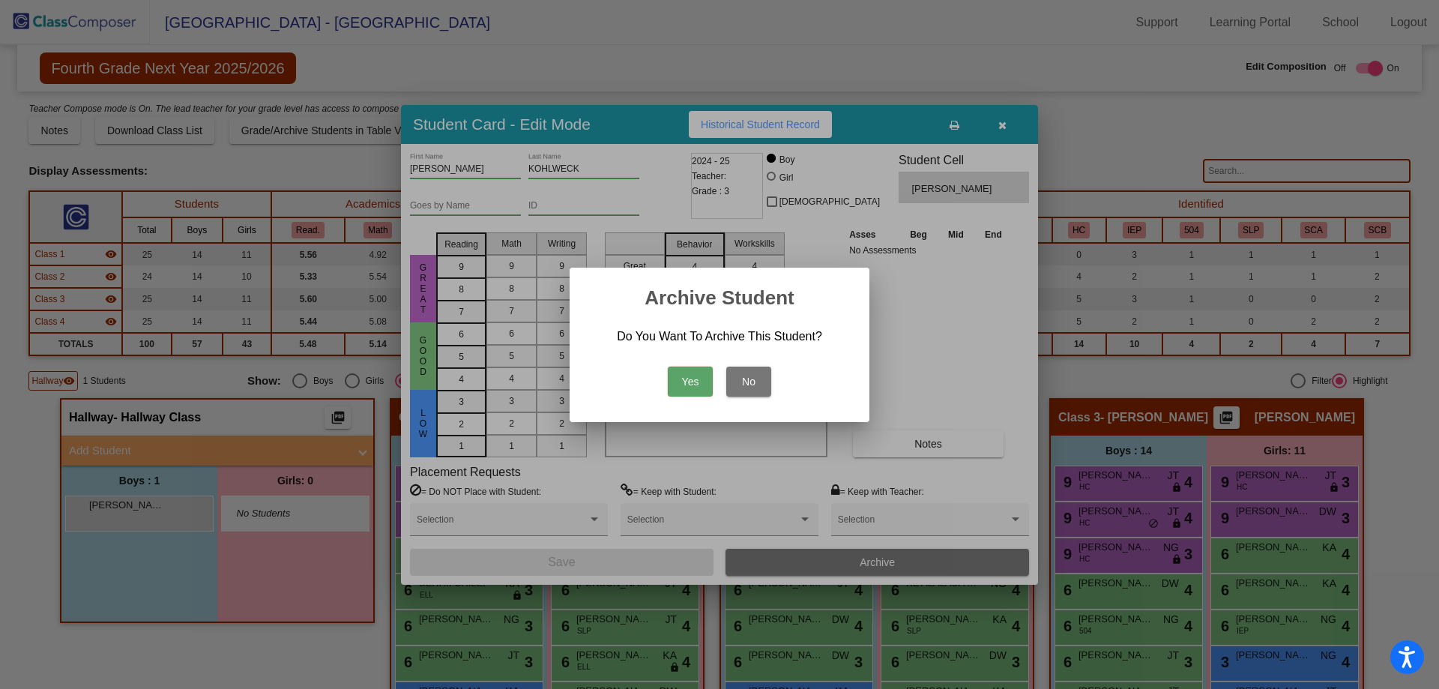
drag, startPoint x: 693, startPoint y: 382, endPoint x: 482, endPoint y: 253, distance: 247.0
click at [692, 381] on button "Yes" at bounding box center [690, 382] width 45 height 30
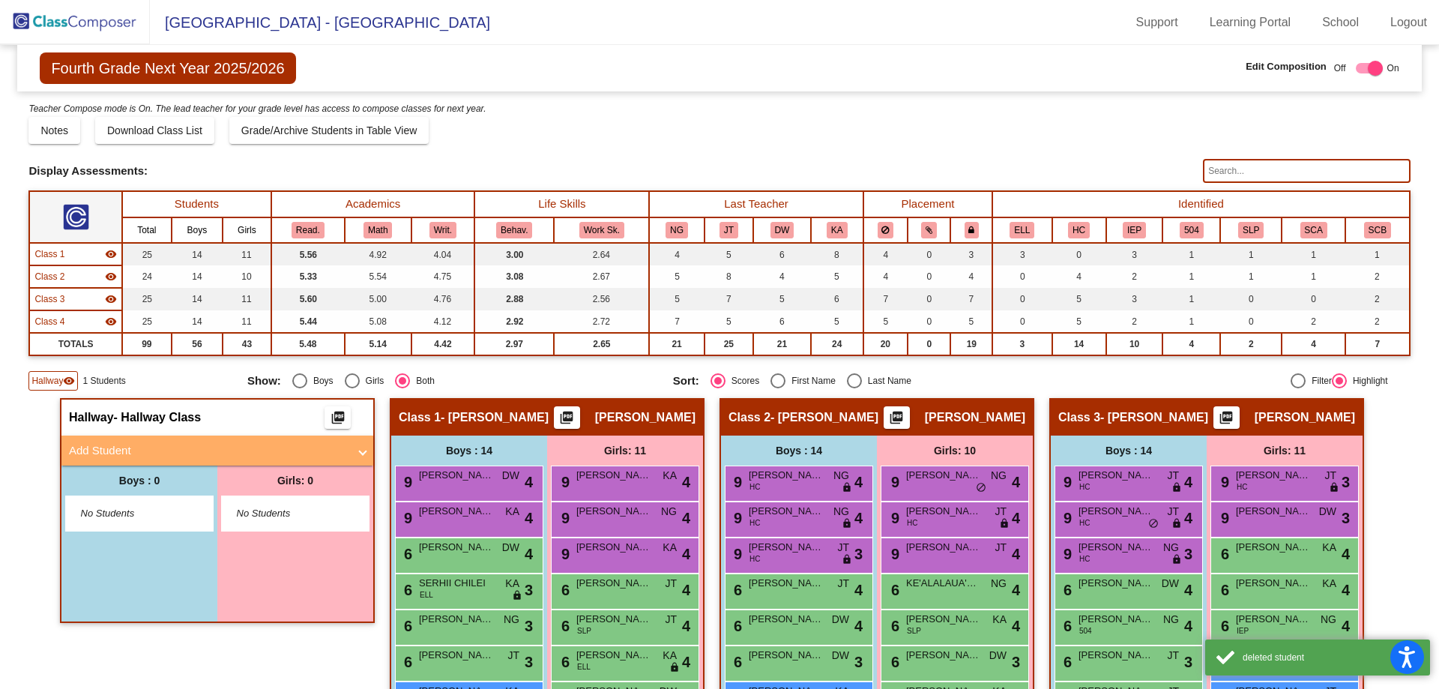
click at [58, 28] on img at bounding box center [75, 22] width 150 height 44
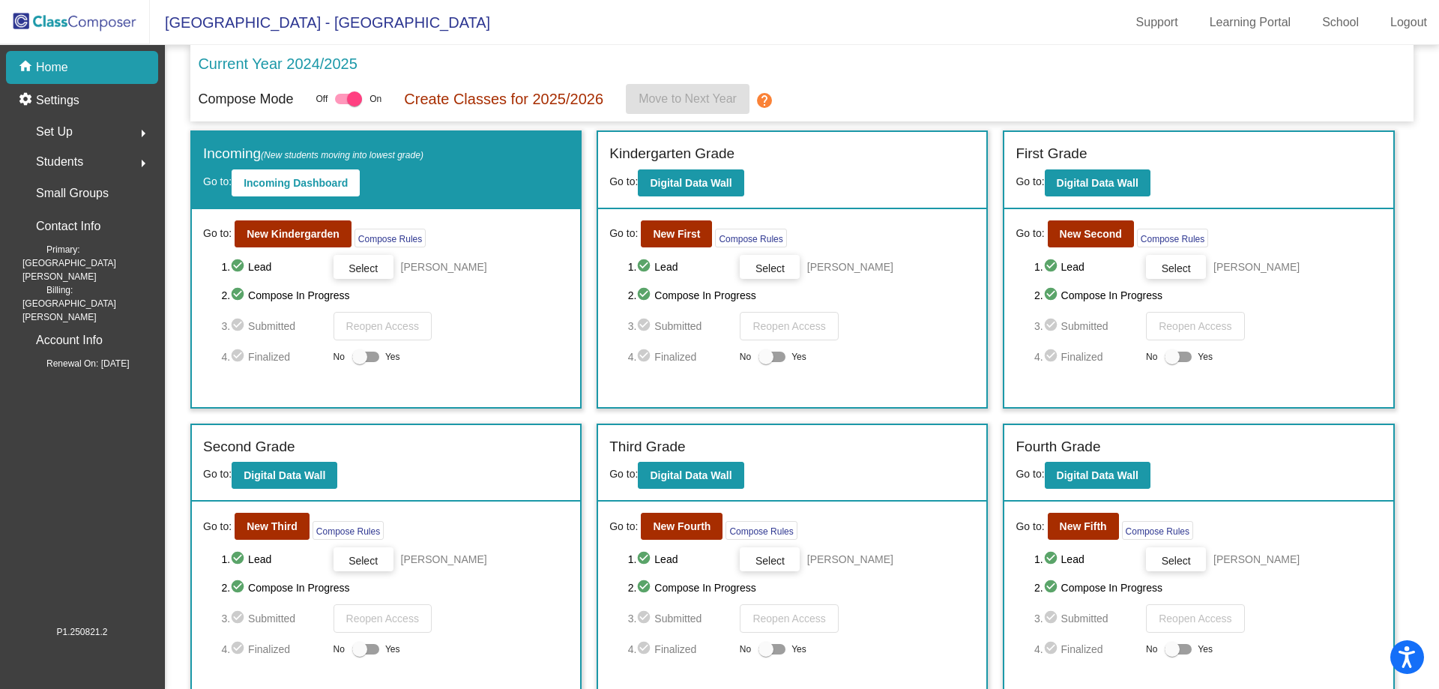
click at [141, 168] on mat-icon "arrow_right" at bounding box center [143, 163] width 18 height 18
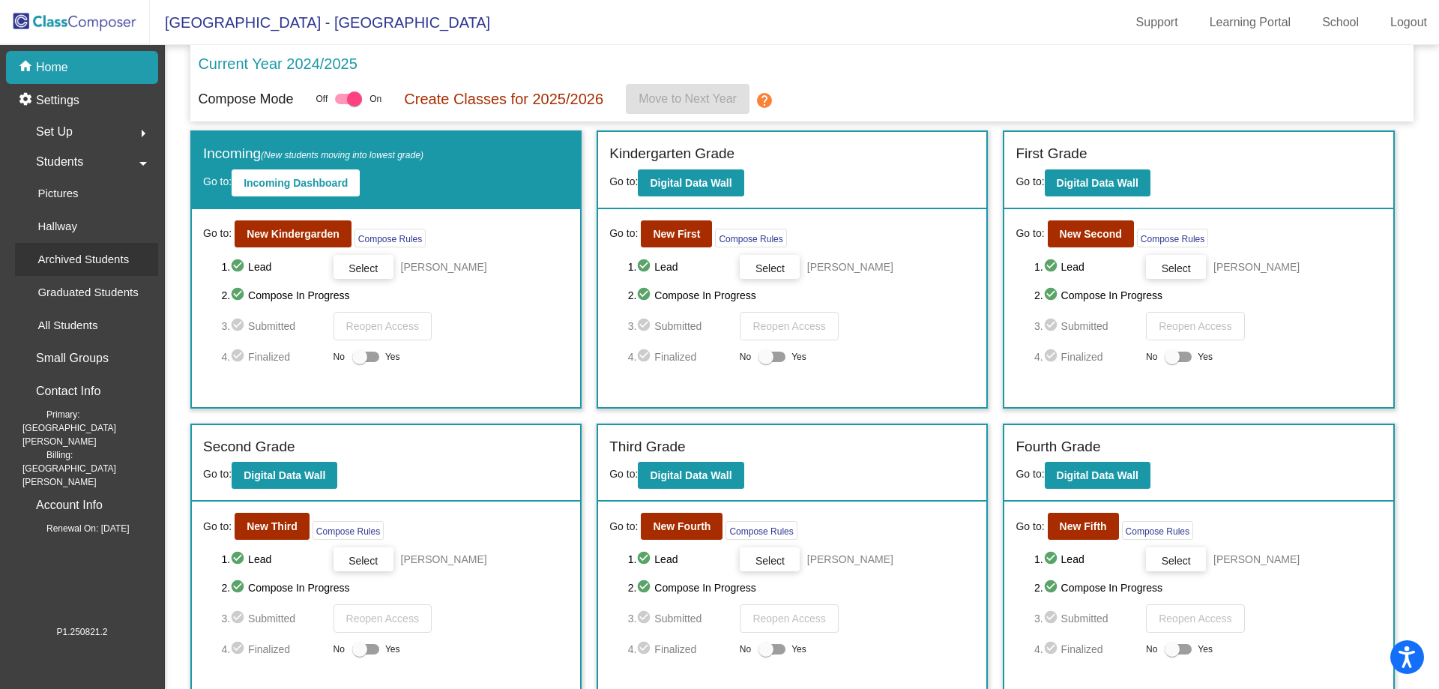
click at [88, 265] on p "Archived Students" at bounding box center [82, 259] width 91 height 18
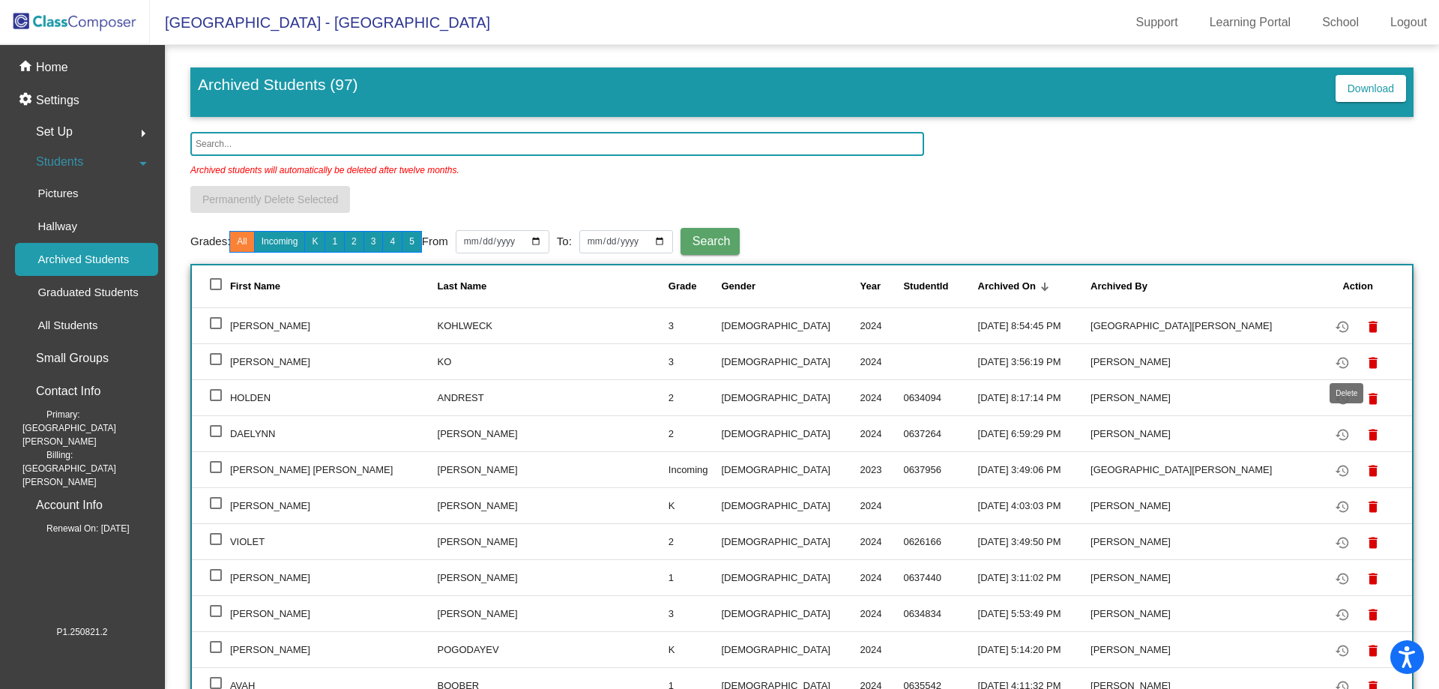
click at [1364, 363] on mat-icon "delete" at bounding box center [1373, 363] width 18 height 18
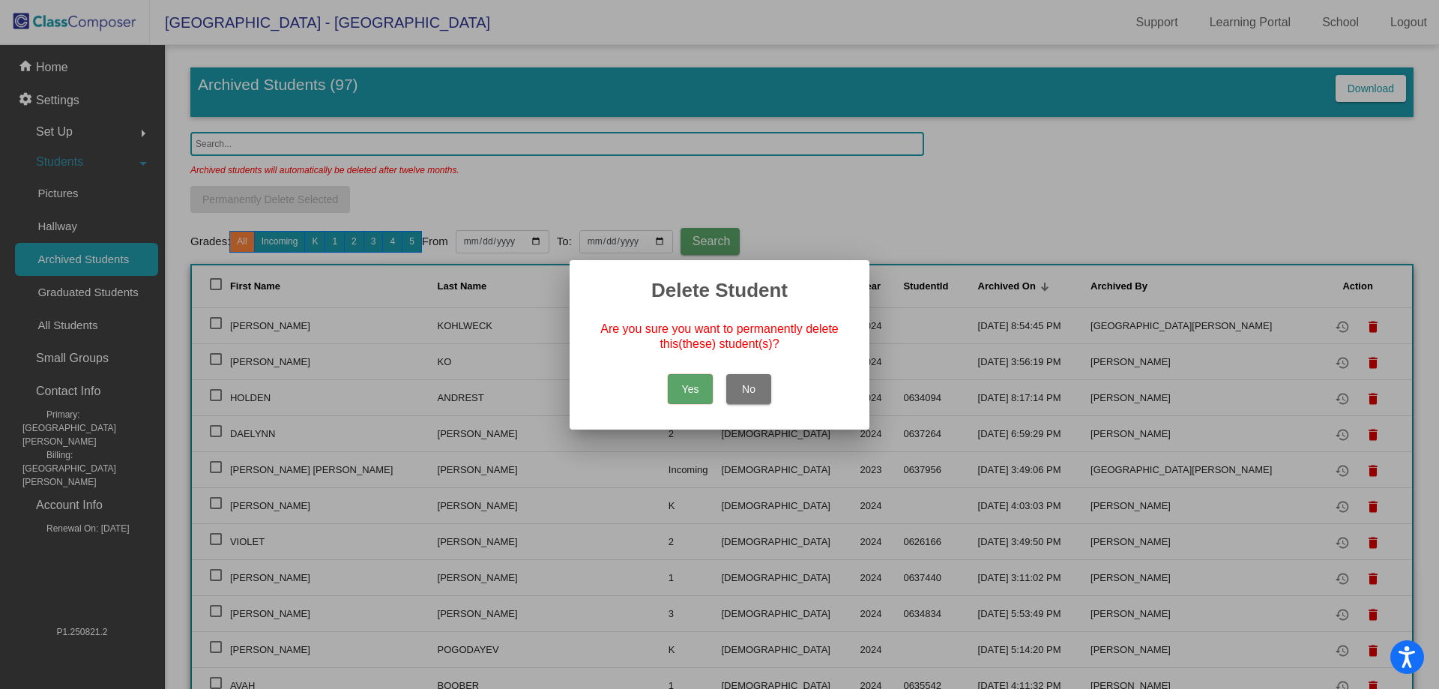
click at [690, 391] on button "Yes" at bounding box center [690, 389] width 45 height 30
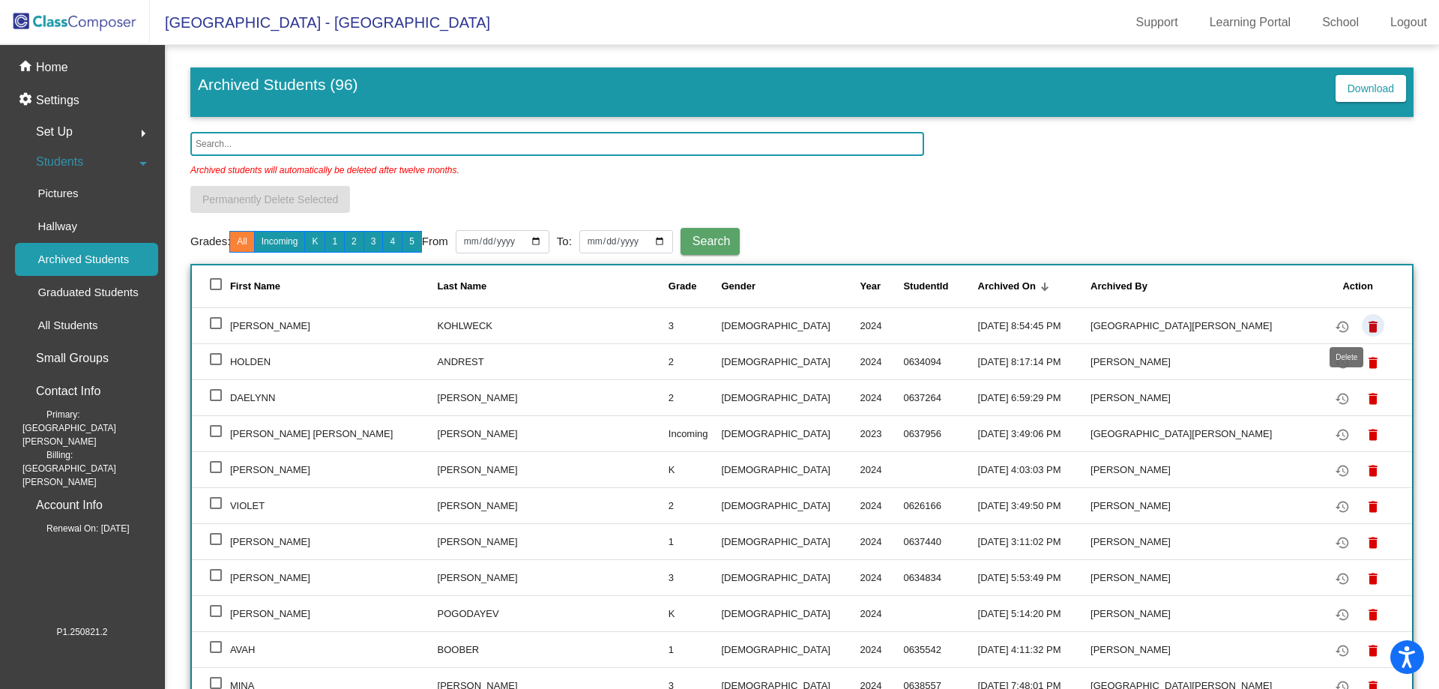
click at [1364, 328] on mat-icon "delete" at bounding box center [1373, 327] width 18 height 18
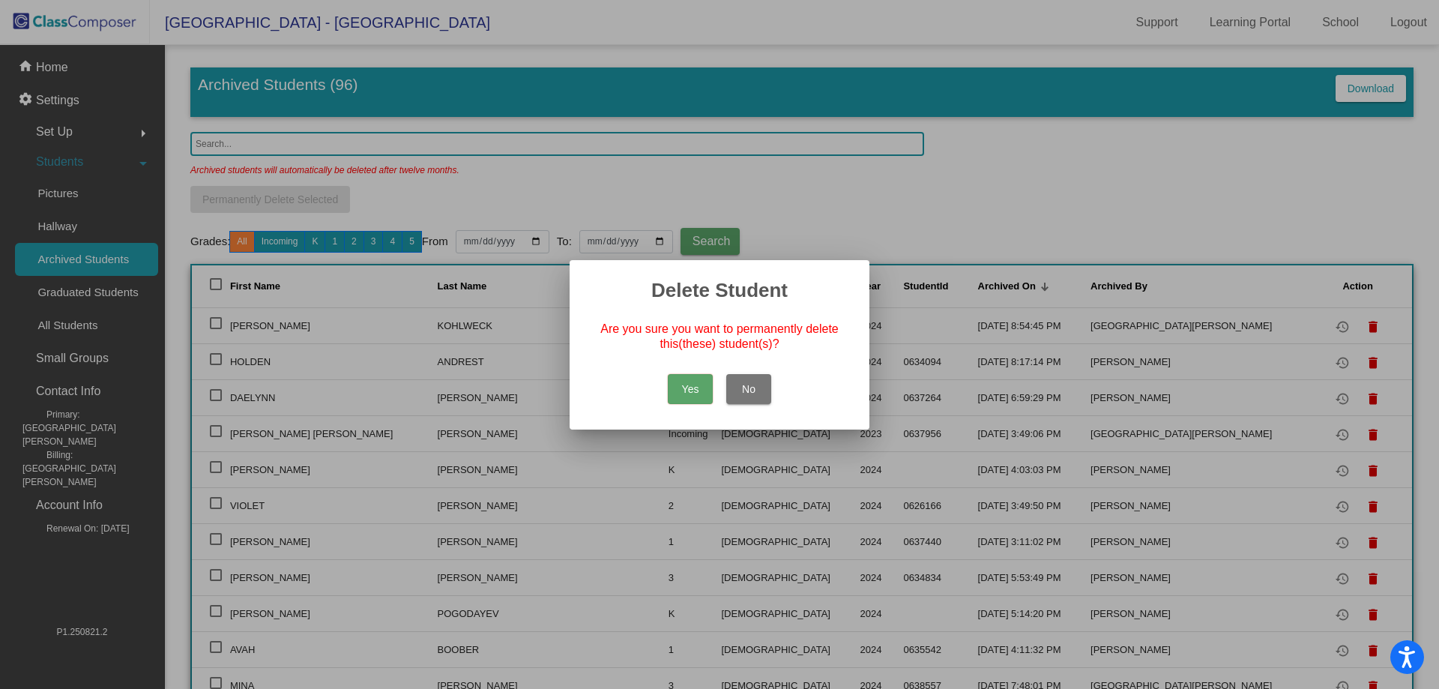
click at [681, 391] on button "Yes" at bounding box center [690, 389] width 45 height 30
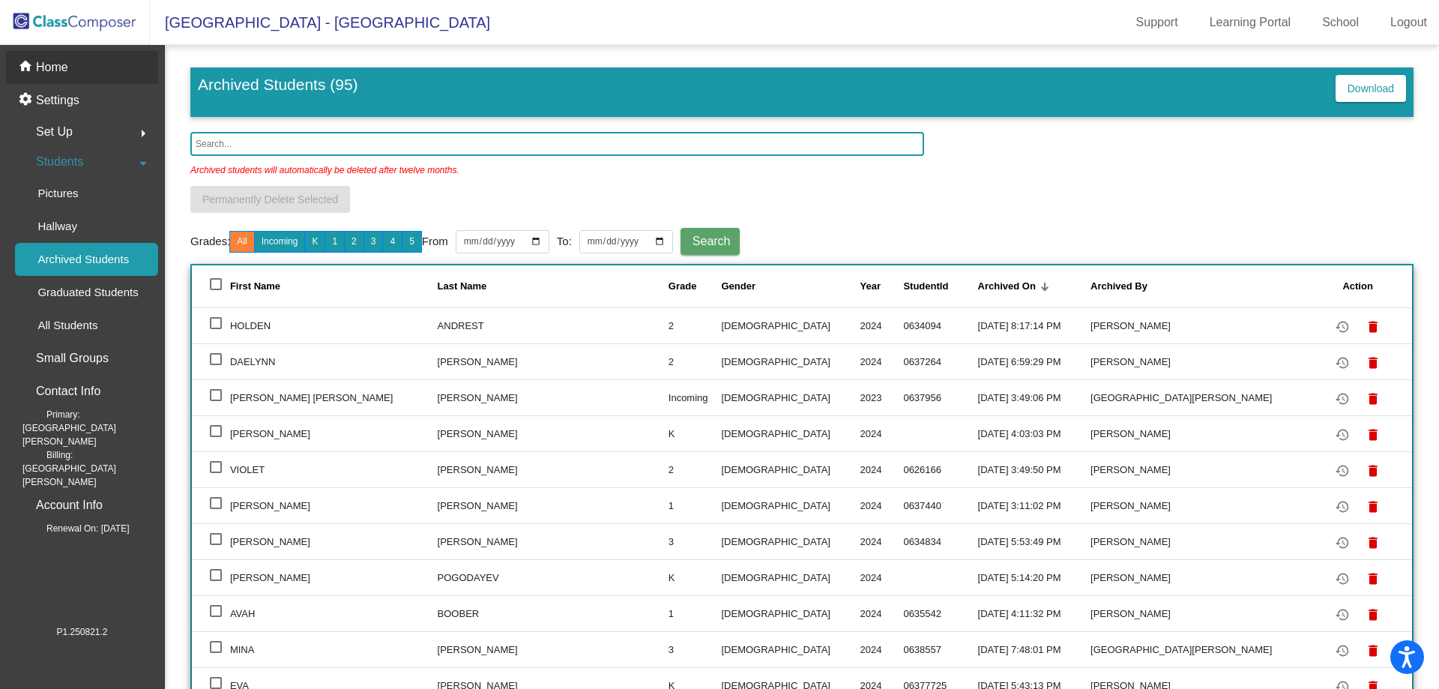
click at [64, 67] on p "Home" at bounding box center [52, 67] width 32 height 18
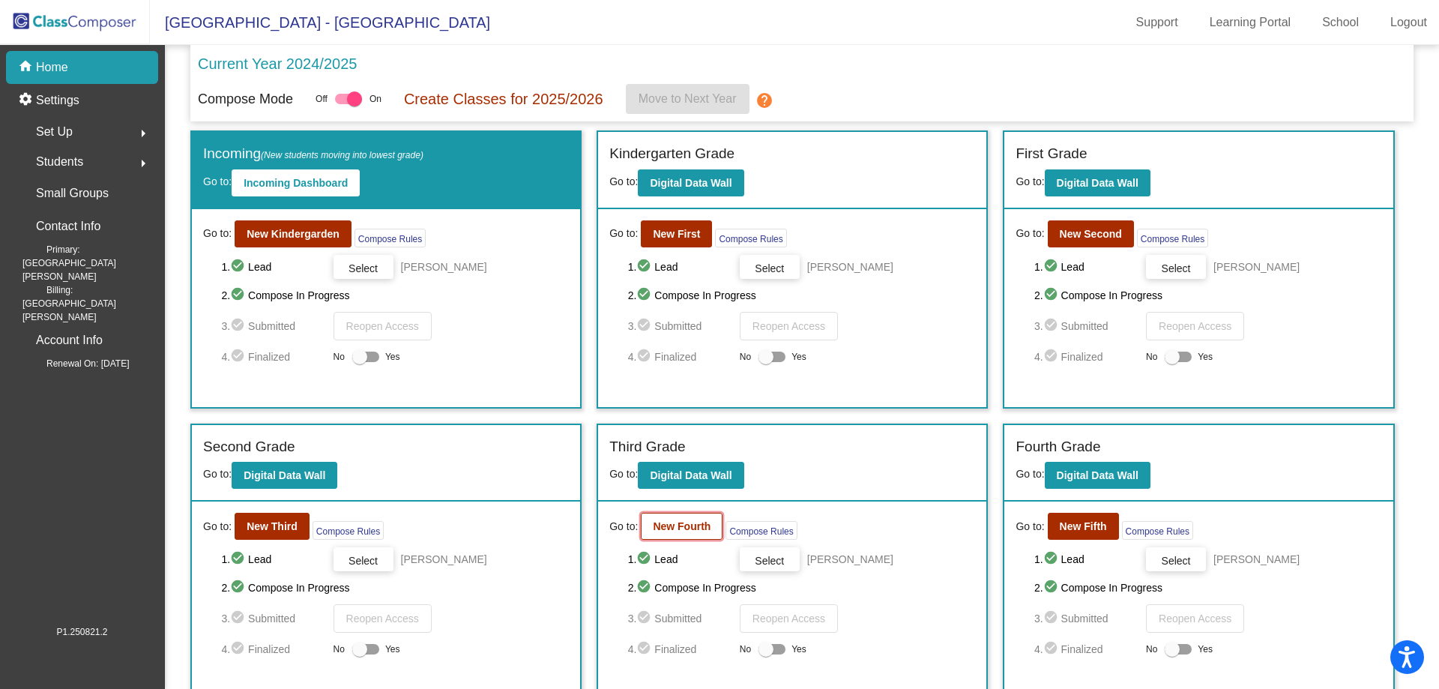
click at [676, 534] on button "New Fourth" at bounding box center [682, 526] width 82 height 27
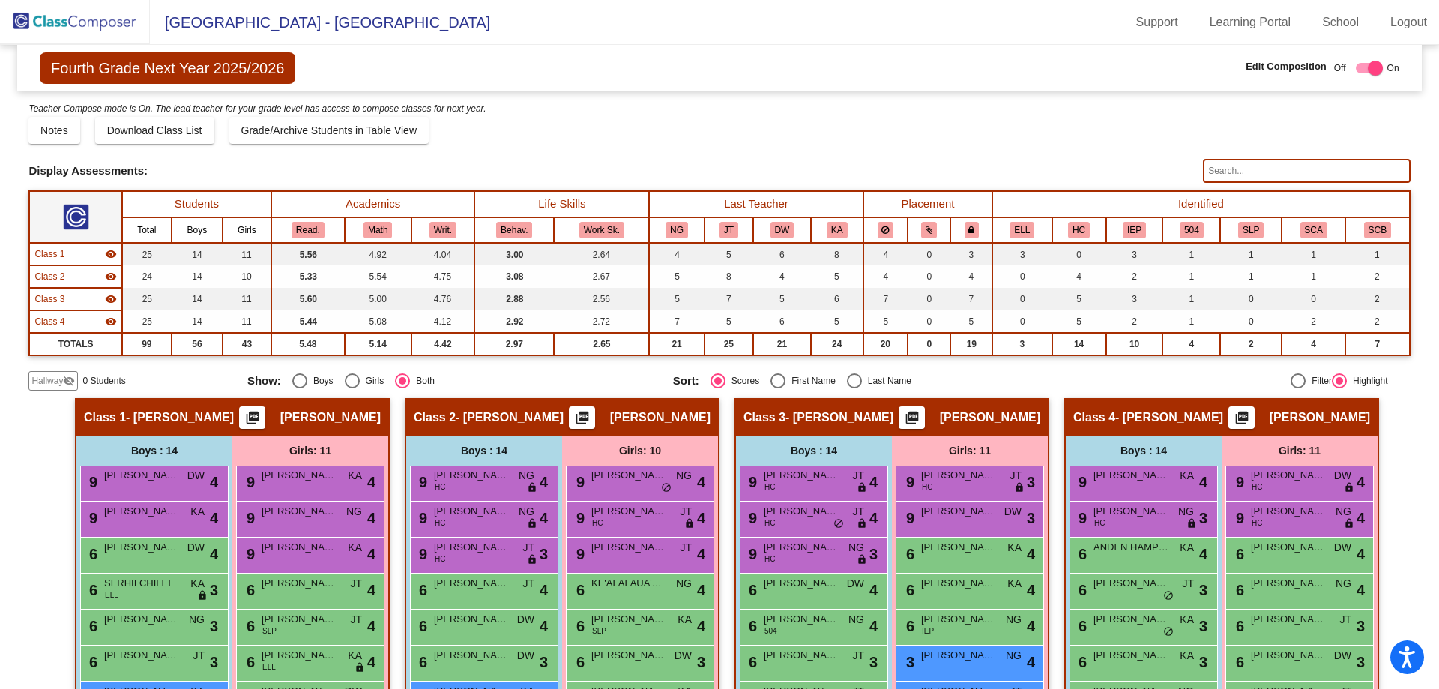
drag, startPoint x: 61, startPoint y: 382, endPoint x: 58, endPoint y: 369, distance: 13.1
click at [60, 382] on span "Hallway" at bounding box center [46, 380] width 31 height 13
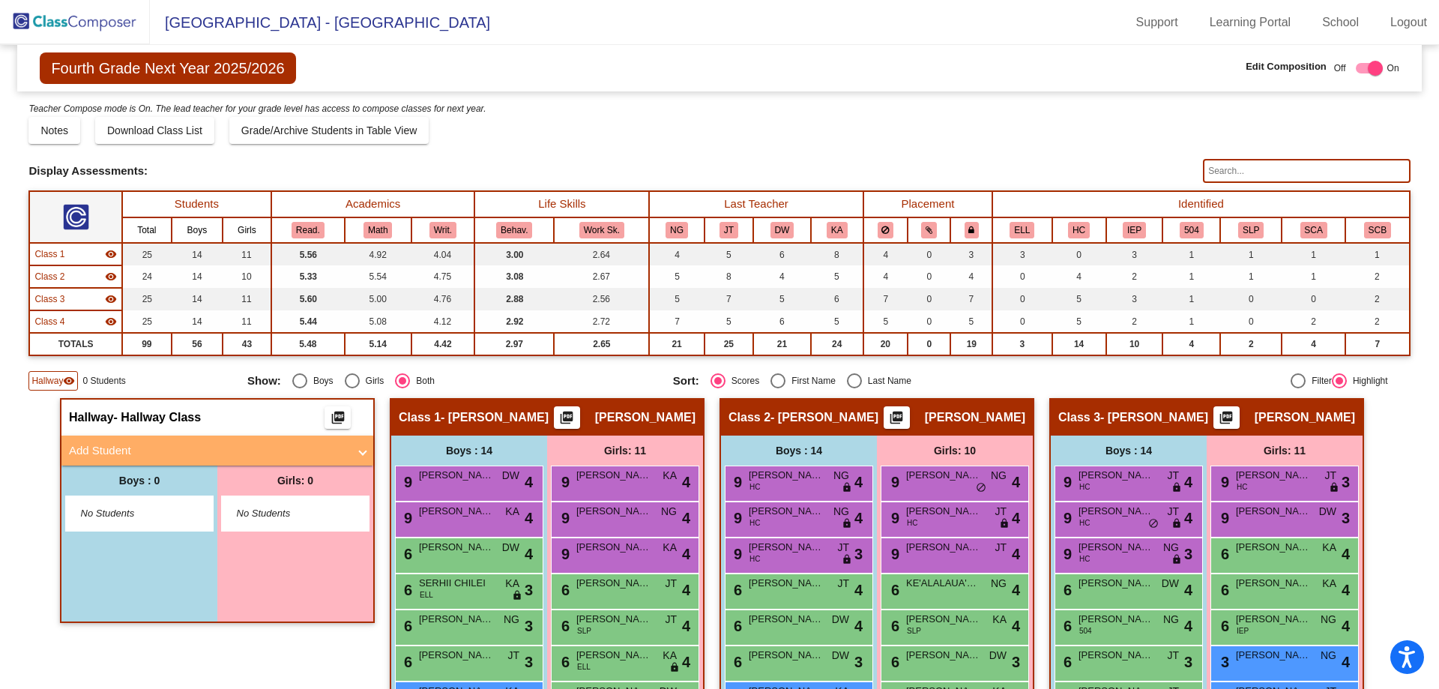
click at [105, 453] on mat-panel-title "Add Student" at bounding box center [208, 450] width 279 height 17
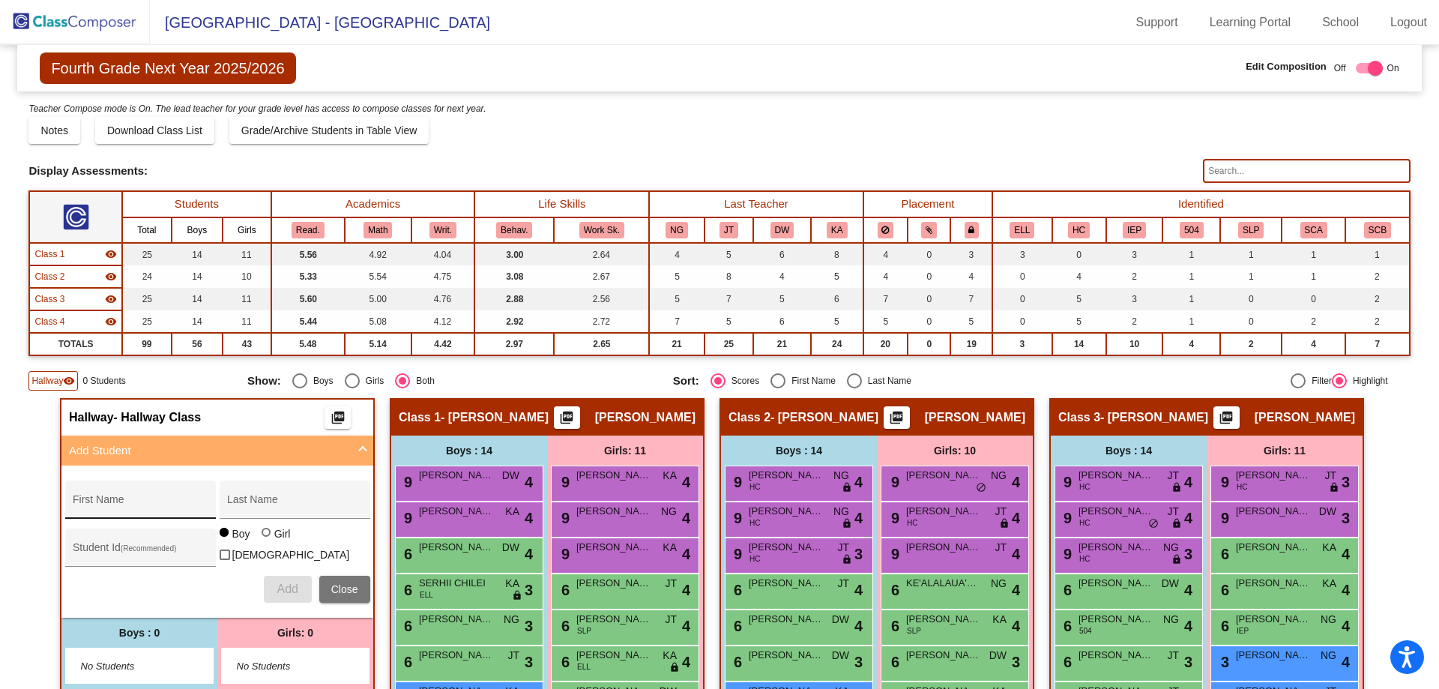
click at [105, 498] on div "First Name" at bounding box center [140, 504] width 135 height 31
type input "[PERSON_NAME]"
type input "KOHLWECK"
click at [277, 588] on span "Add" at bounding box center [287, 588] width 21 height 13
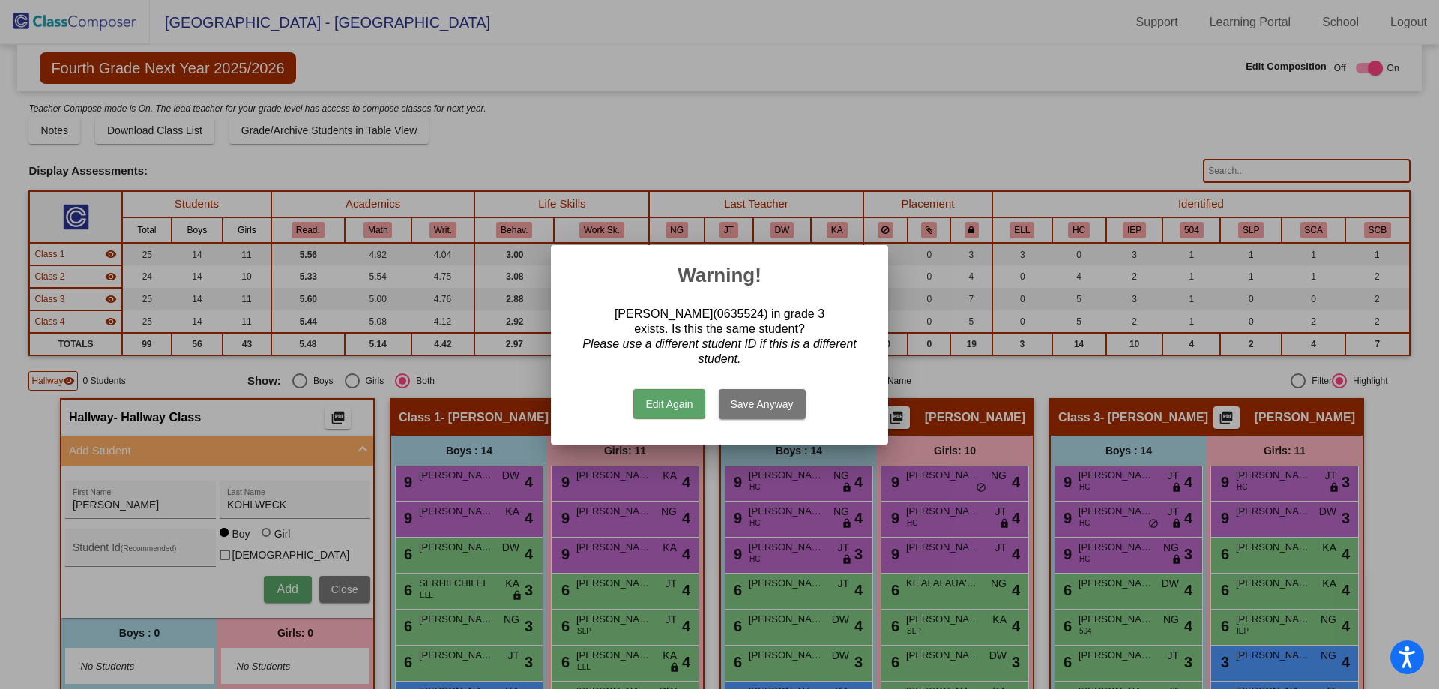
click at [747, 399] on button "Save Anyway" at bounding box center [762, 404] width 87 height 30
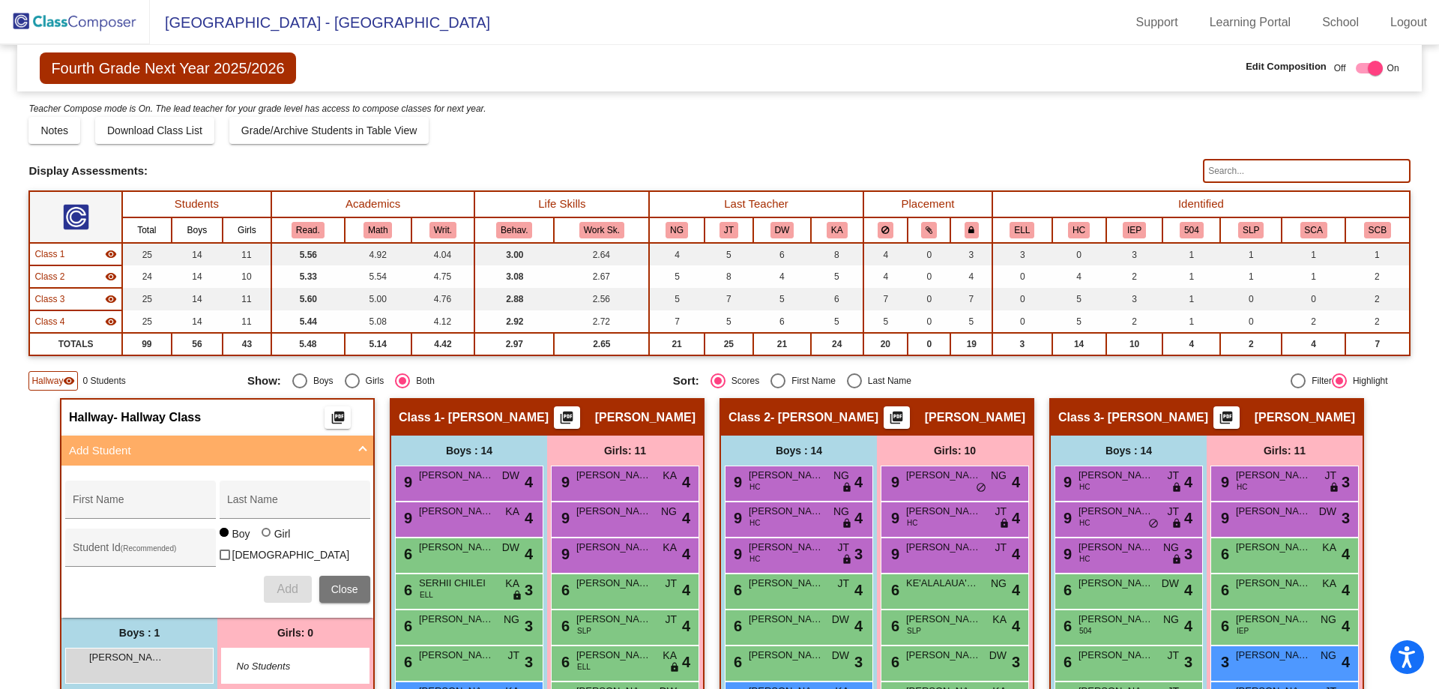
click at [80, 21] on img at bounding box center [75, 22] width 150 height 44
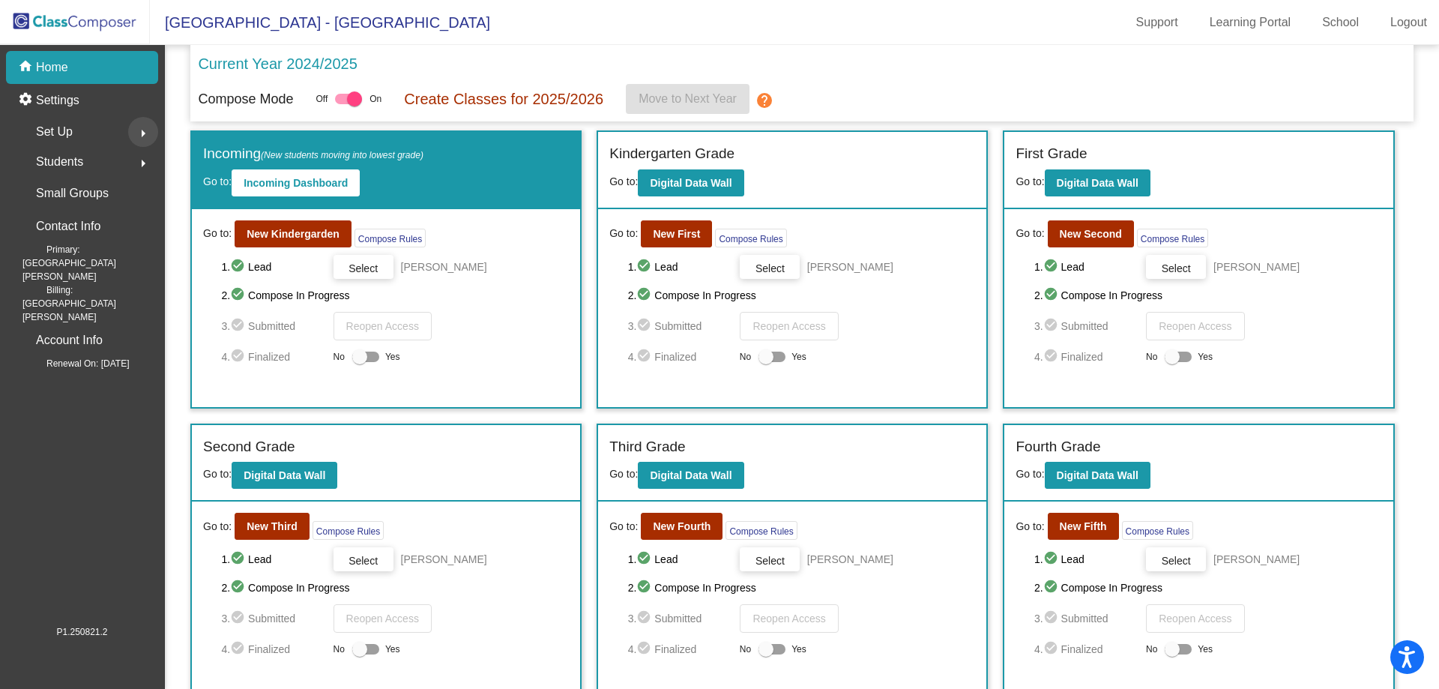
click at [129, 135] on button "arrow_right" at bounding box center [143, 132] width 30 height 30
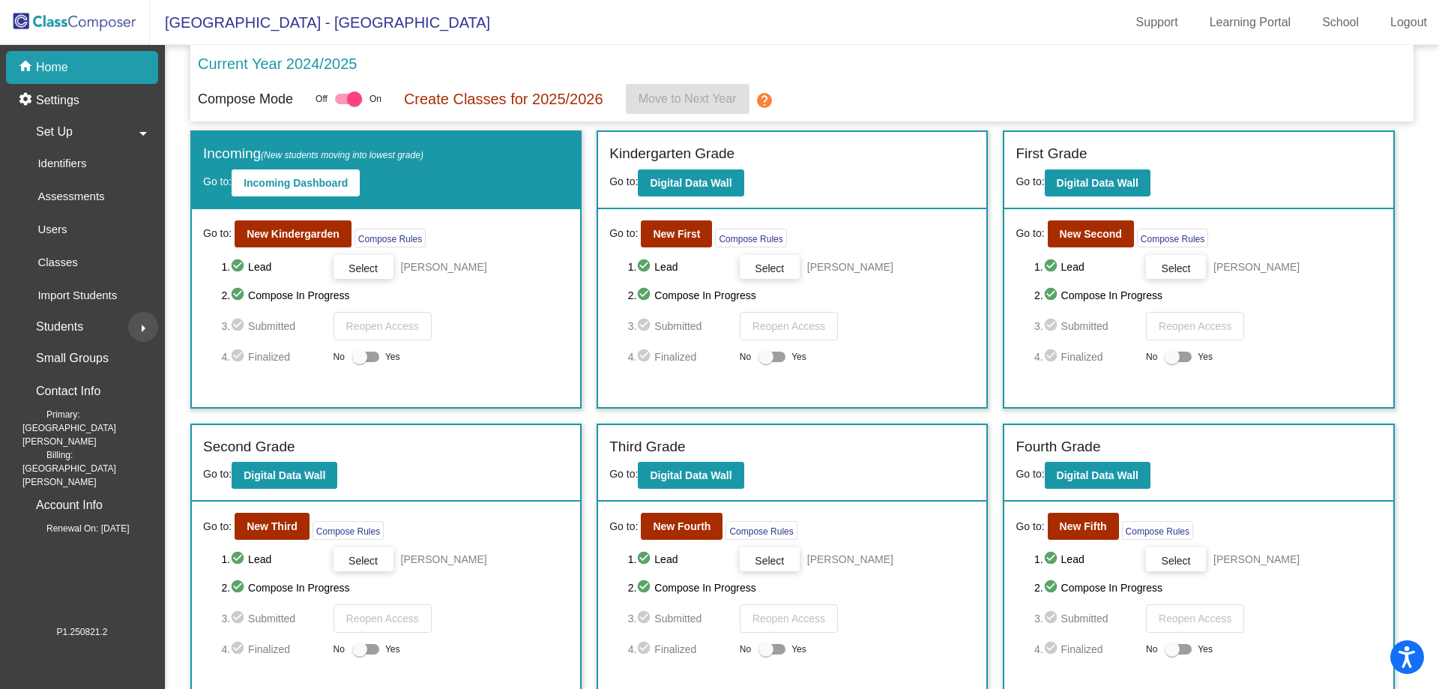
click at [129, 331] on button "arrow_right" at bounding box center [143, 327] width 30 height 30
click at [117, 264] on p "Archived Students" at bounding box center [82, 259] width 91 height 18
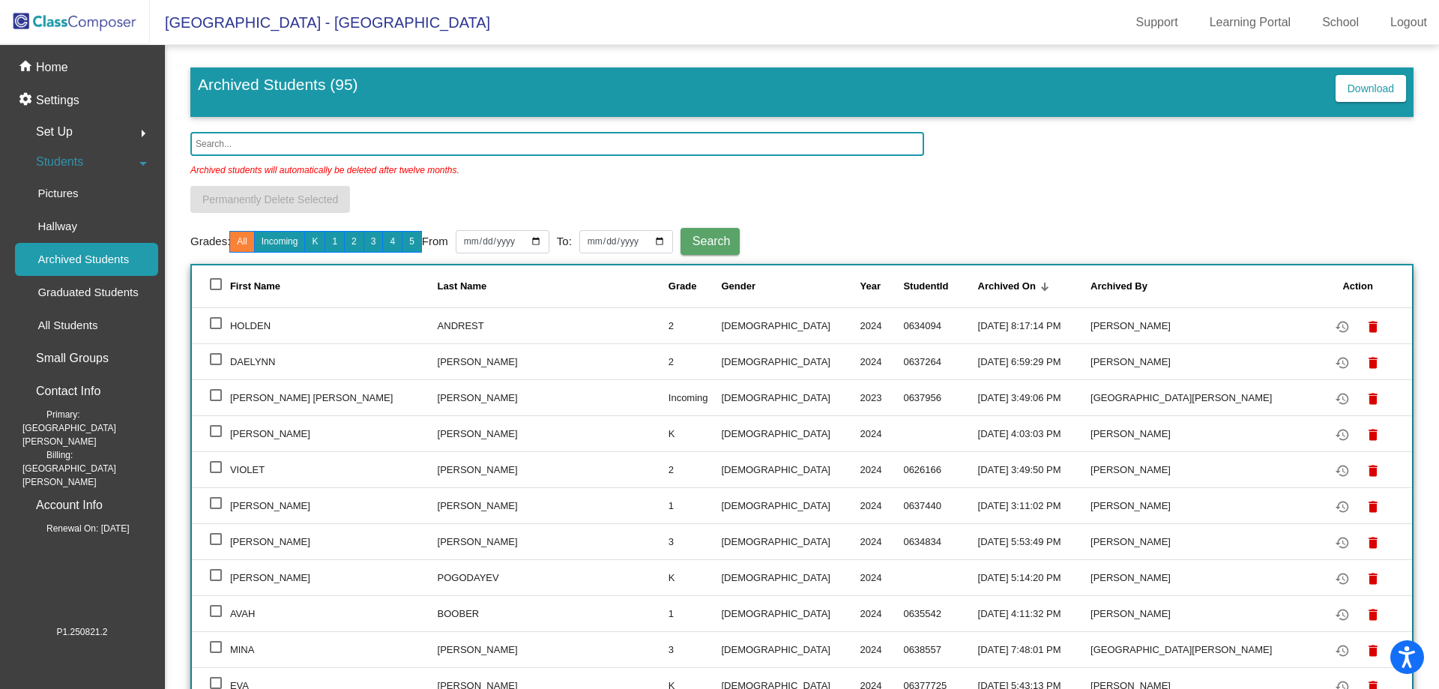
click at [388, 147] on input "text" at bounding box center [557, 144] width 734 height 24
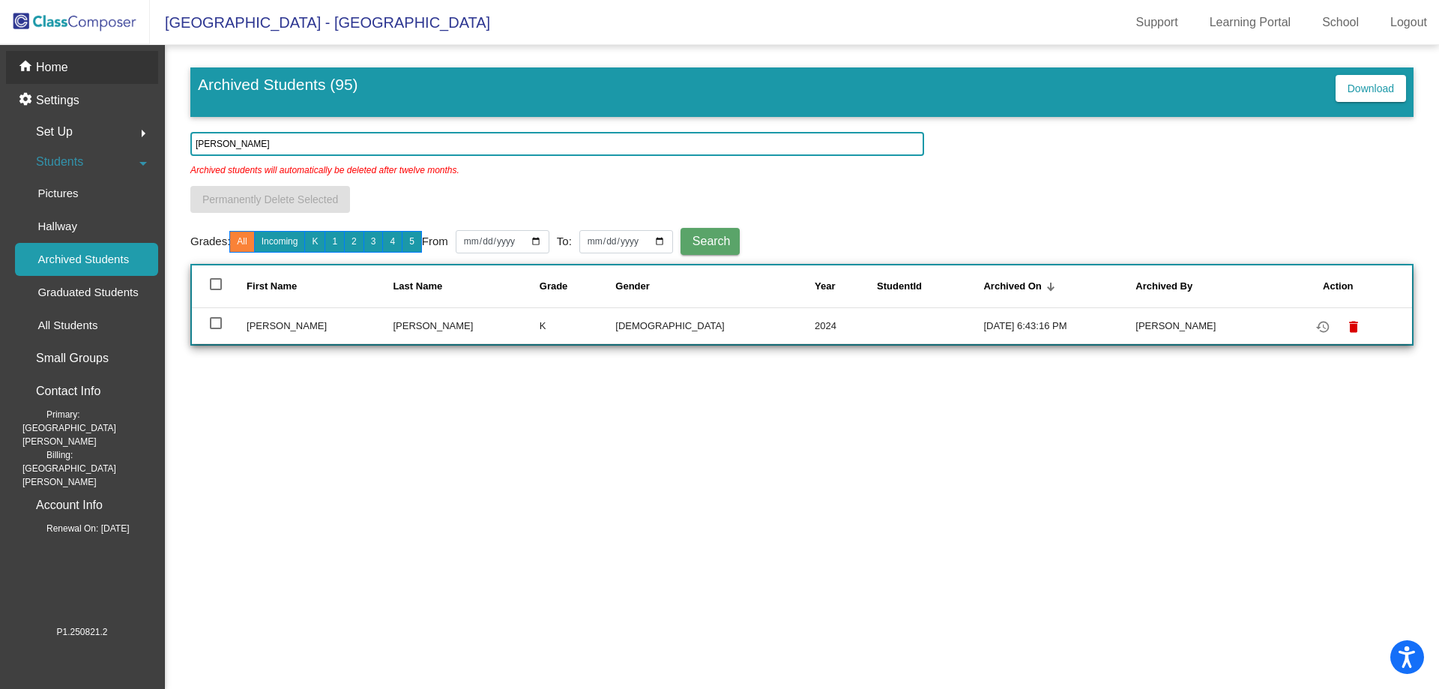
type input "[PERSON_NAME]"
click at [60, 72] on p "Home" at bounding box center [52, 67] width 32 height 18
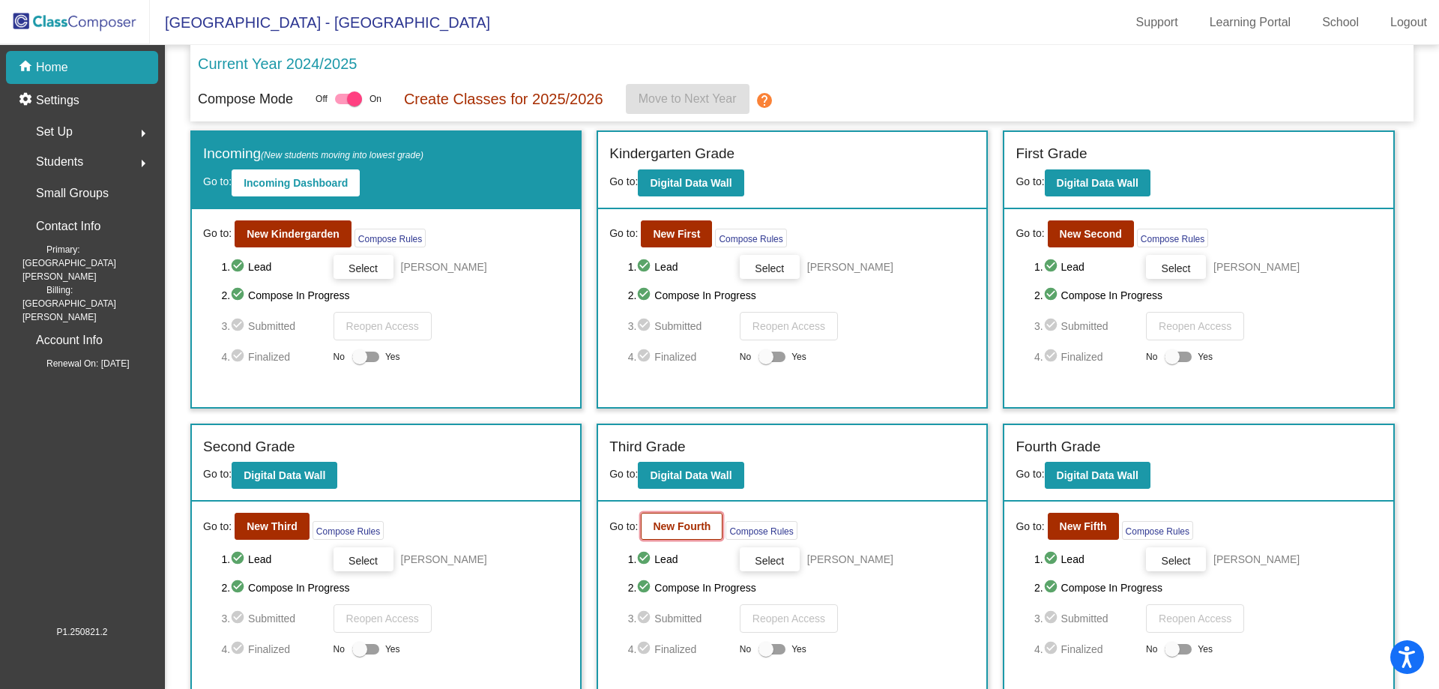
click at [701, 522] on b "New Fourth" at bounding box center [682, 526] width 58 height 12
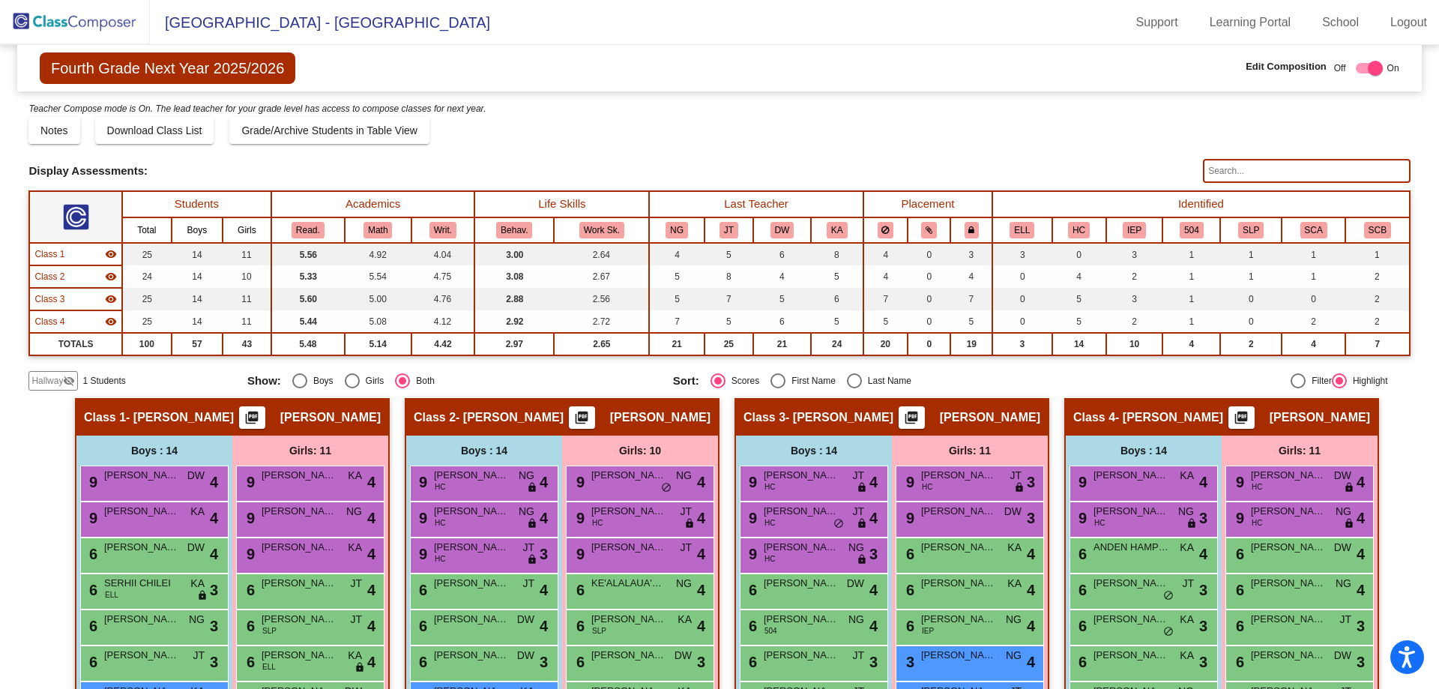
click at [61, 384] on span "Hallway" at bounding box center [46, 380] width 31 height 13
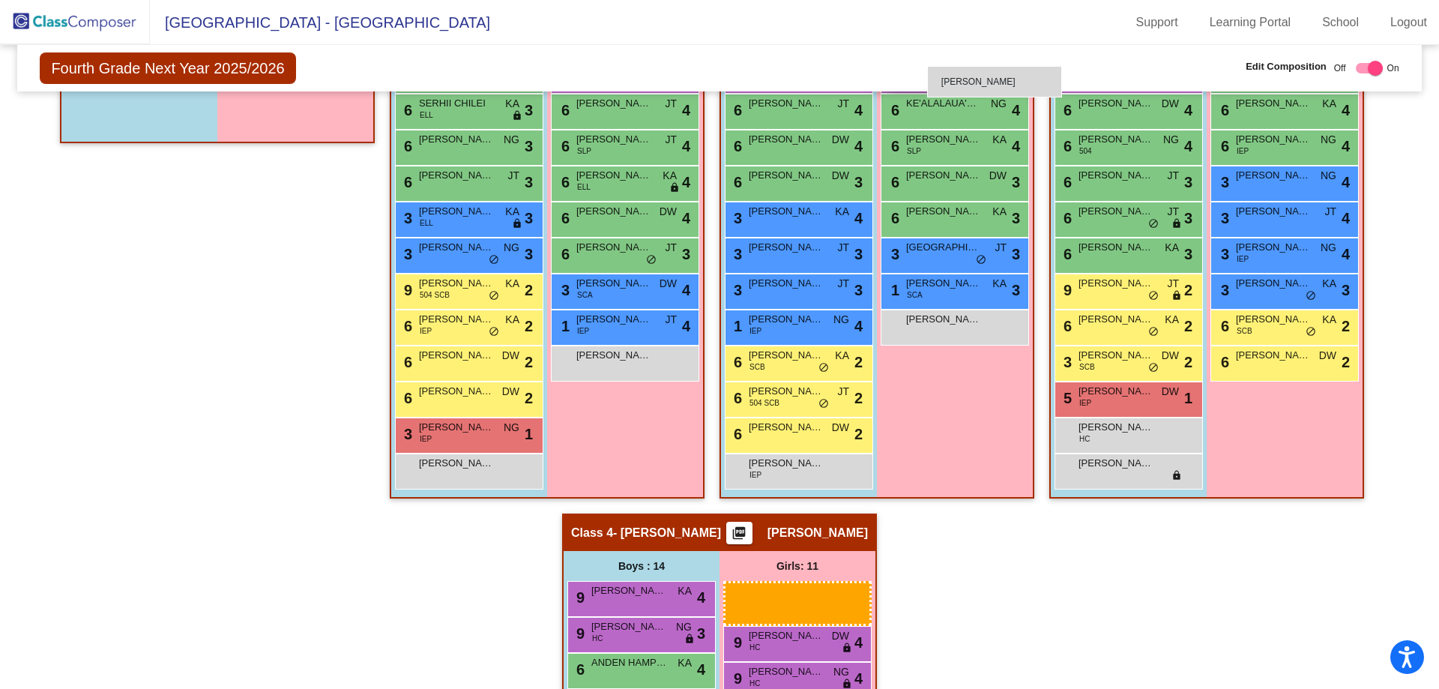
scroll to position [474, 0]
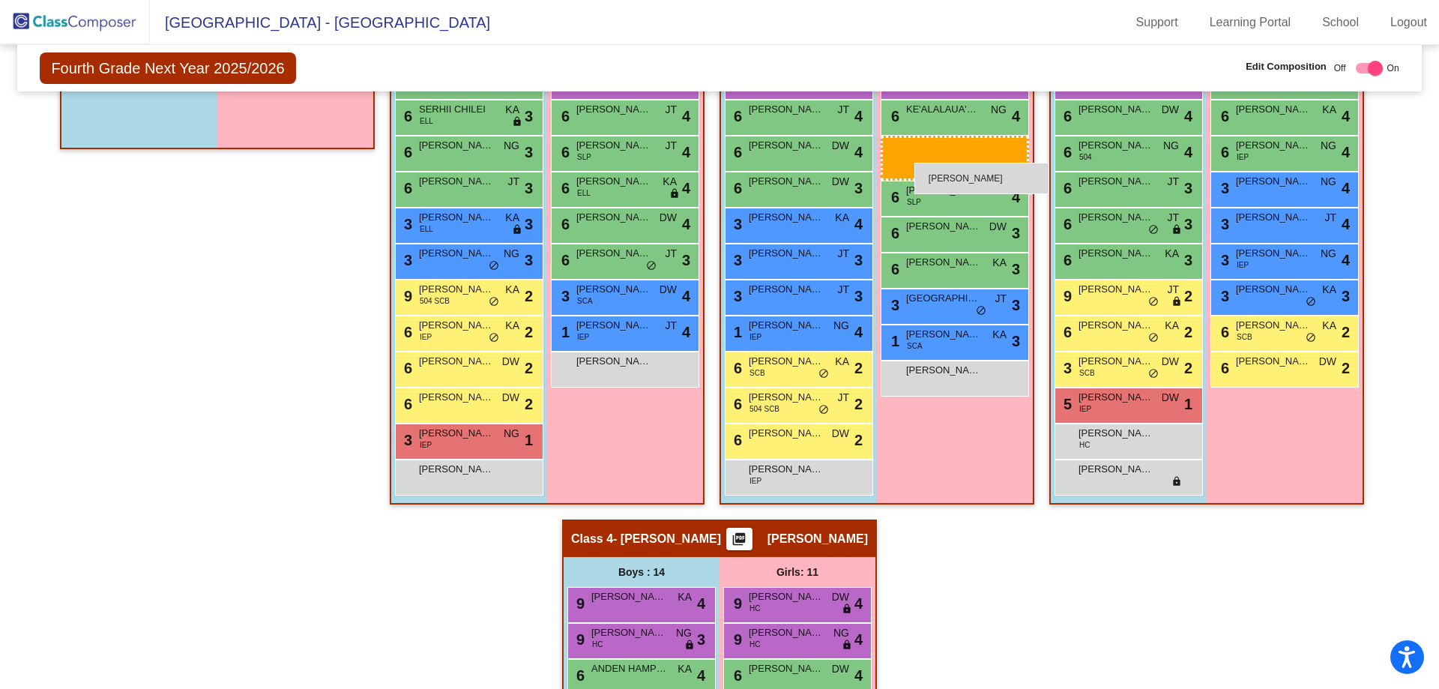
drag, startPoint x: 764, startPoint y: 619, endPoint x: 914, endPoint y: 163, distance: 480.7
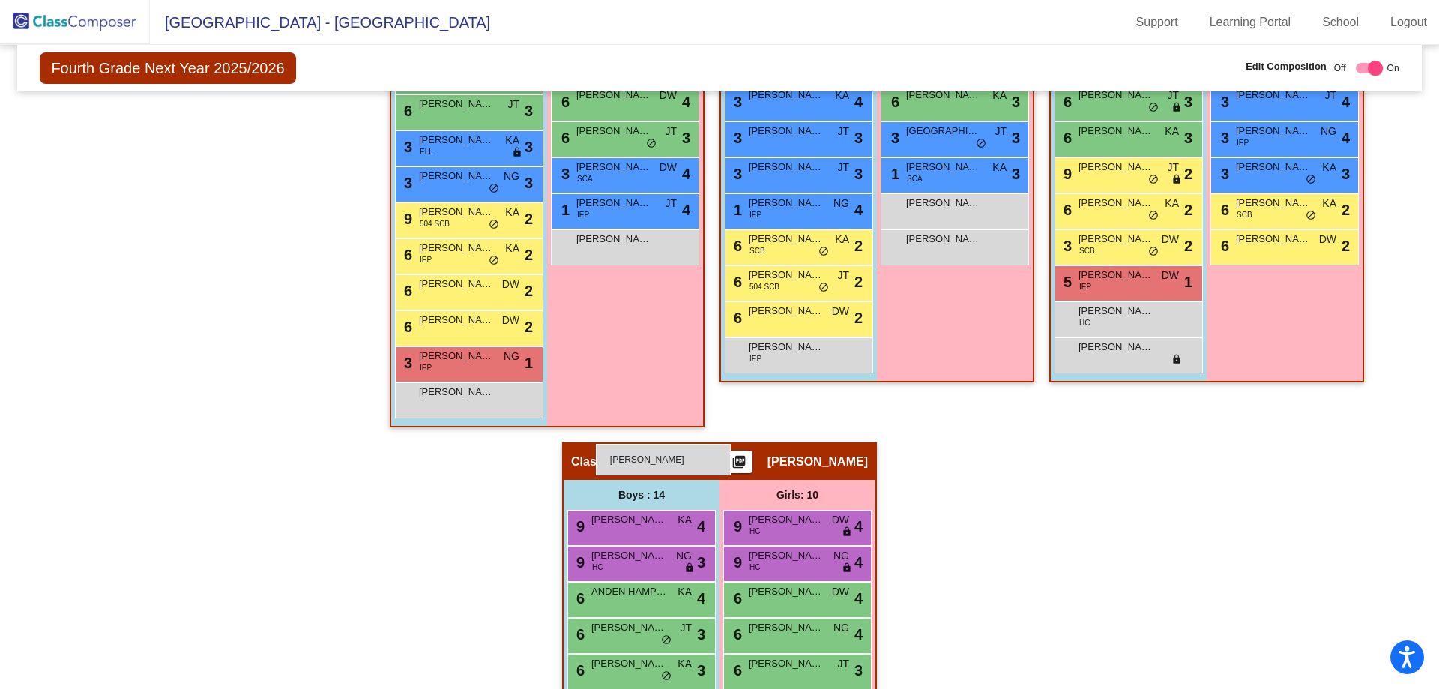
scroll to position [624, 0]
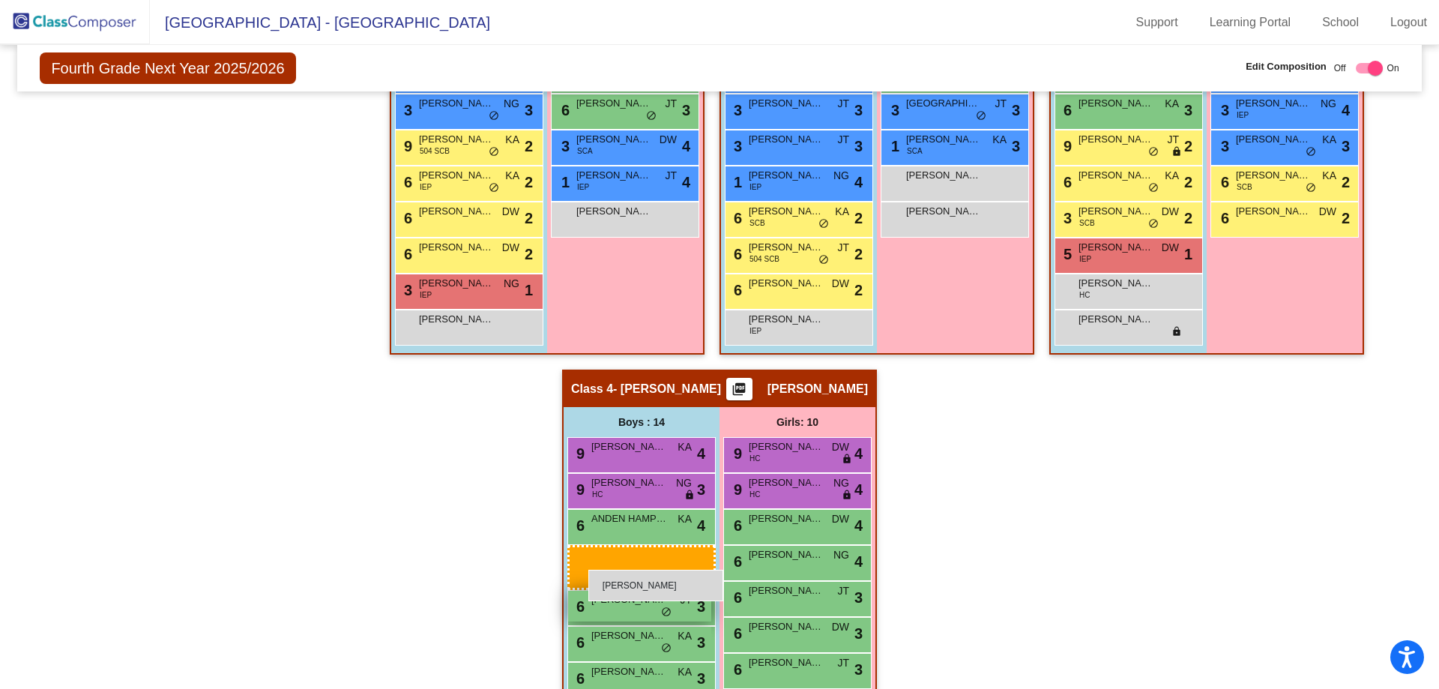
drag, startPoint x: 127, startPoint y: 263, endPoint x: 591, endPoint y: 569, distance: 555.7
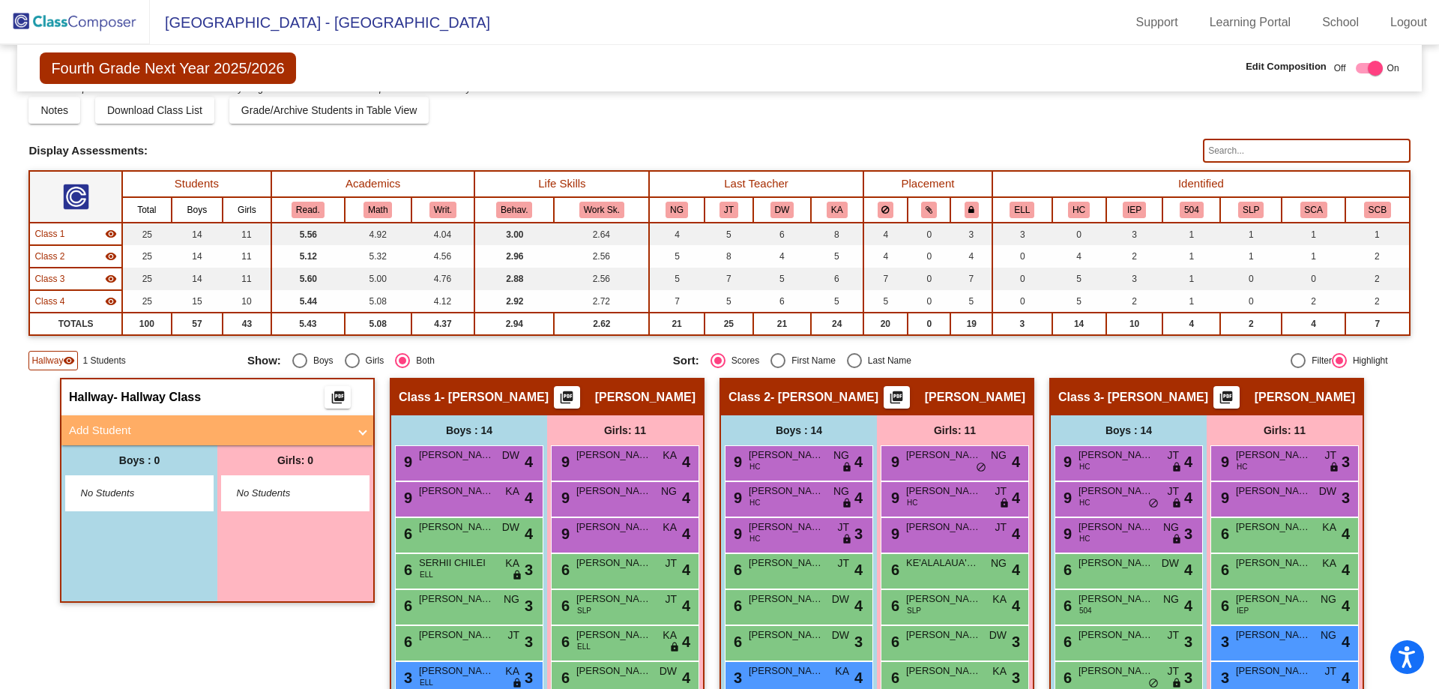
scroll to position [0, 0]
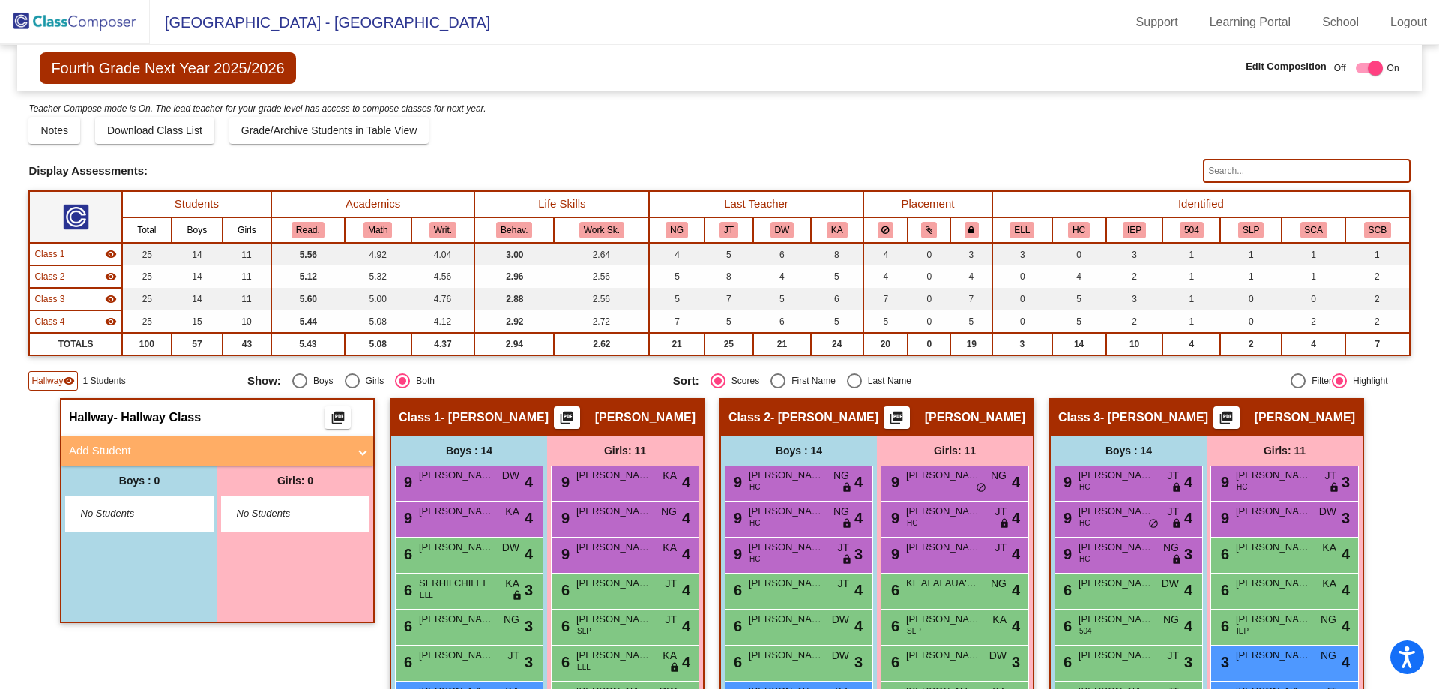
click at [50, 378] on span "Hallway" at bounding box center [46, 380] width 31 height 13
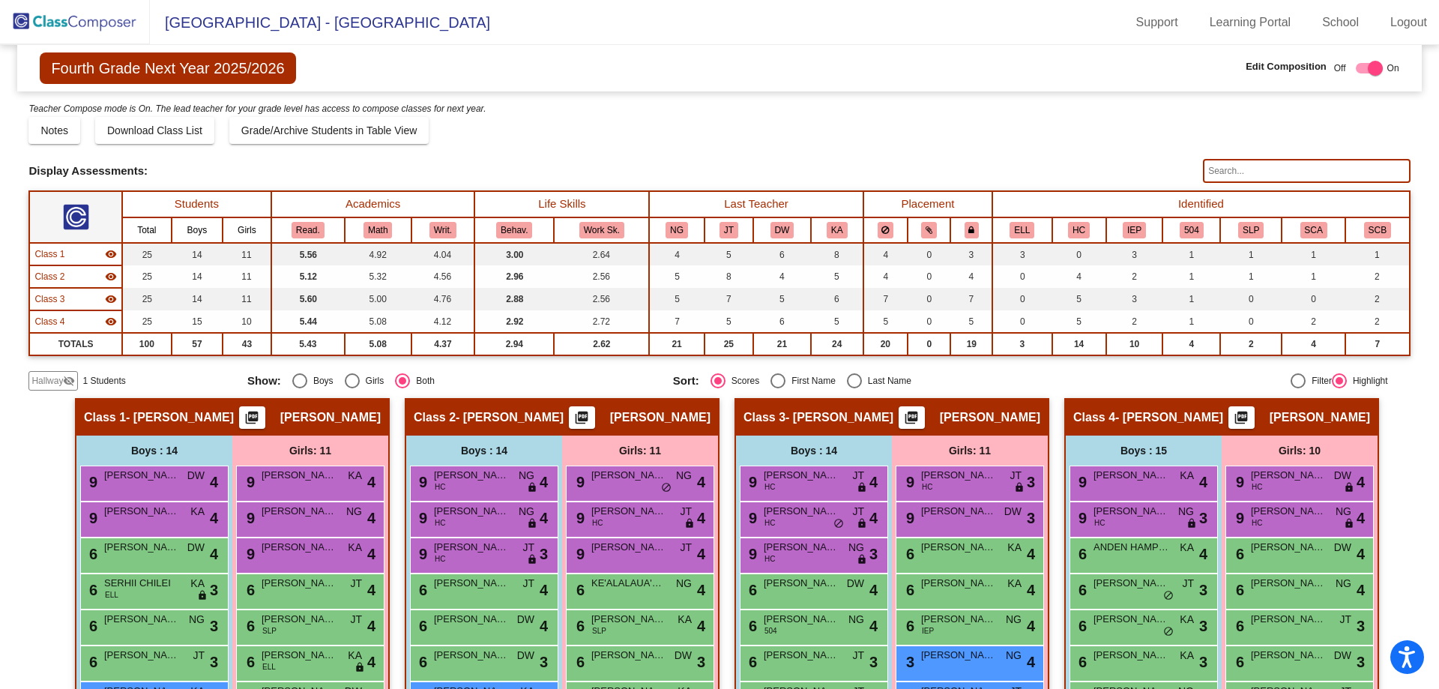
click at [36, 388] on div "Hallway visibility_off" at bounding box center [52, 380] width 49 height 19
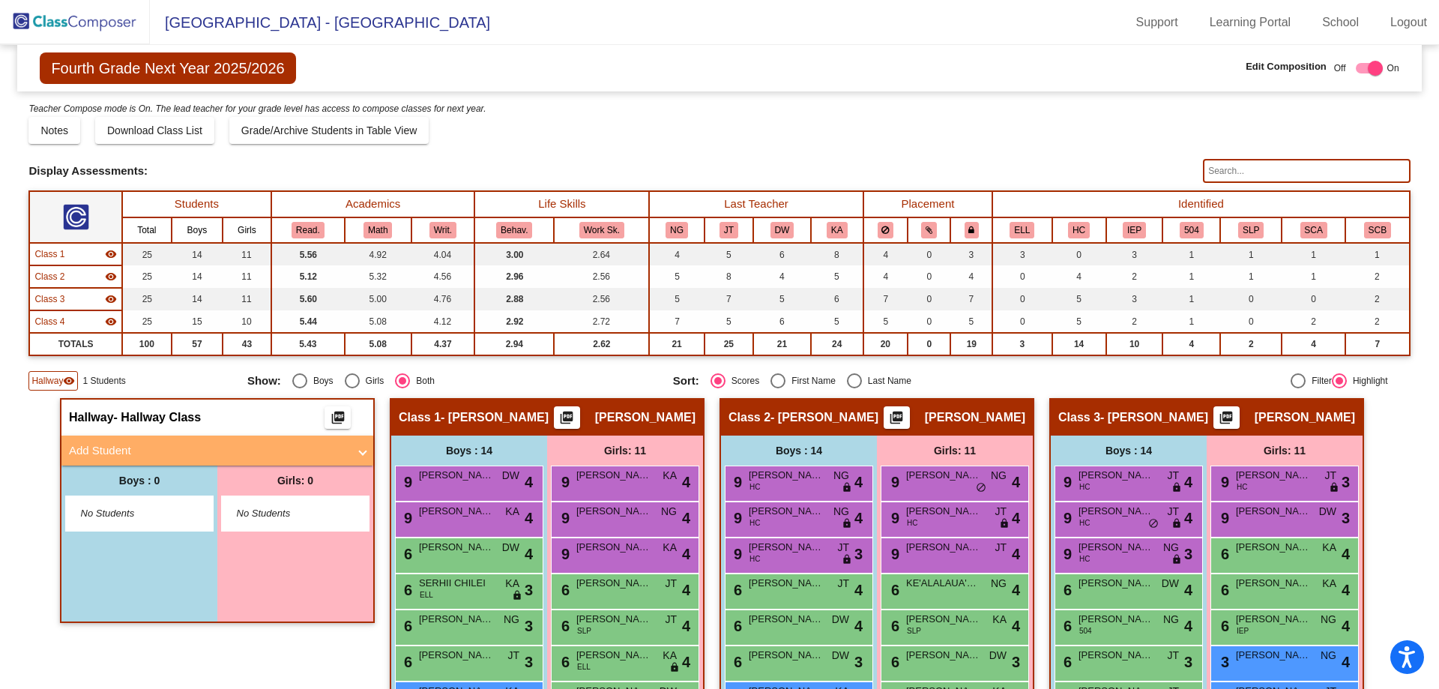
click at [95, 26] on img at bounding box center [75, 22] width 150 height 44
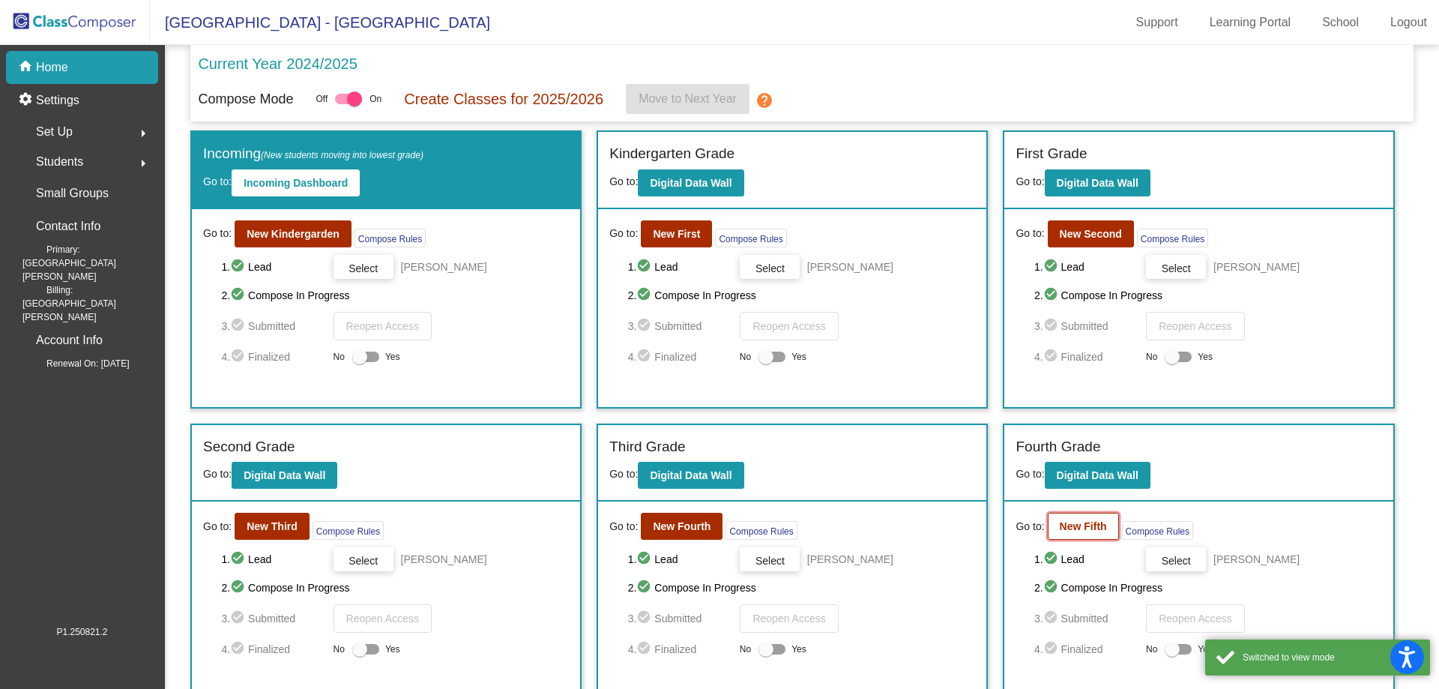
click at [1062, 528] on b "New Fifth" at bounding box center [1083, 526] width 47 height 12
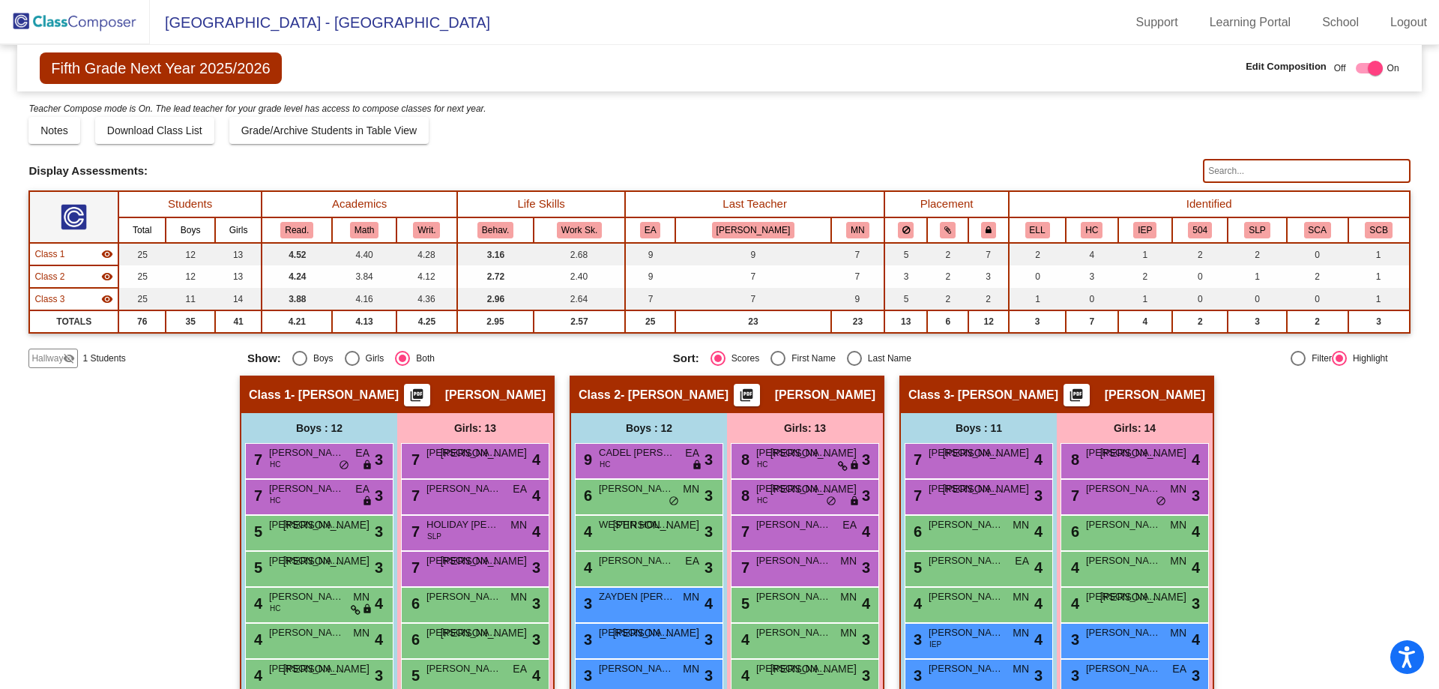
click at [40, 358] on span "Hallway" at bounding box center [46, 358] width 31 height 13
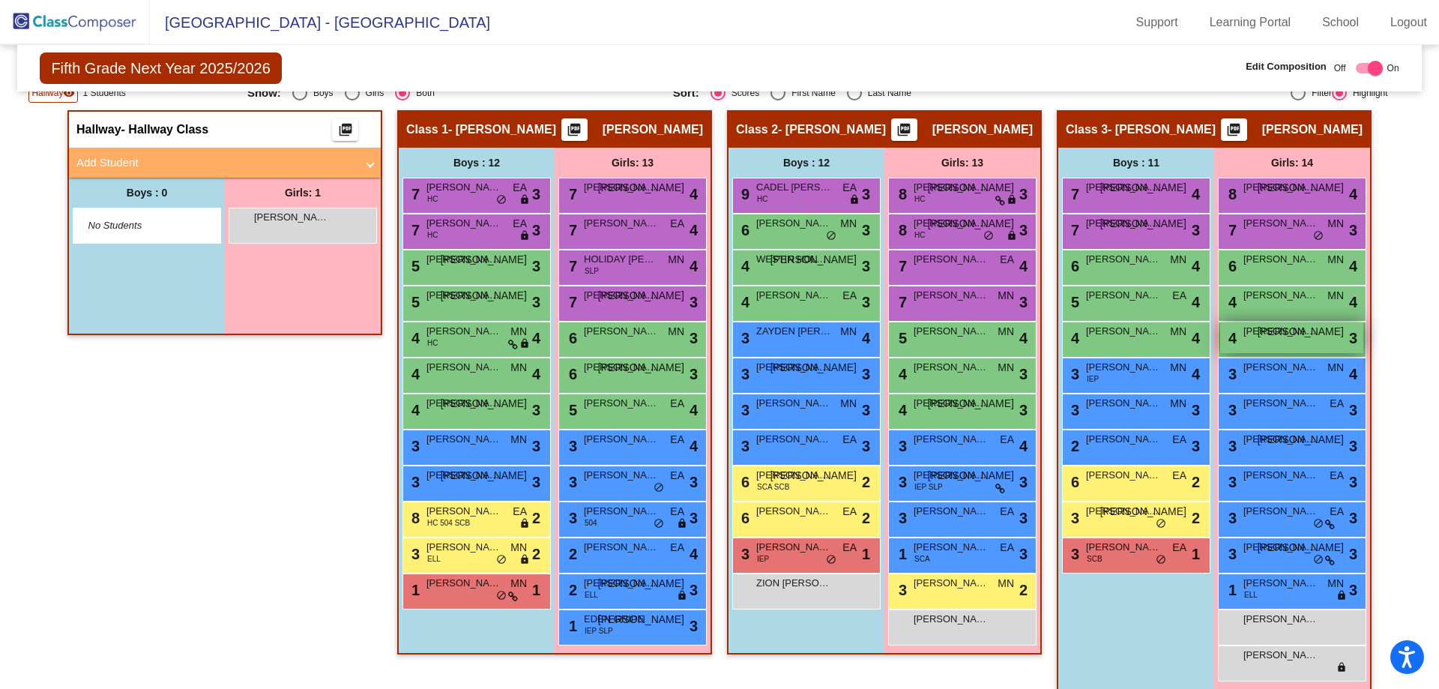
scroll to position [282, 0]
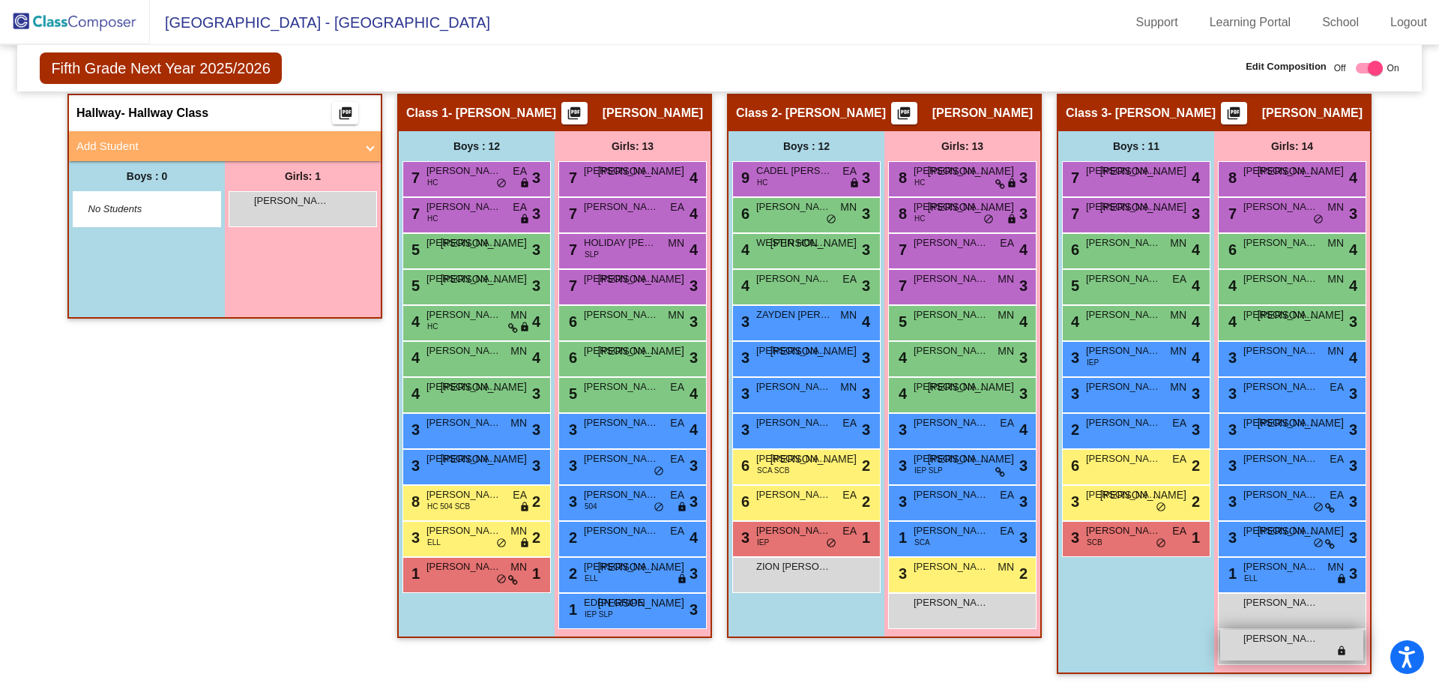
click at [1268, 654] on div "[PERSON_NAME] lock do_not_disturb_alt" at bounding box center [1291, 645] width 143 height 31
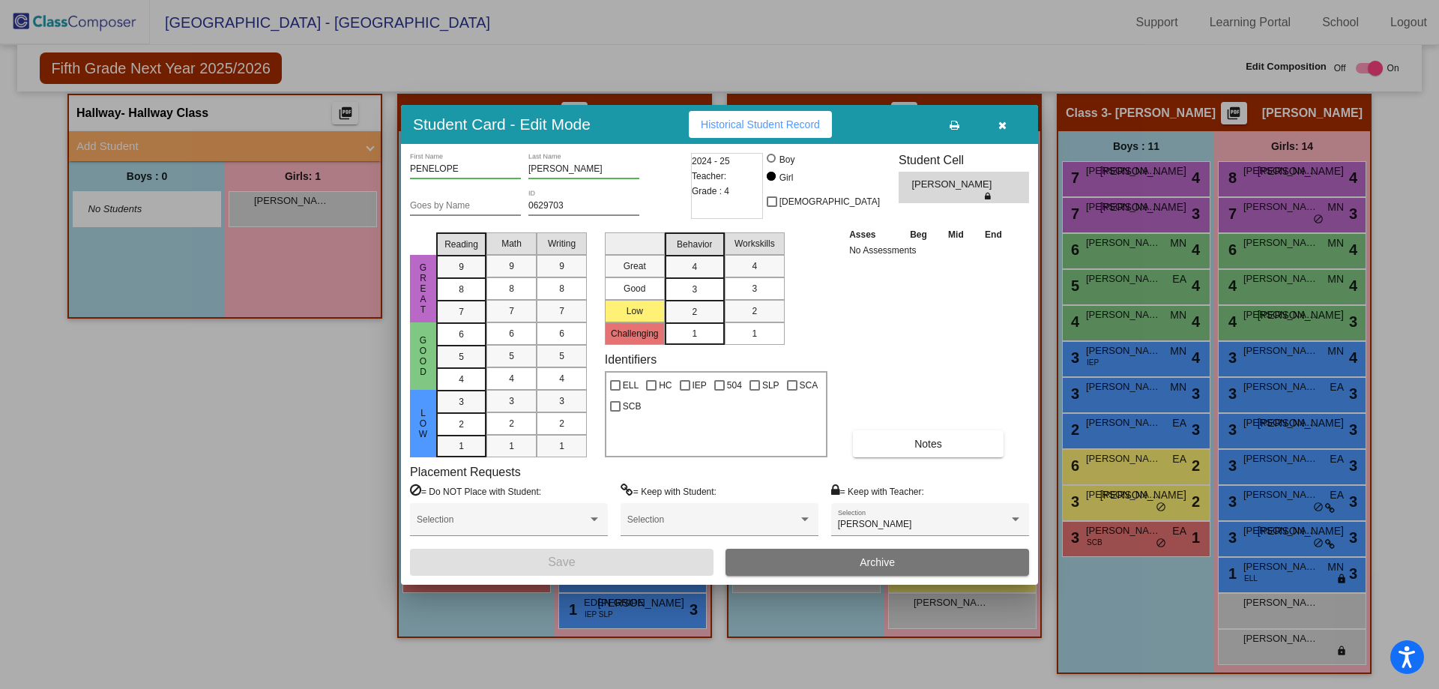
click at [1008, 127] on button "button" at bounding box center [1002, 124] width 48 height 27
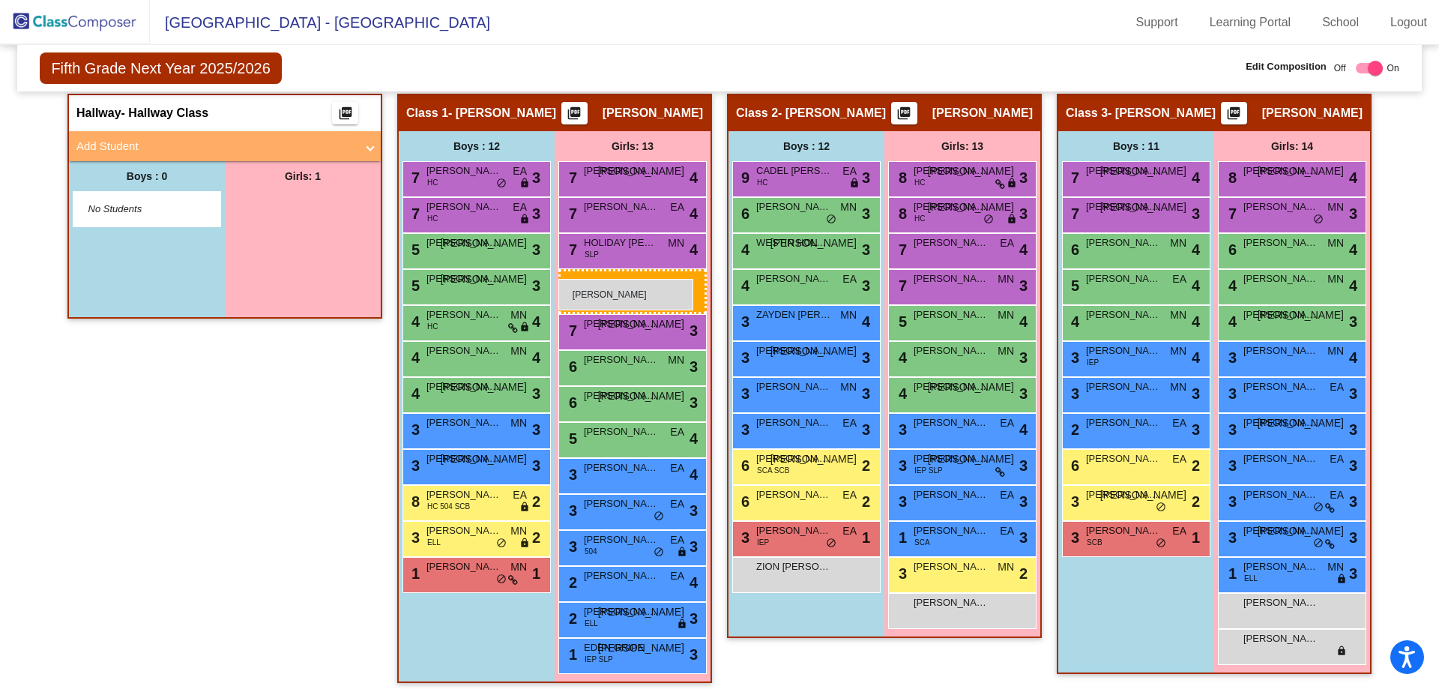
drag, startPoint x: 244, startPoint y: 208, endPoint x: 558, endPoint y: 279, distance: 322.6
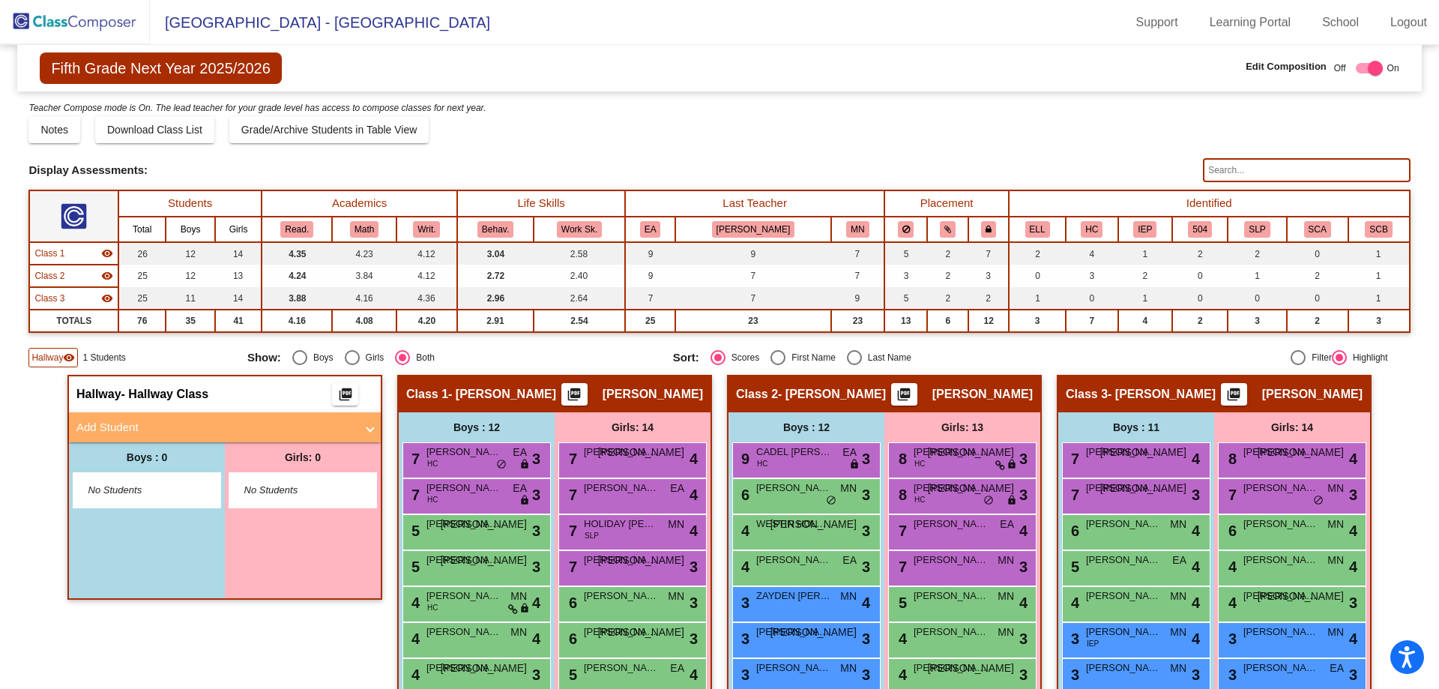
scroll to position [0, 0]
click at [91, 17] on img at bounding box center [75, 22] width 150 height 44
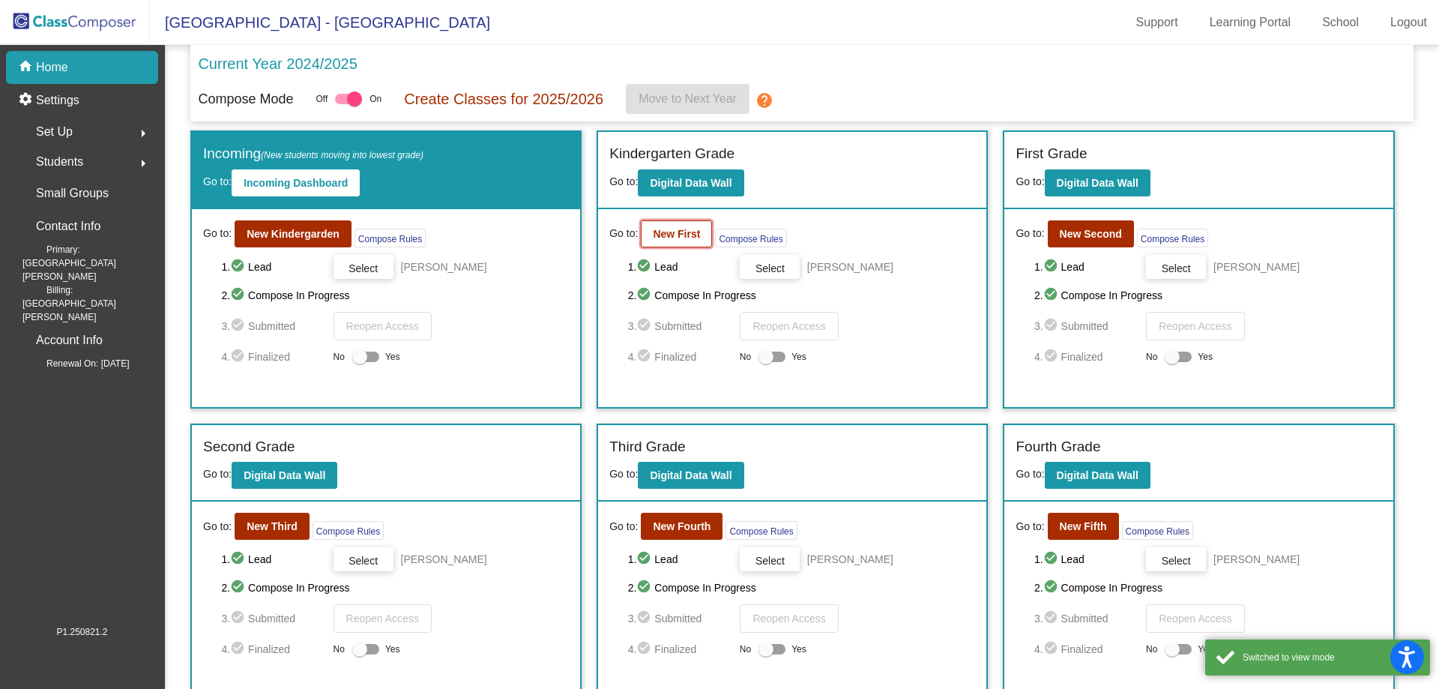
click at [686, 232] on b "New First" at bounding box center [676, 234] width 47 height 12
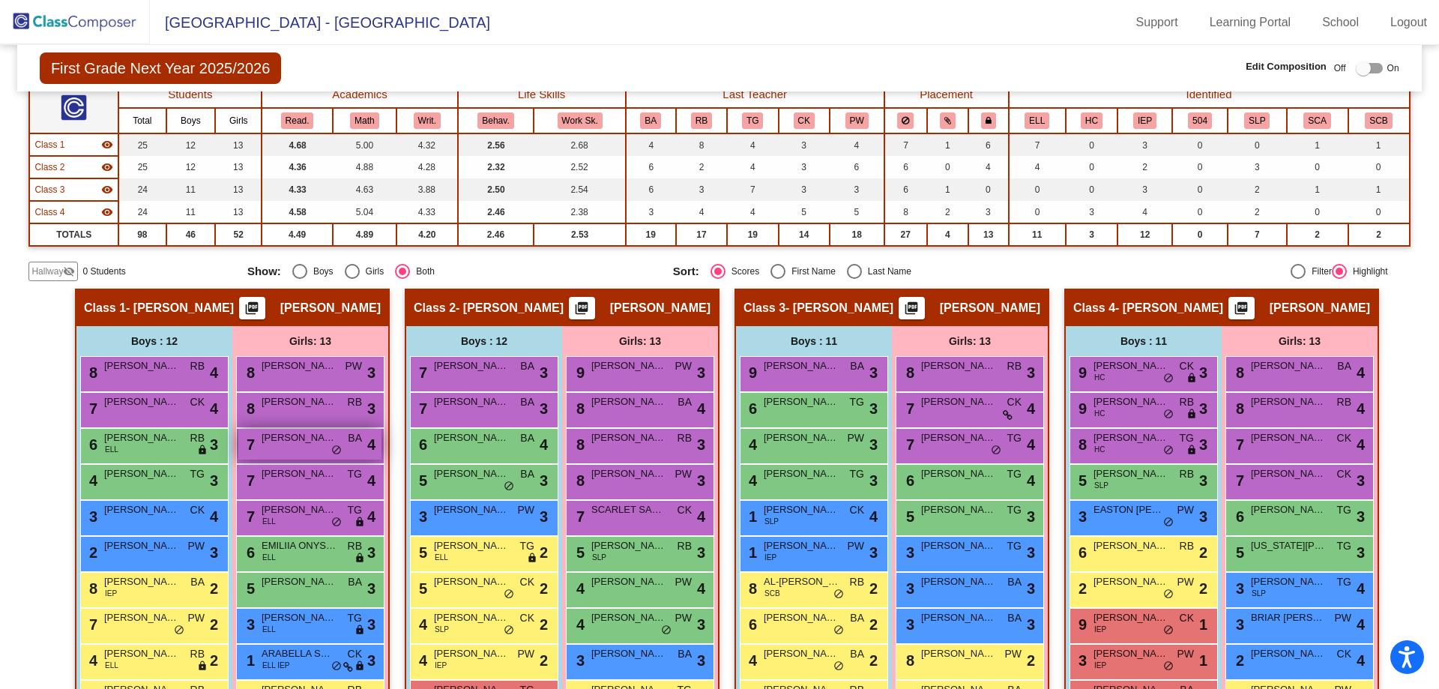
scroll to position [268, 0]
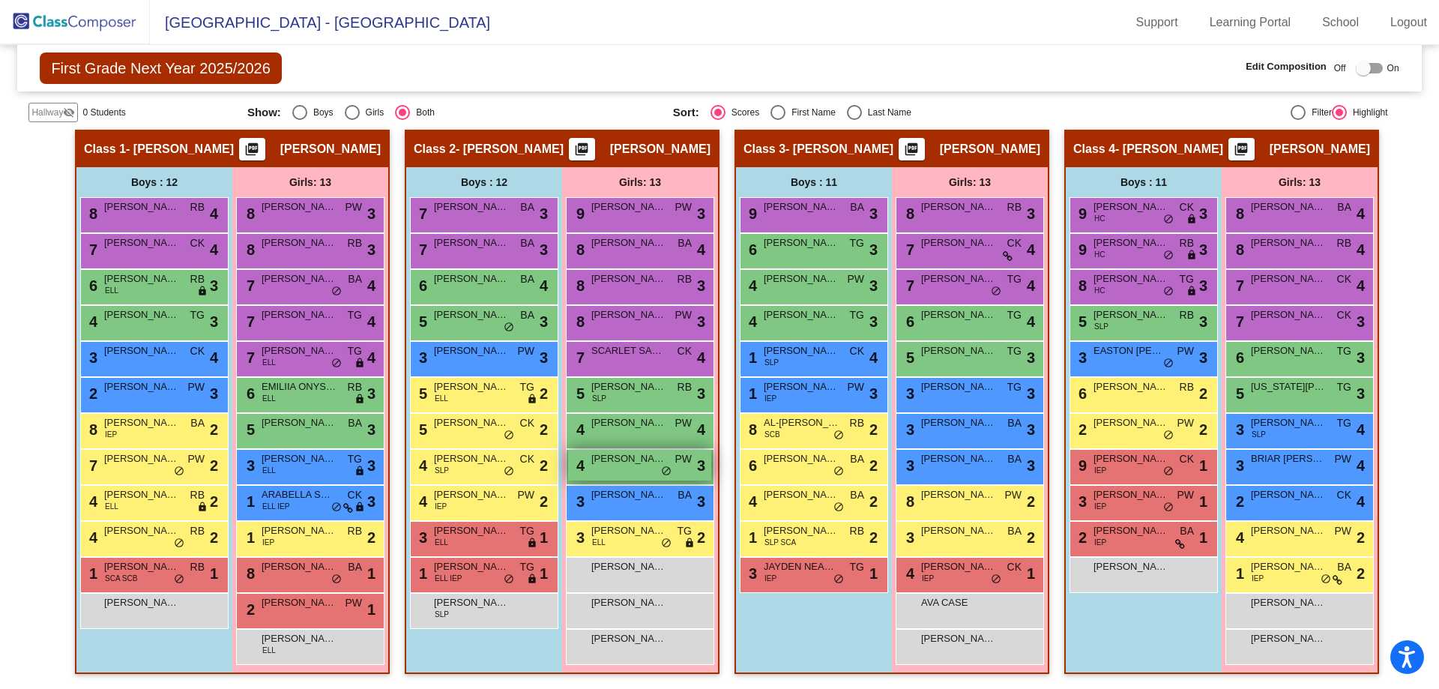
click at [632, 462] on span "[PERSON_NAME]" at bounding box center [628, 458] width 75 height 15
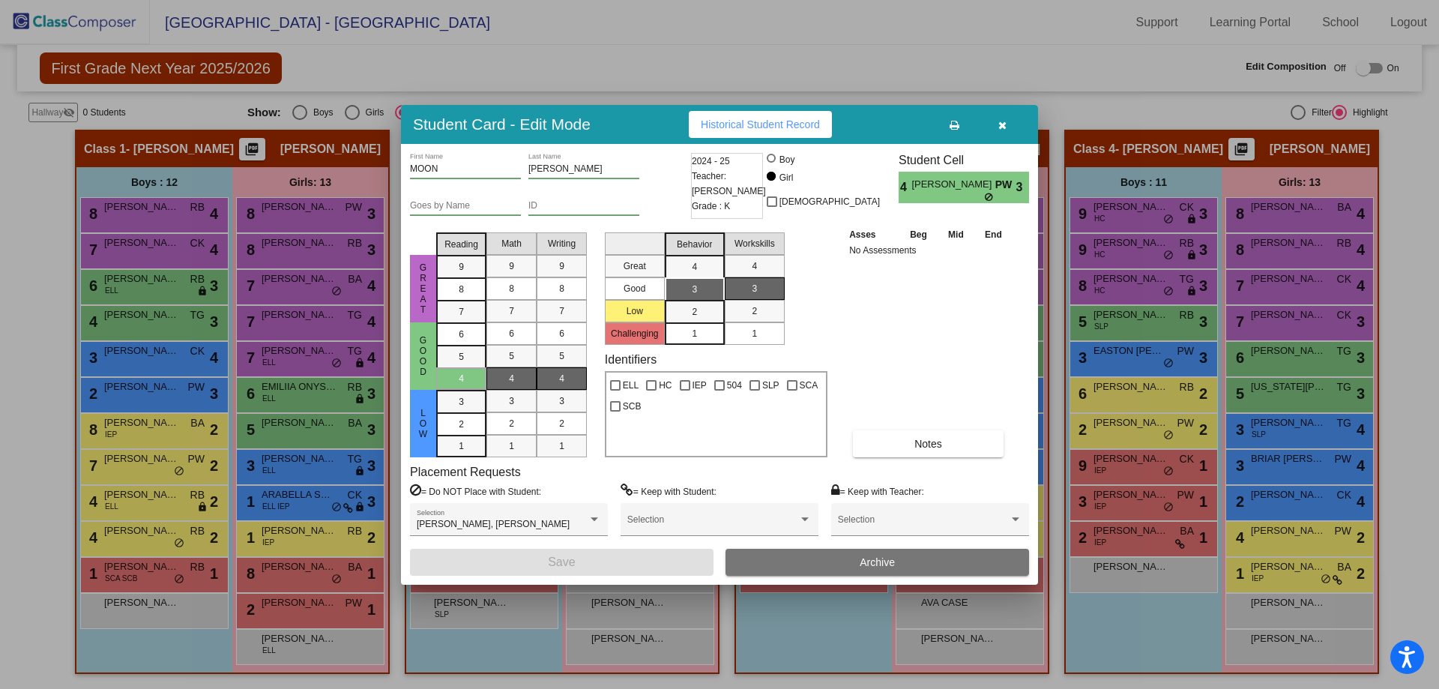
click at [1005, 130] on icon "button" at bounding box center [1002, 125] width 8 height 10
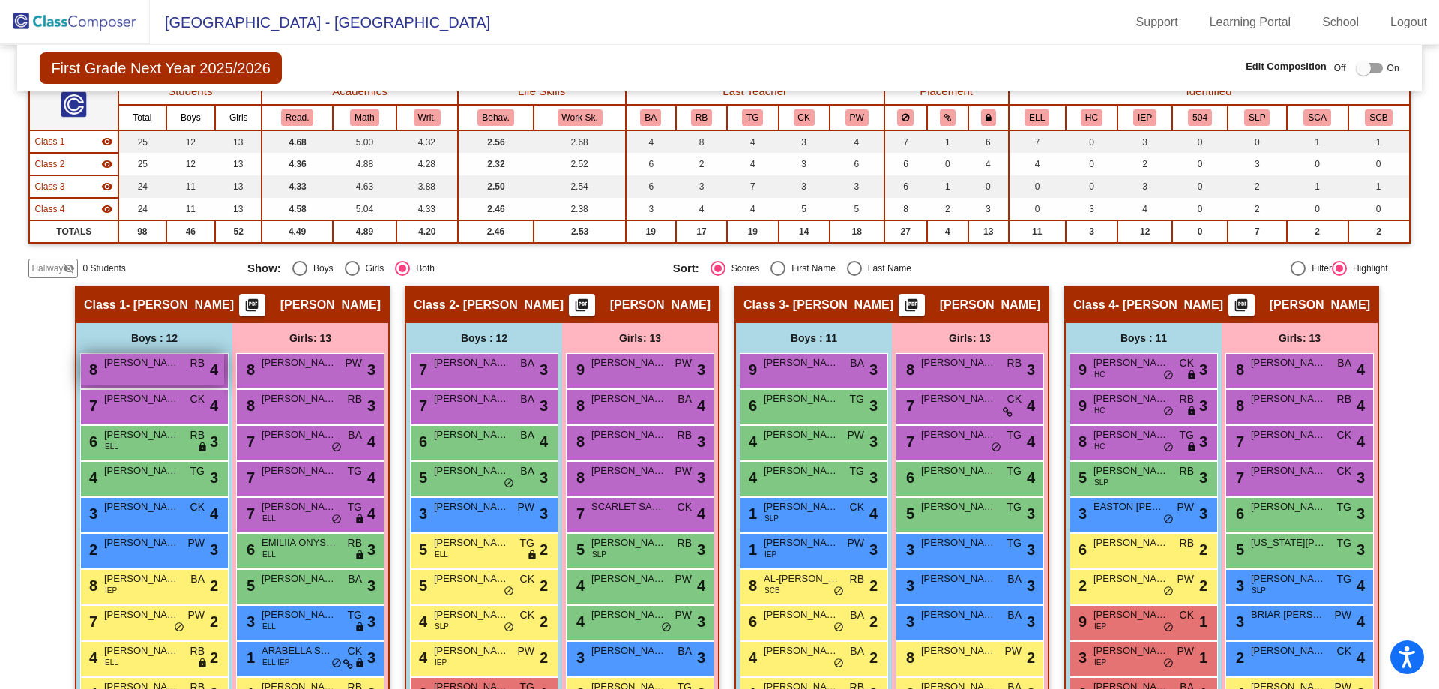
scroll to position [0, 0]
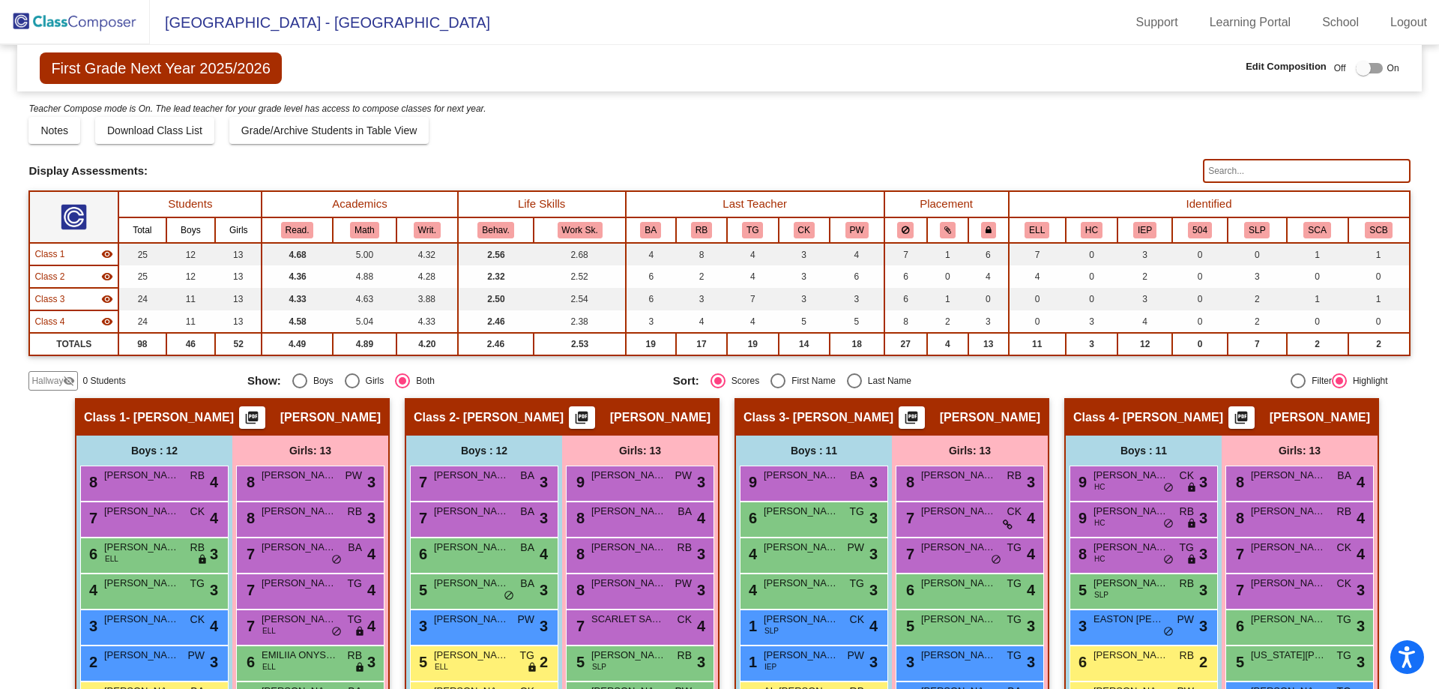
click at [43, 12] on img at bounding box center [75, 22] width 150 height 44
